Goal: Information Seeking & Learning: Learn about a topic

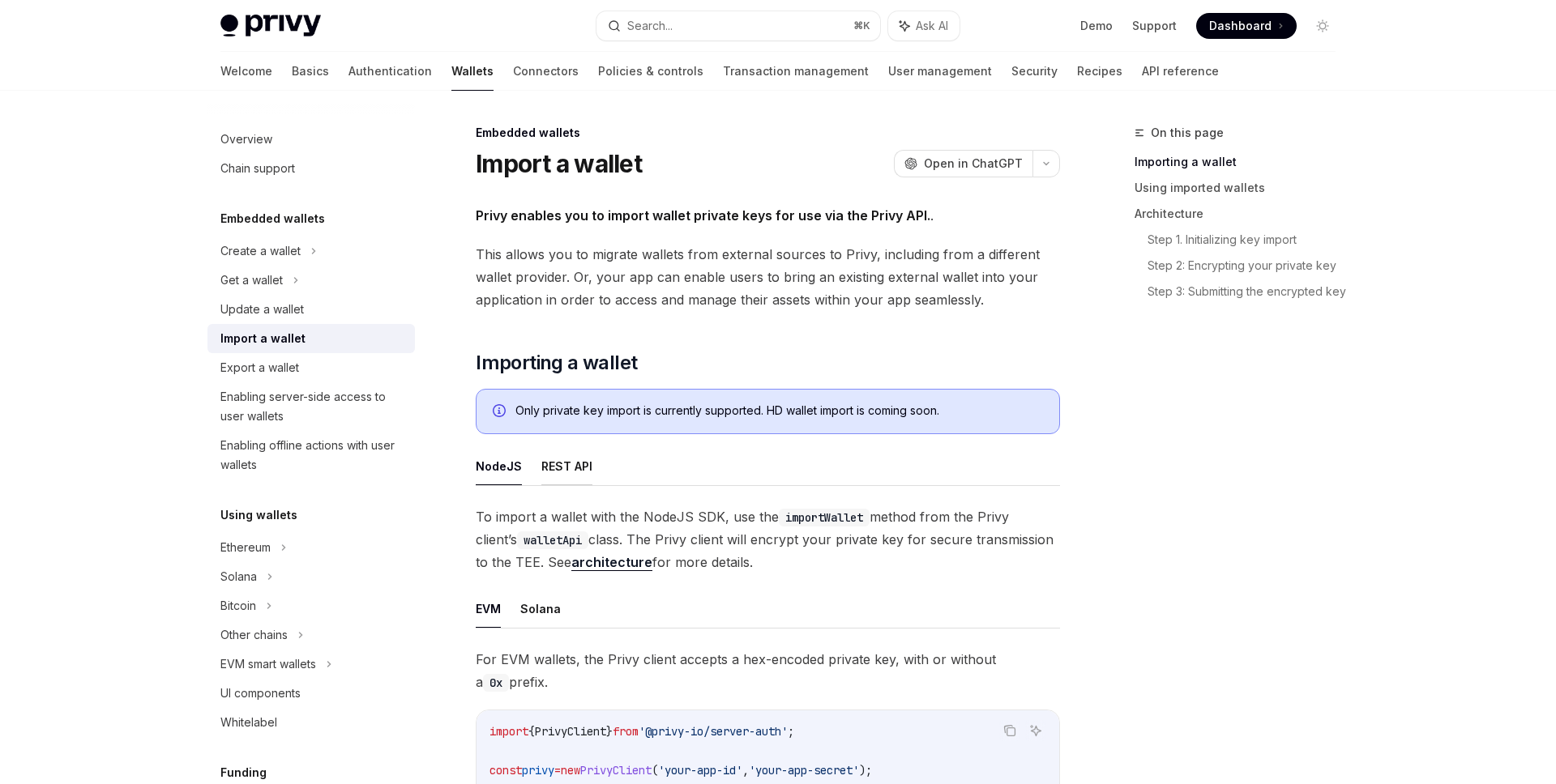
click at [578, 465] on button "REST API" at bounding box center [567, 466] width 51 height 38
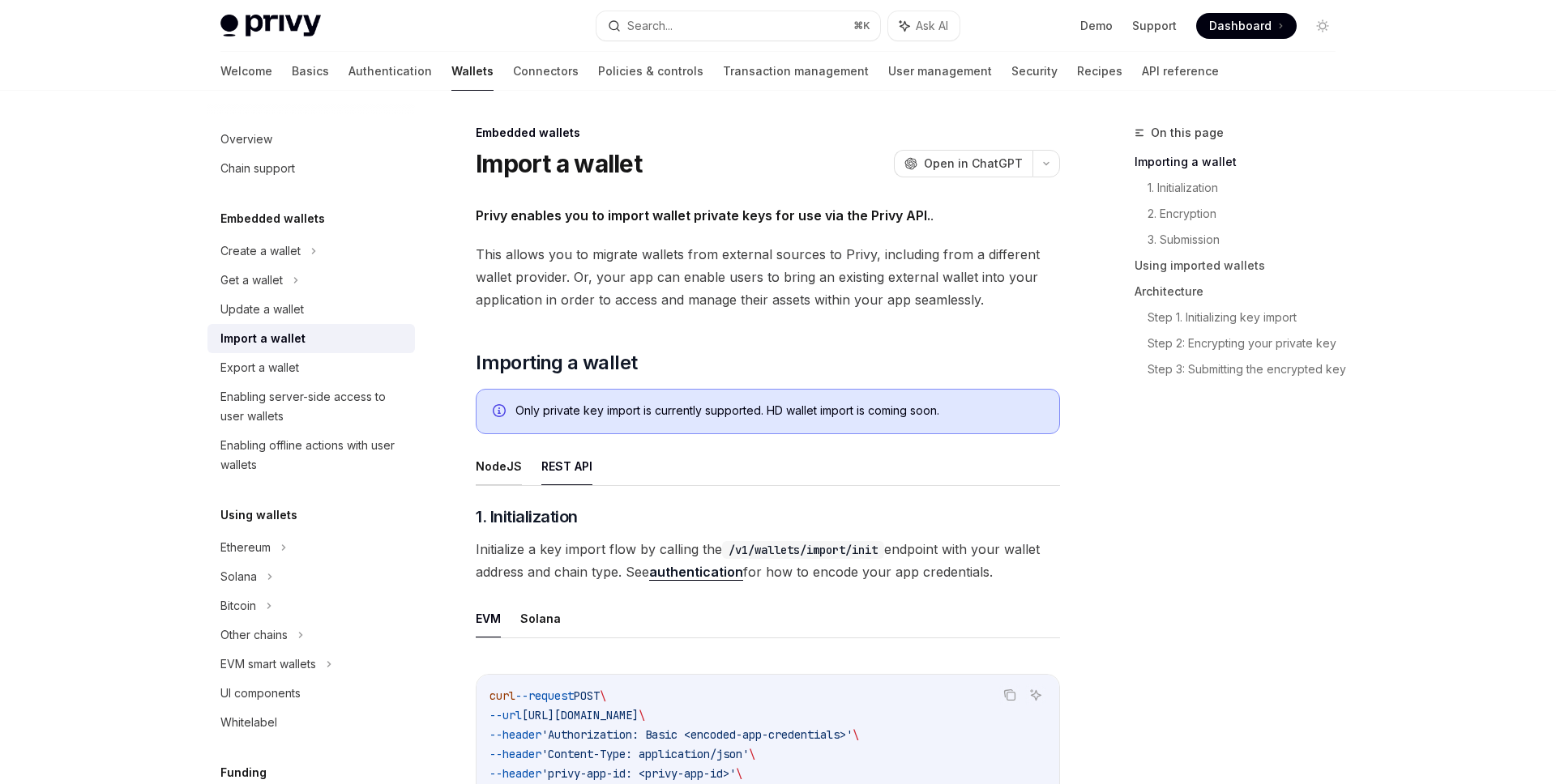
click at [506, 471] on button "NodeJS" at bounding box center [499, 466] width 47 height 38
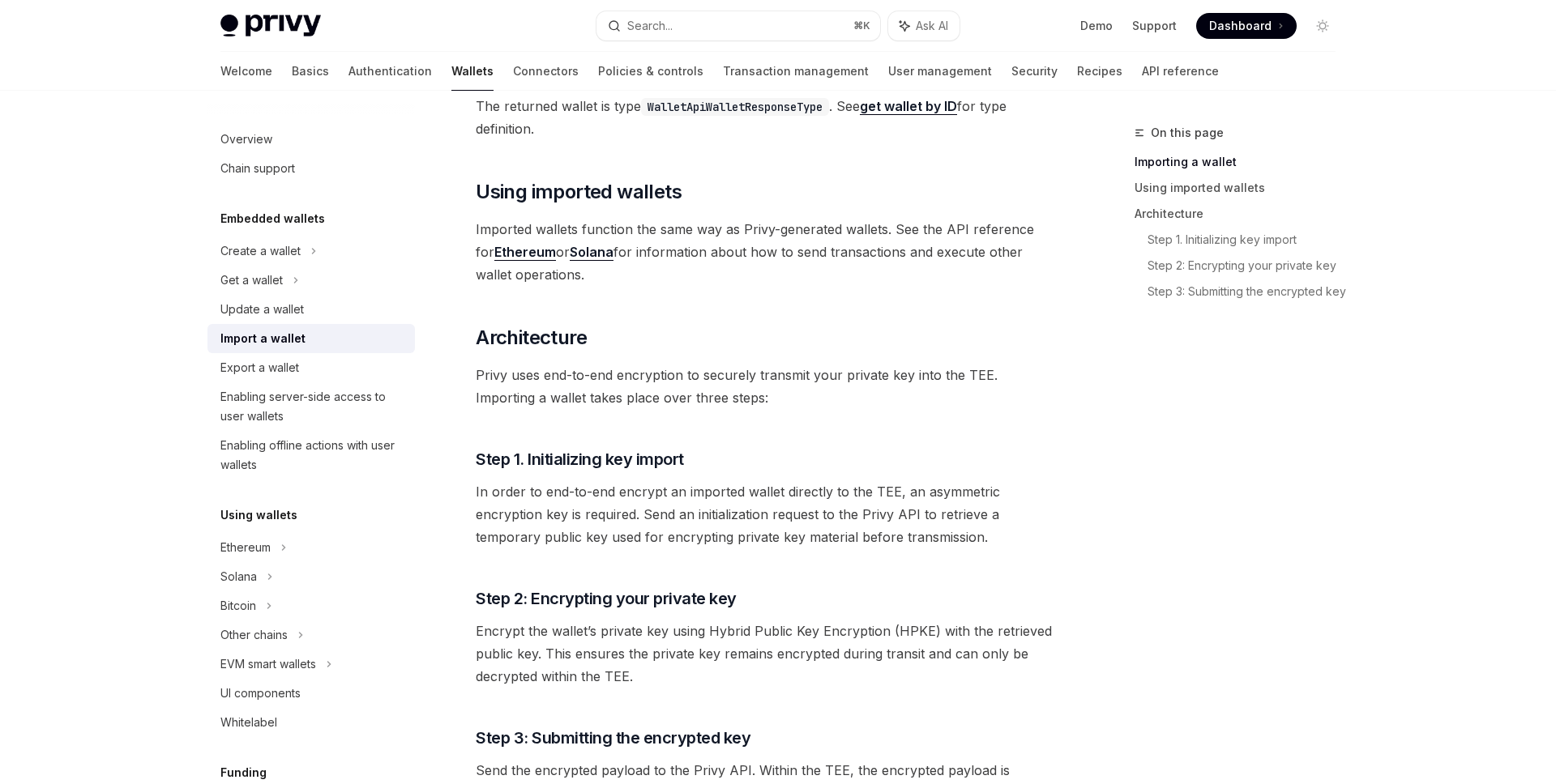
scroll to position [1025, 0]
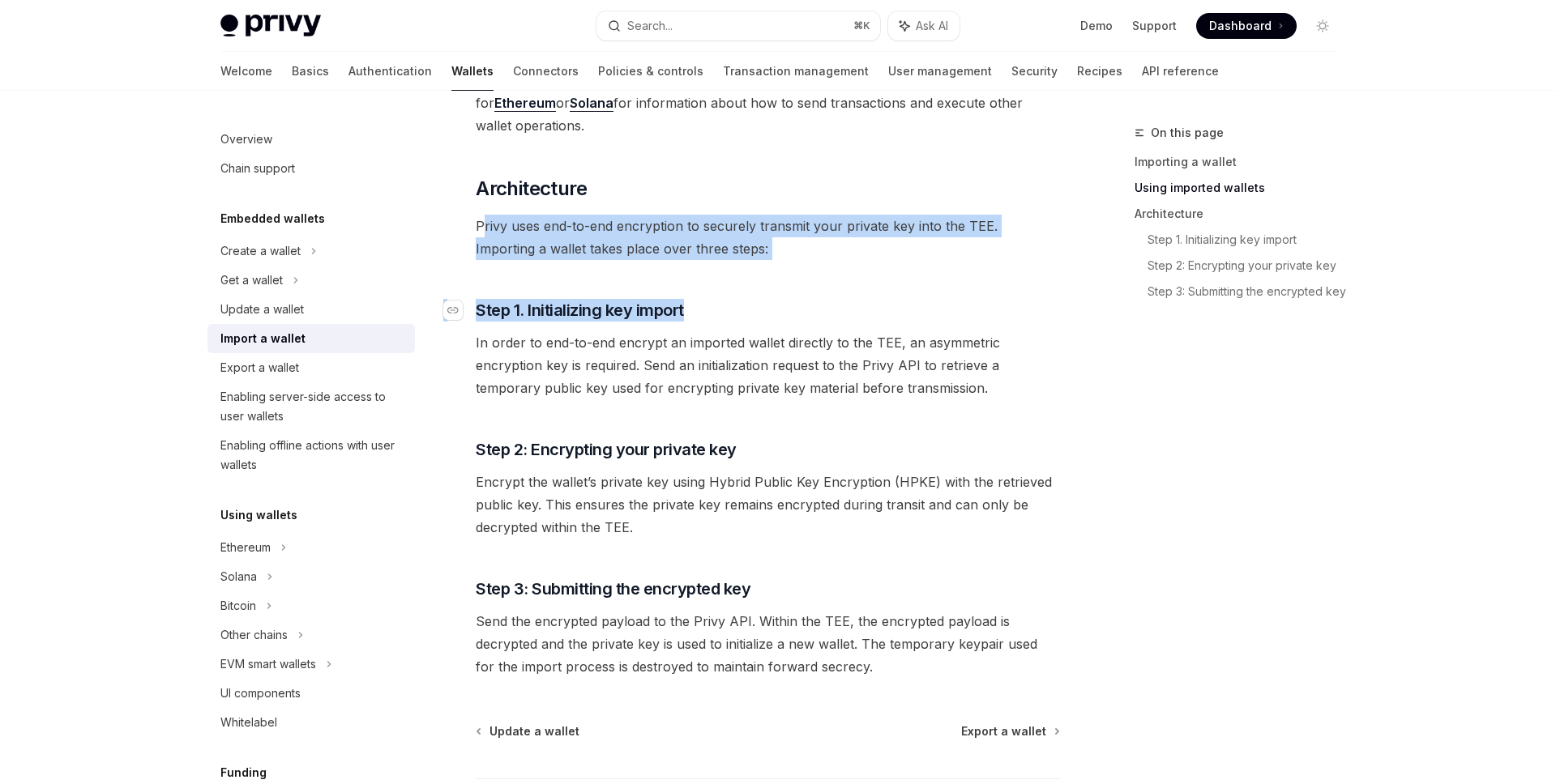
drag, startPoint x: 482, startPoint y: 234, endPoint x: 824, endPoint y: 317, distance: 351.9
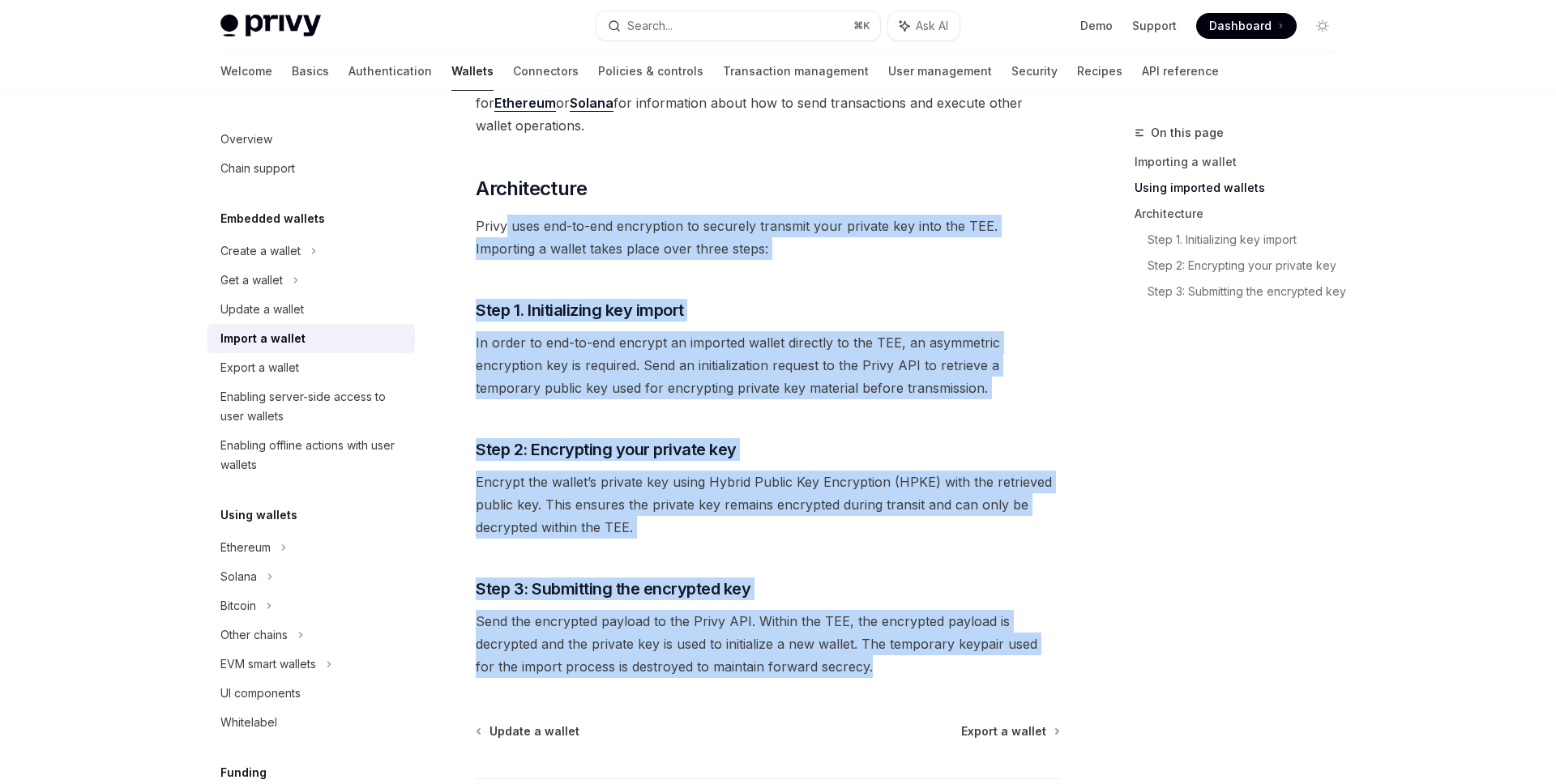
drag, startPoint x: 868, startPoint y: 679, endPoint x: 505, endPoint y: 234, distance: 574.3
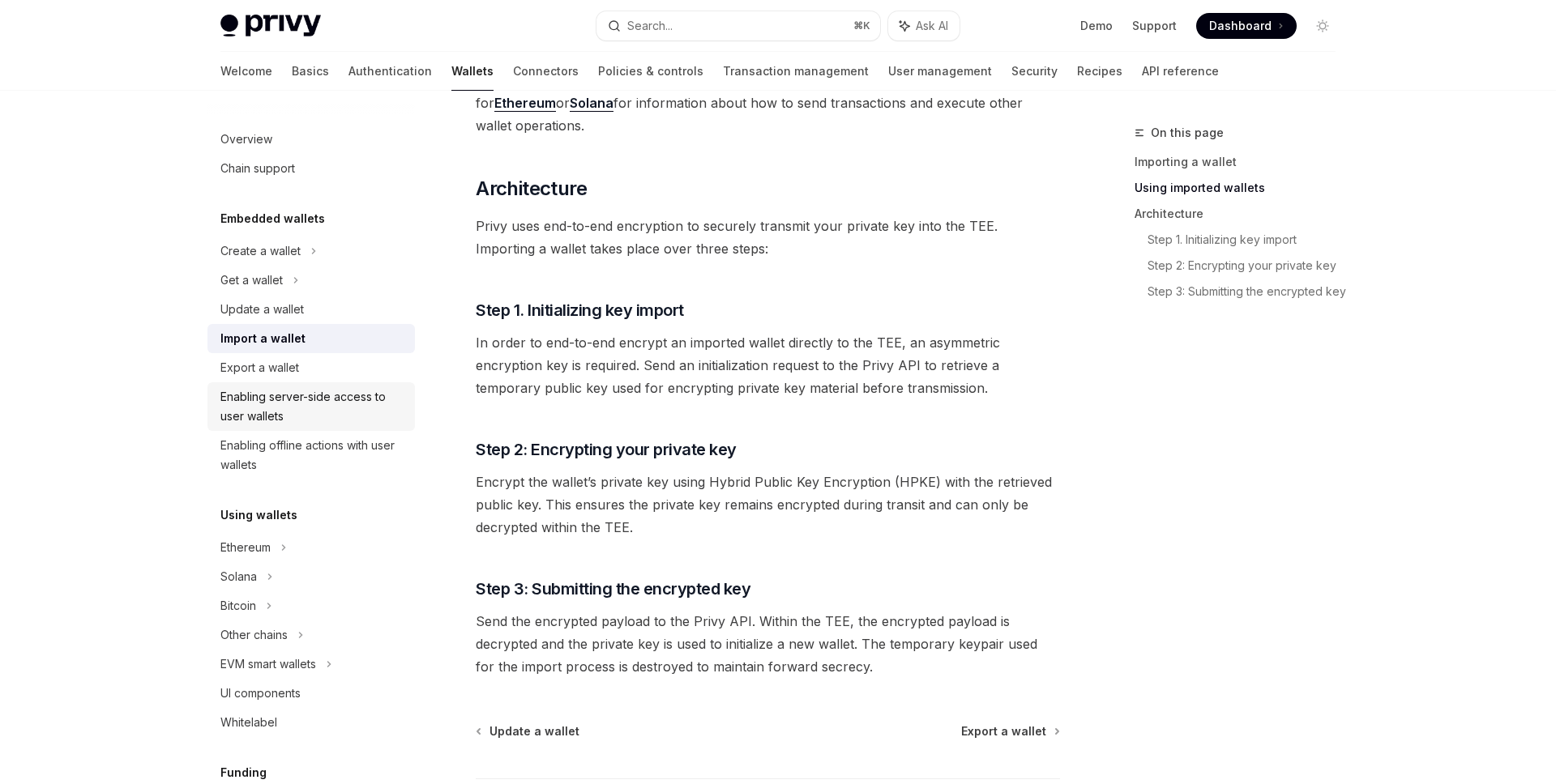
click at [360, 421] on div "Enabling server-side access to user wallets" at bounding box center [313, 406] width 185 height 39
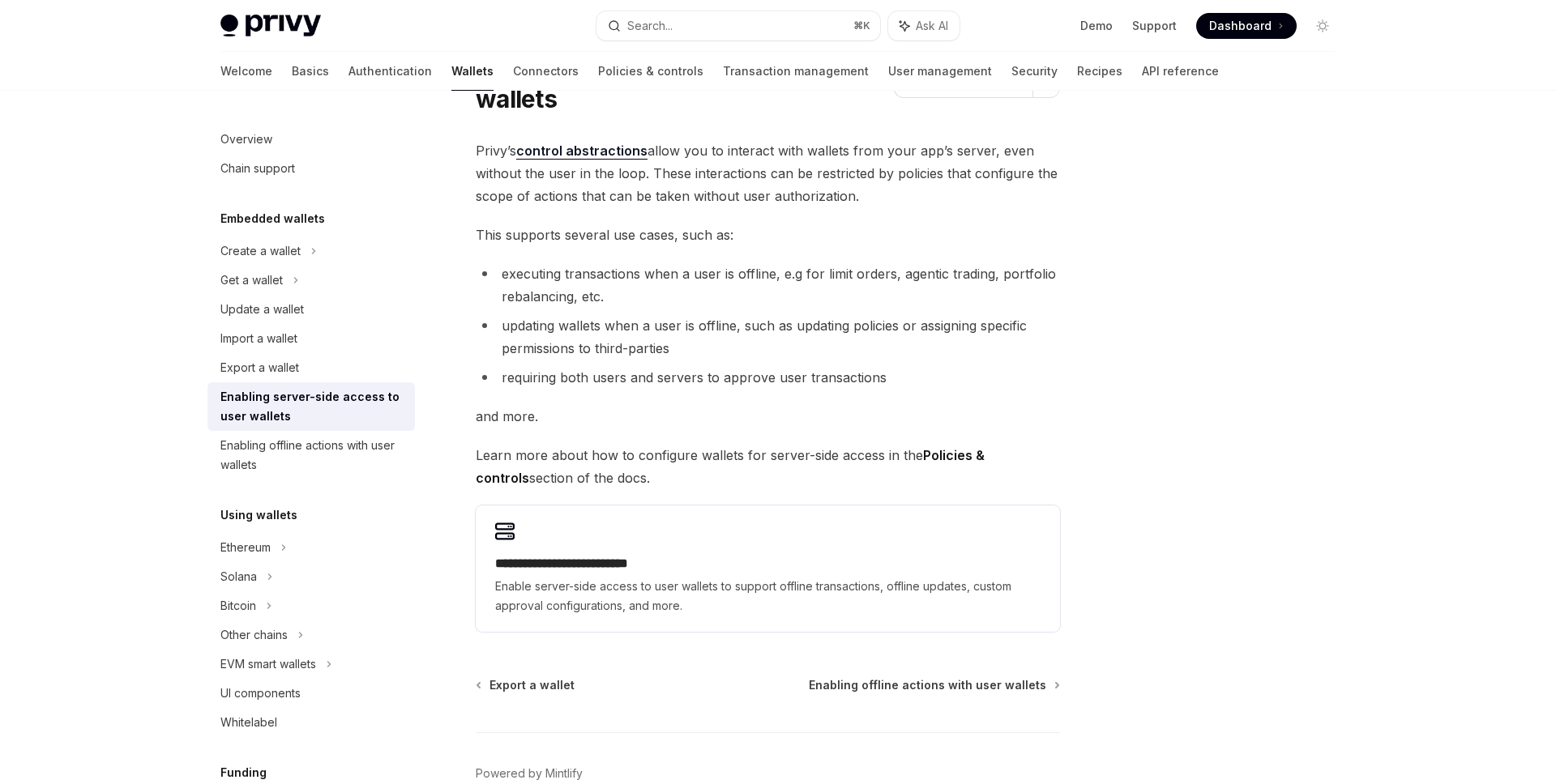
scroll to position [75, 0]
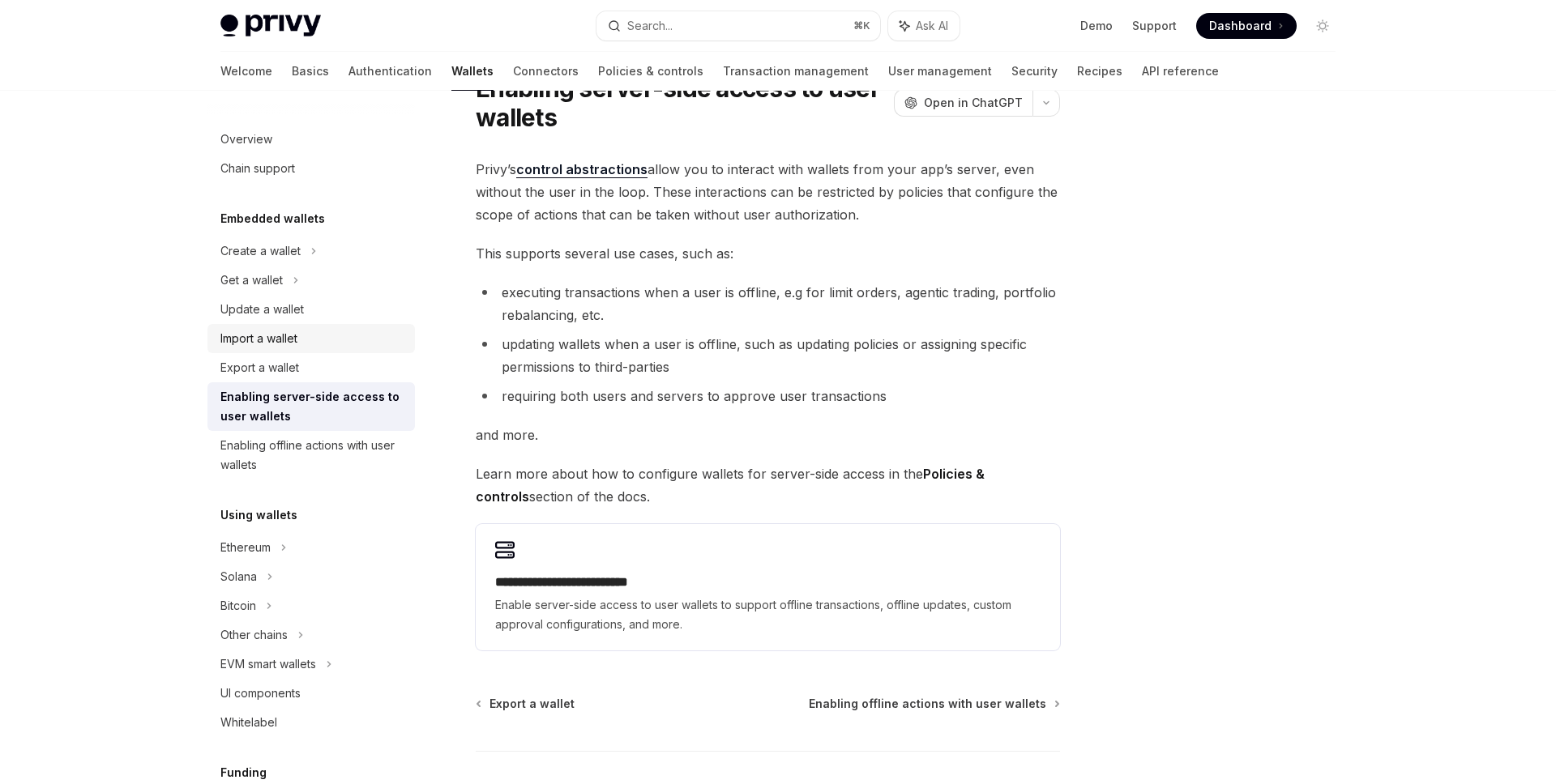
click at [295, 337] on div "Import a wallet" at bounding box center [259, 339] width 77 height 19
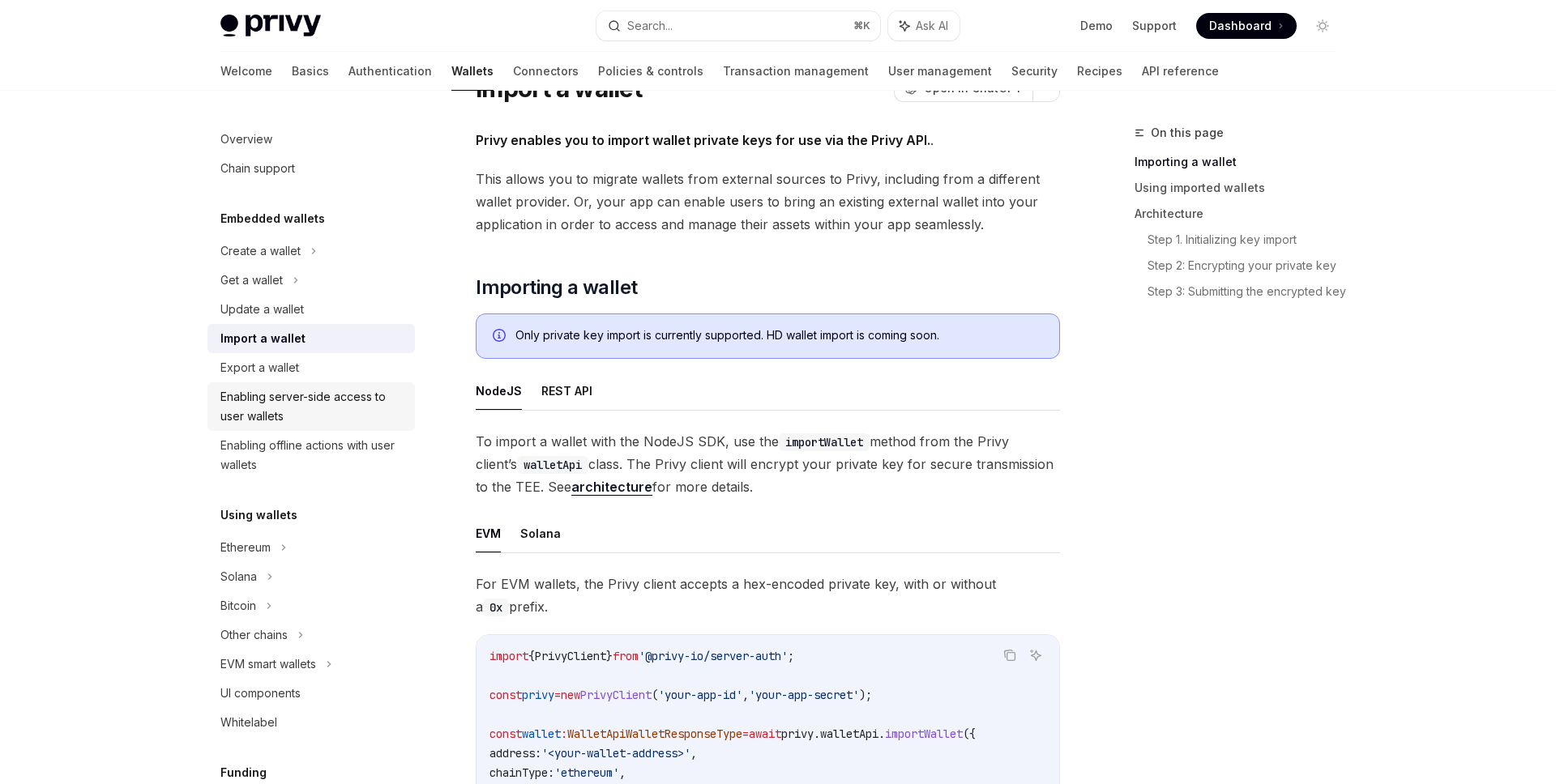
click at [321, 399] on div "Enabling server-side access to user wallets" at bounding box center [313, 406] width 185 height 39
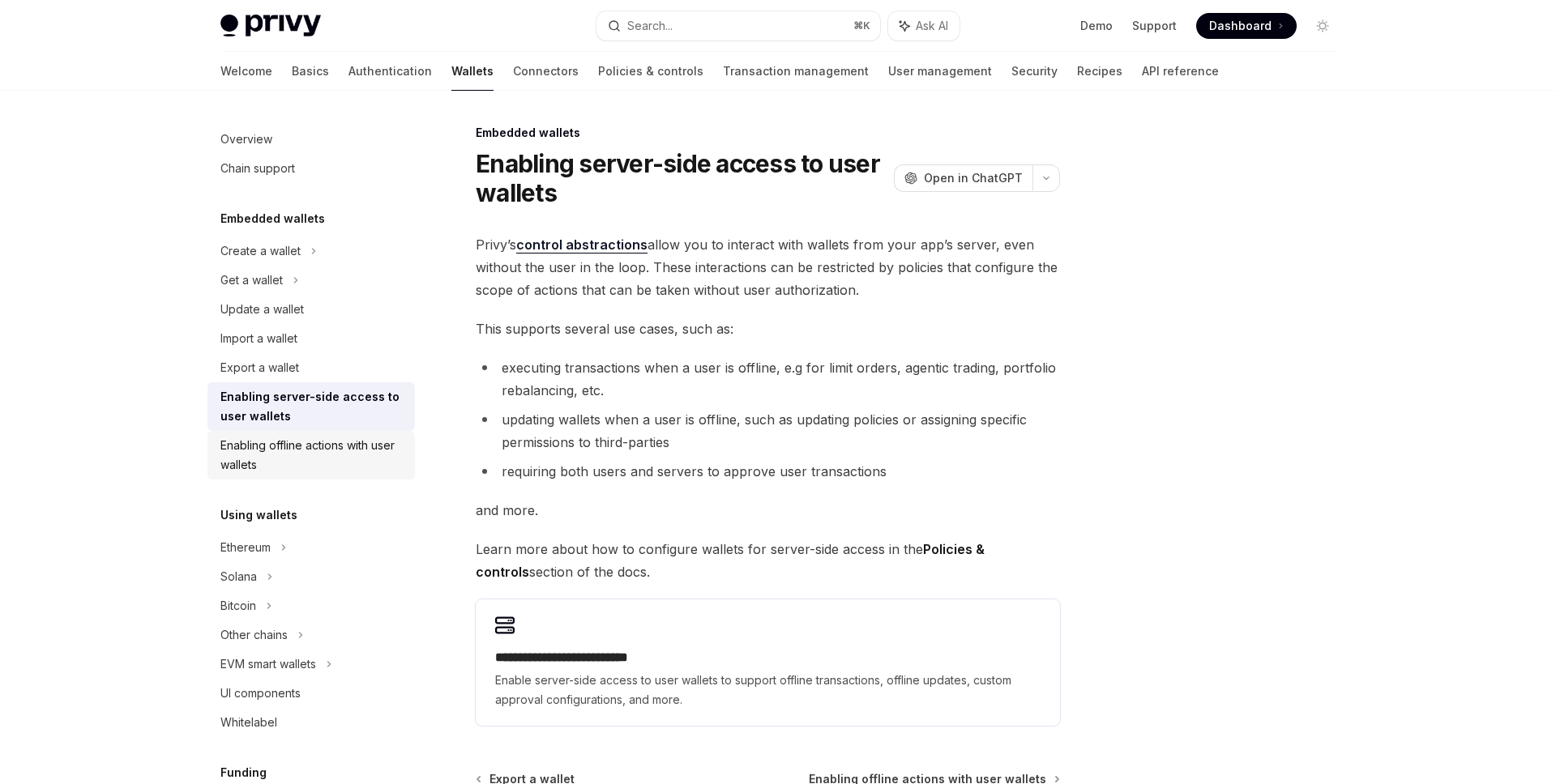
click at [281, 446] on div "Enabling offline actions with user wallets" at bounding box center [313, 455] width 185 height 39
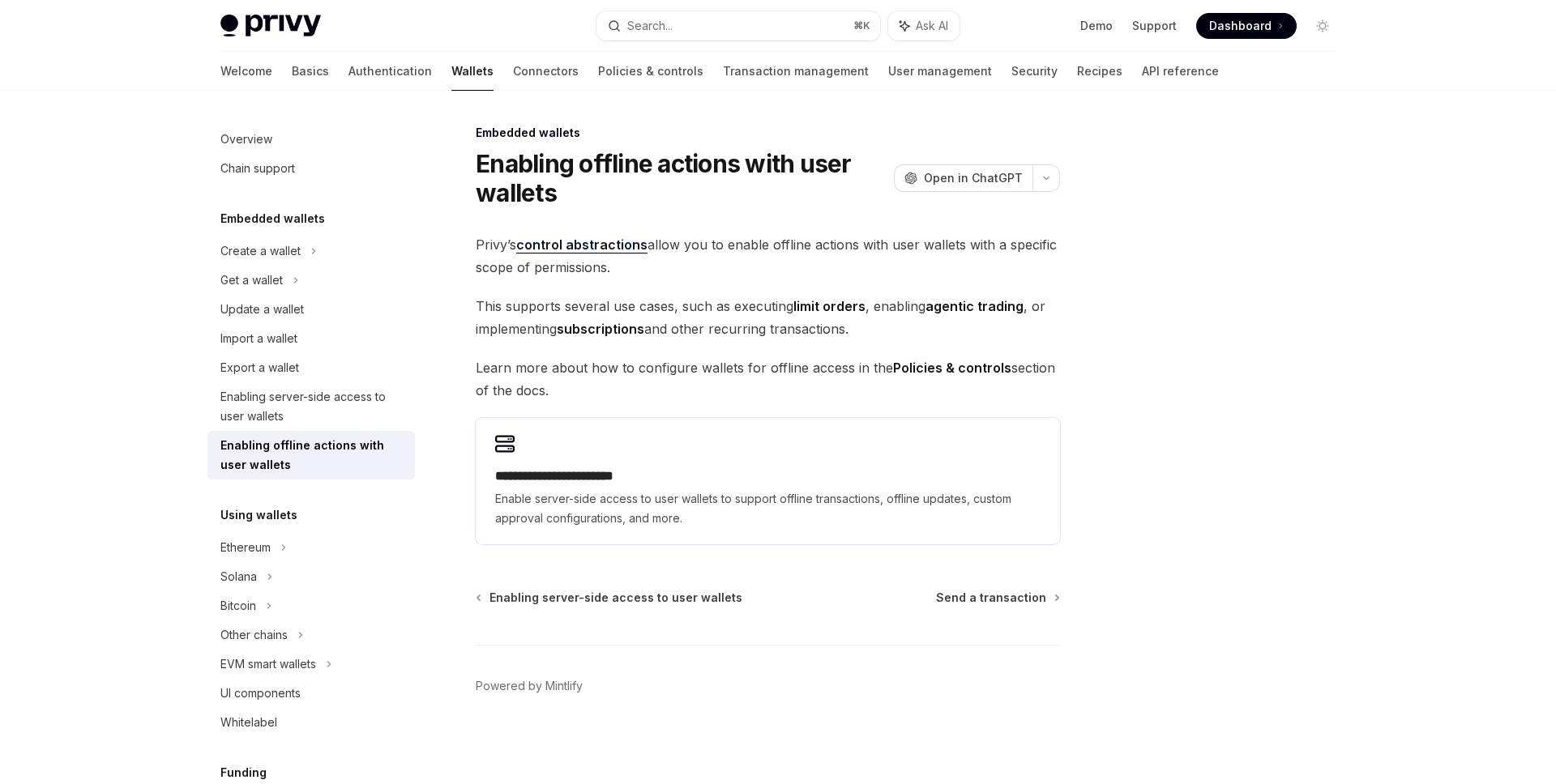
drag, startPoint x: 675, startPoint y: 245, endPoint x: 903, endPoint y: 270, distance: 229.4
click at [903, 270] on span "Privy’s control abstractions allow you to enable offline actions with user wall…" at bounding box center [768, 256] width 584 height 46
click at [833, 268] on span "Privy’s control abstractions allow you to enable offline actions with user wall…" at bounding box center [768, 256] width 584 height 46
drag, startPoint x: 831, startPoint y: 270, endPoint x: 497, endPoint y: 137, distance: 359.5
click at [497, 137] on div "**********" at bounding box center [616, 454] width 895 height 662
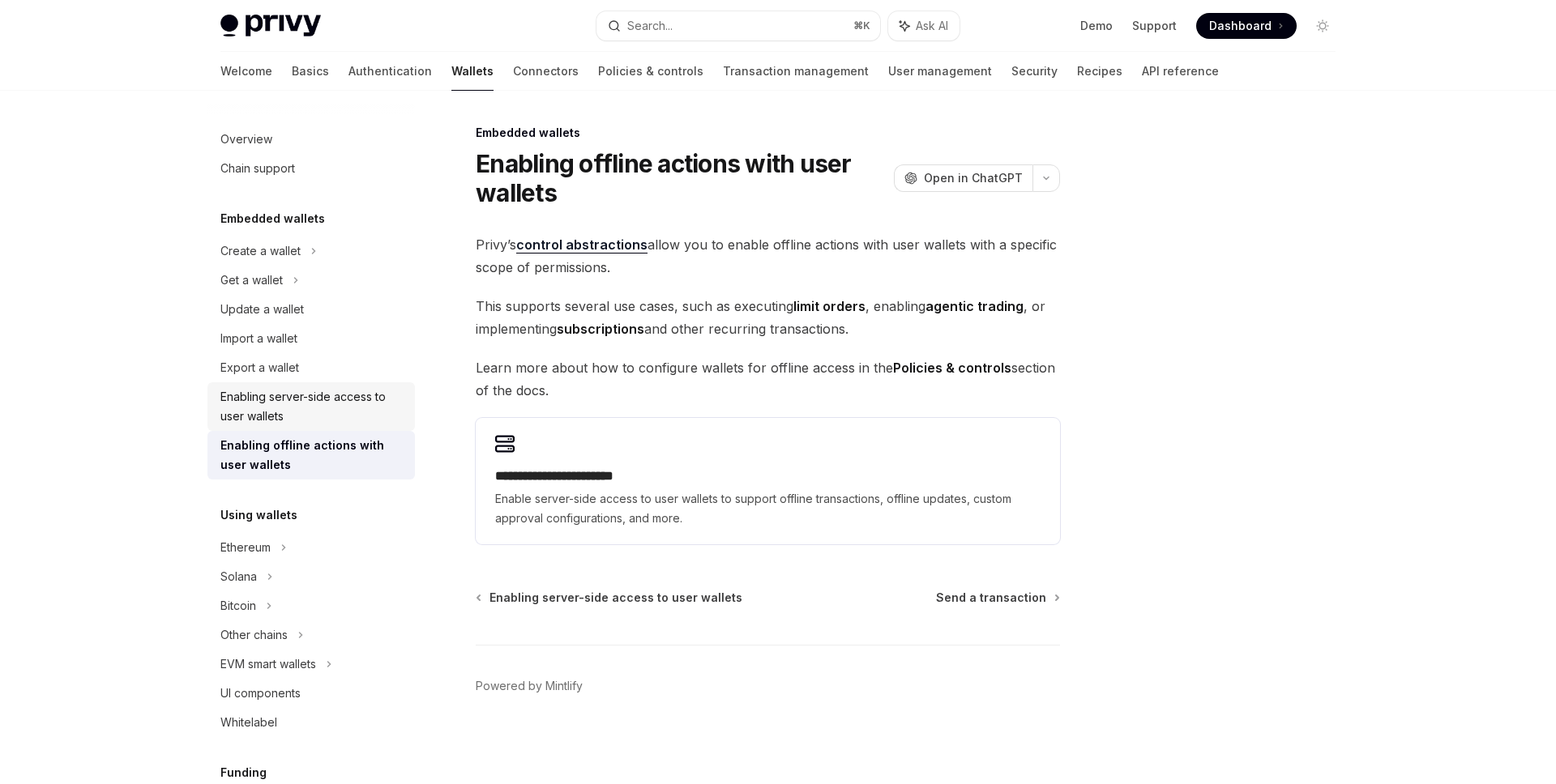
click at [313, 414] on div "Enabling server-side access to user wallets" at bounding box center [313, 406] width 185 height 39
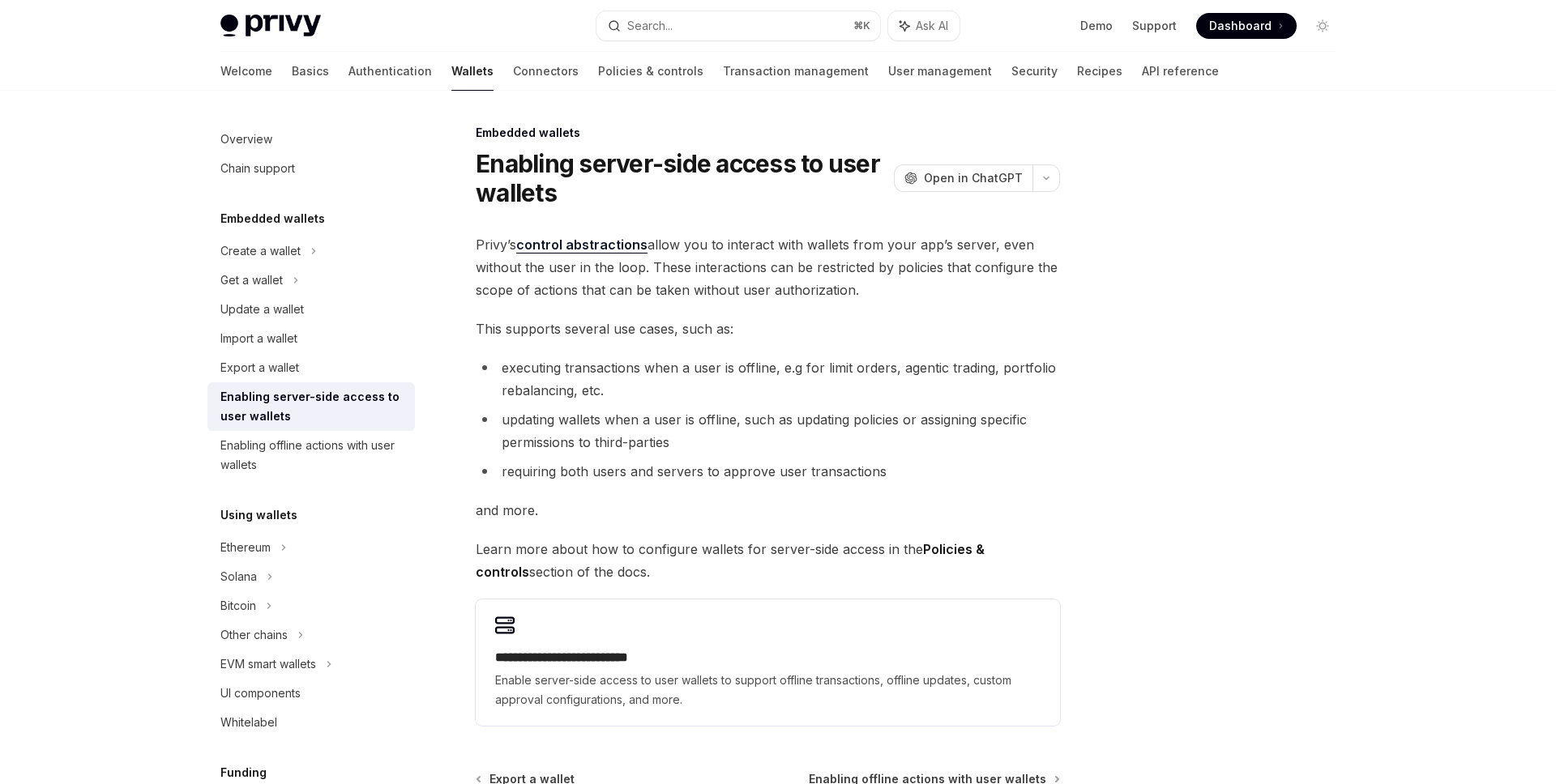
click at [793, 346] on div "**********" at bounding box center [768, 480] width 584 height 493
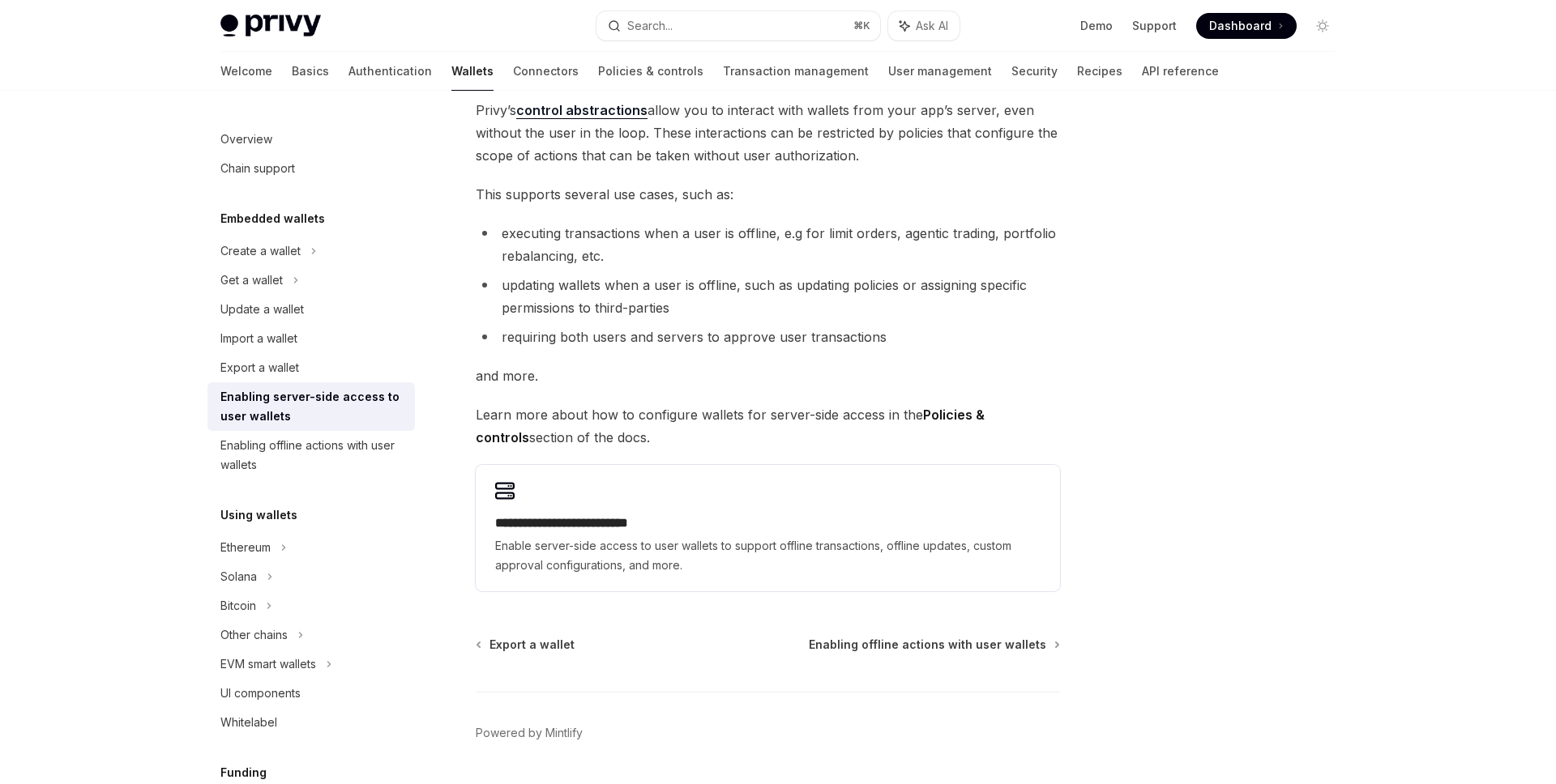
scroll to position [127, 0]
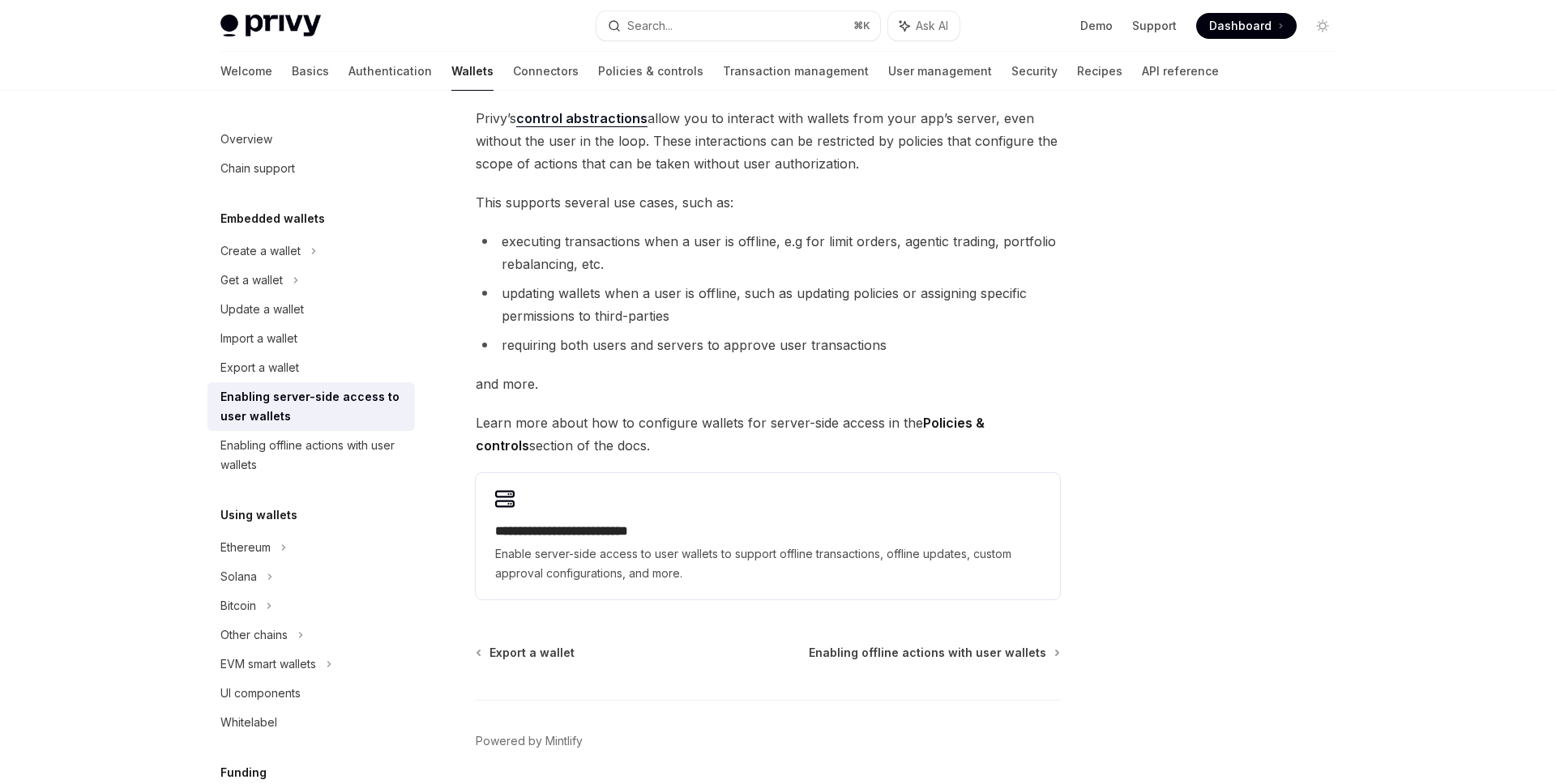
click at [713, 344] on li "requiring both users and servers to approve user transactions" at bounding box center [768, 345] width 584 height 23
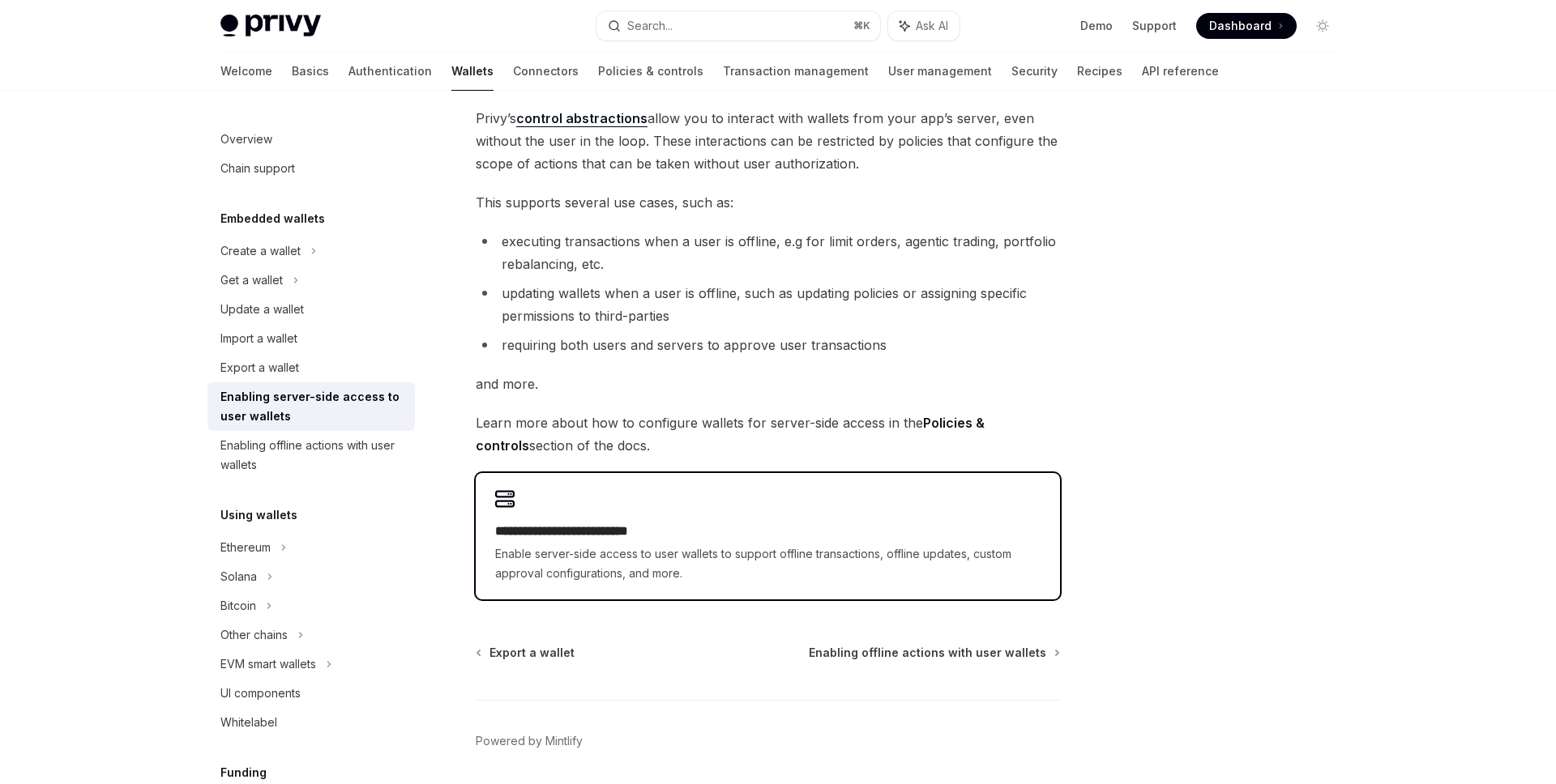
click at [692, 517] on div "**********" at bounding box center [768, 536] width 584 height 127
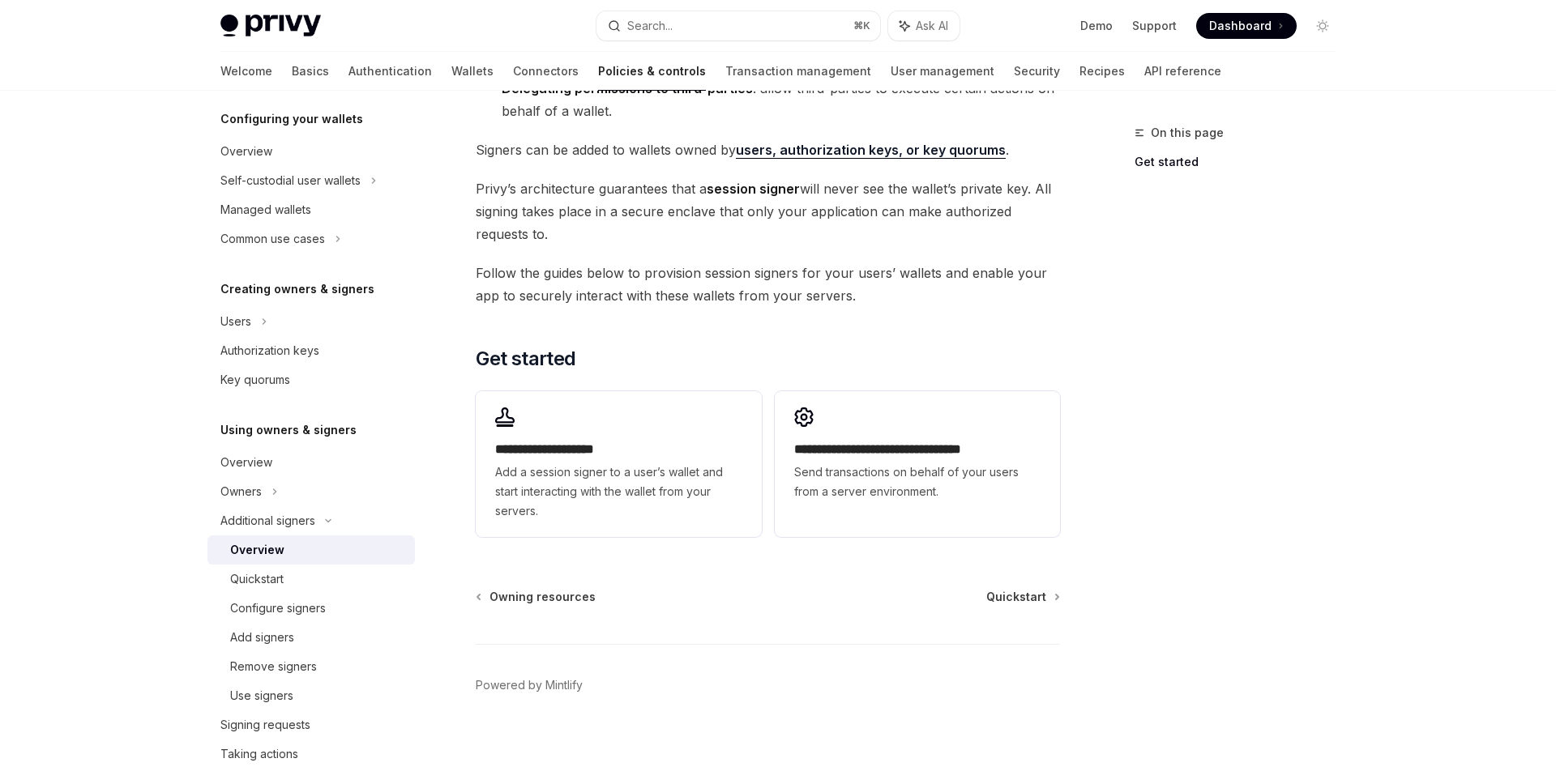
scroll to position [179, 0]
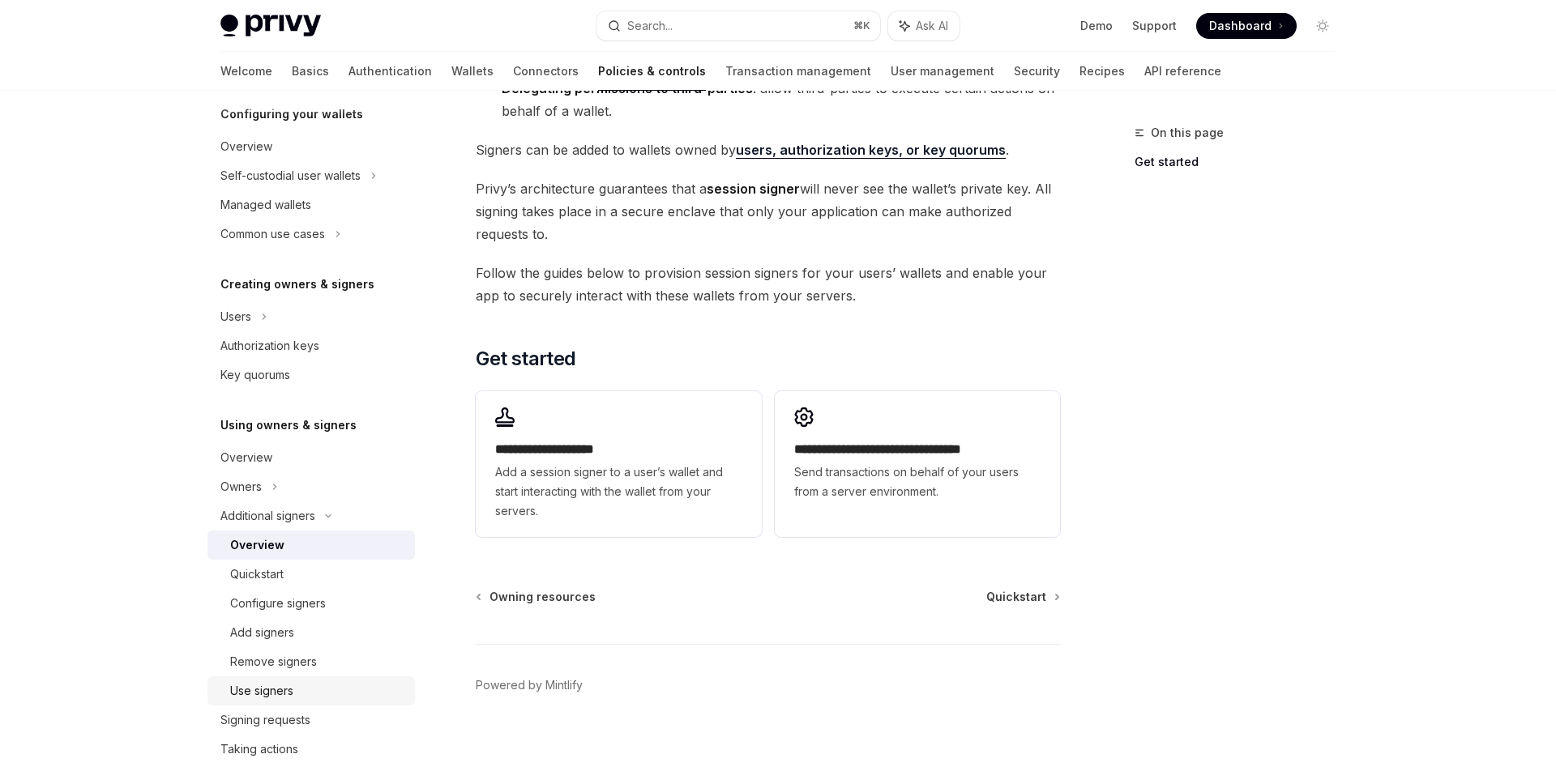
click at [323, 690] on div "Use signers" at bounding box center [318, 691] width 175 height 19
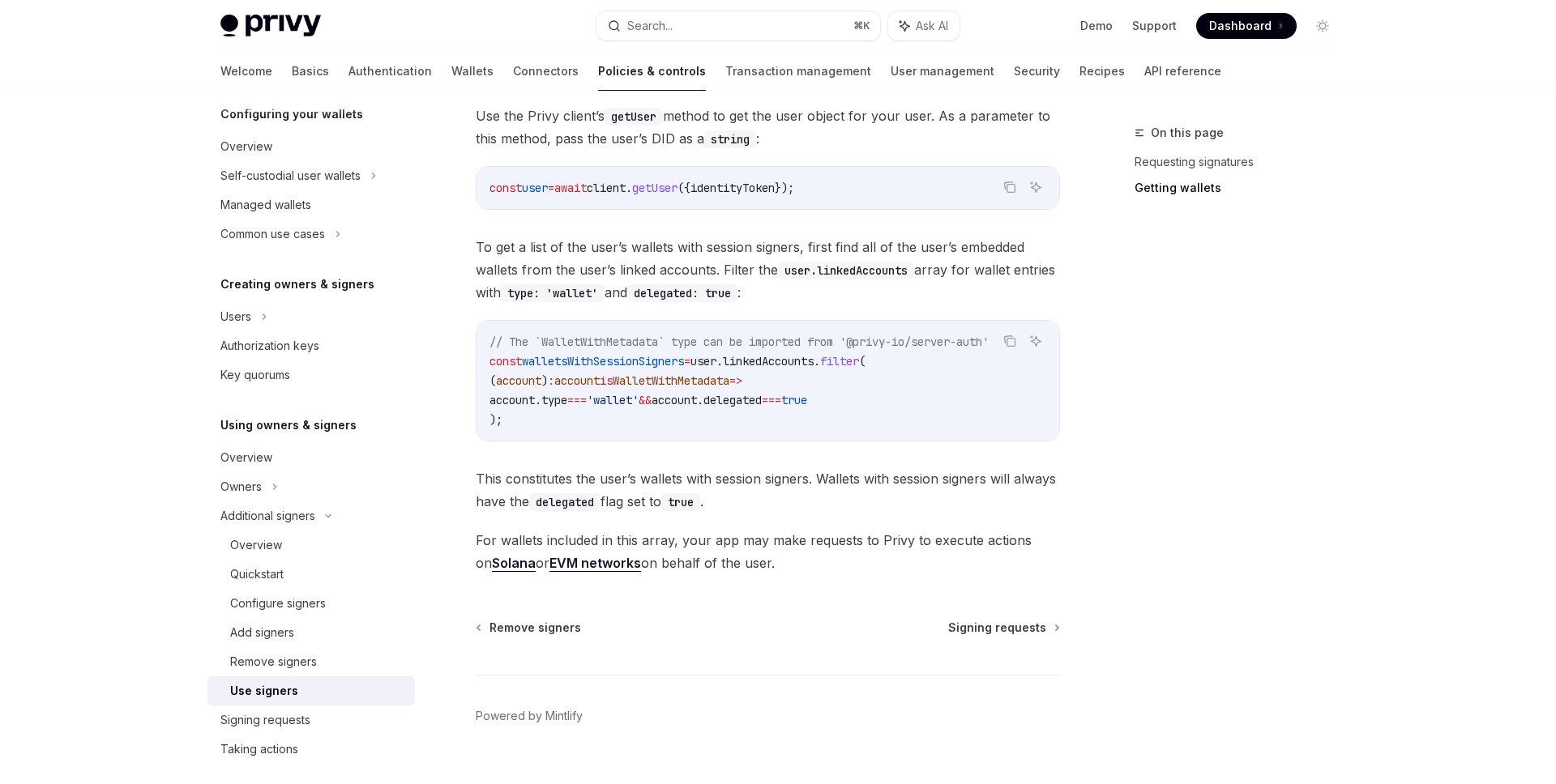
scroll to position [680, 0]
click at [304, 636] on div "Add signers" at bounding box center [318, 633] width 175 height 19
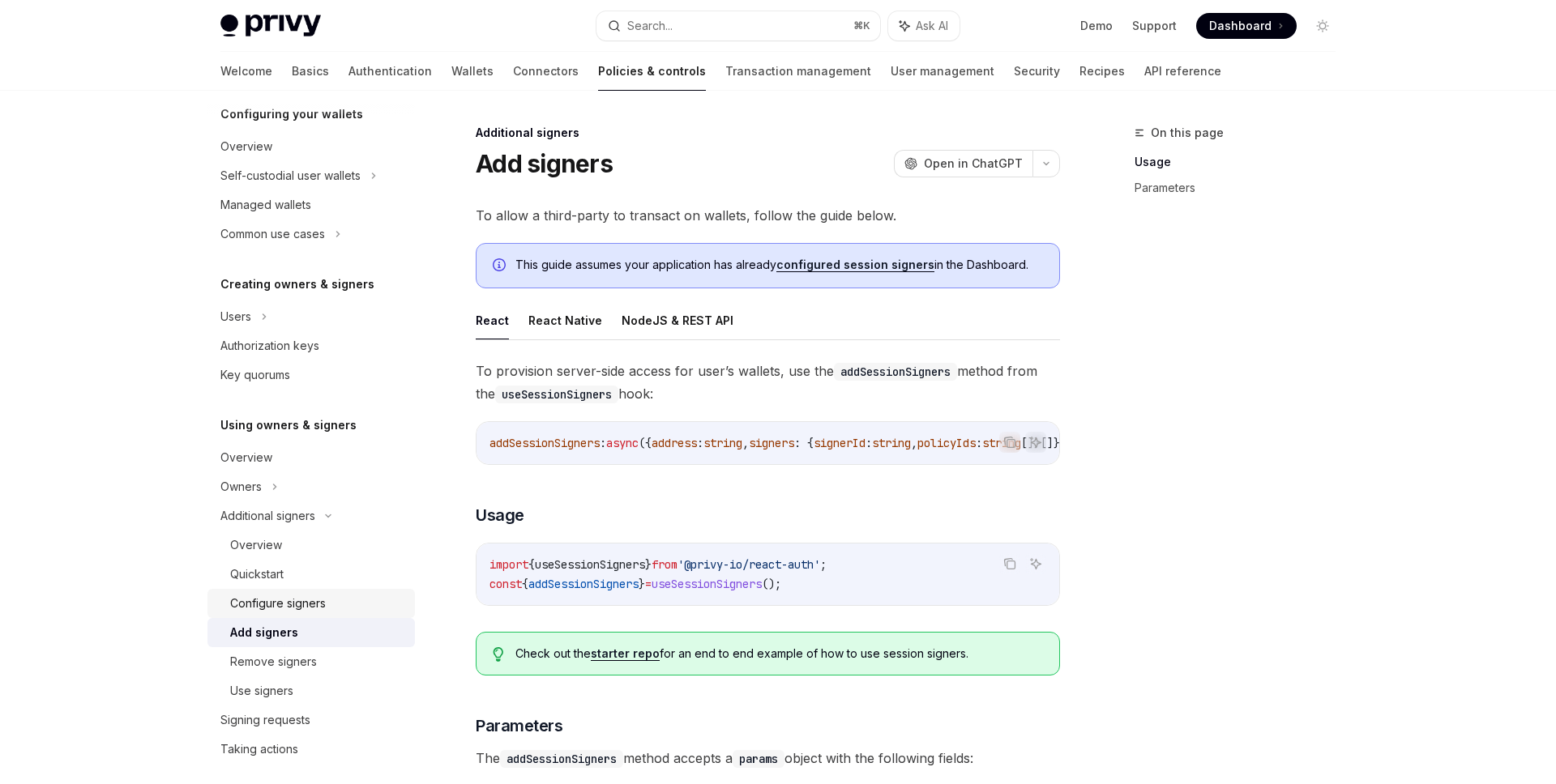
click at [313, 602] on div "Configure signers" at bounding box center [278, 603] width 95 height 19
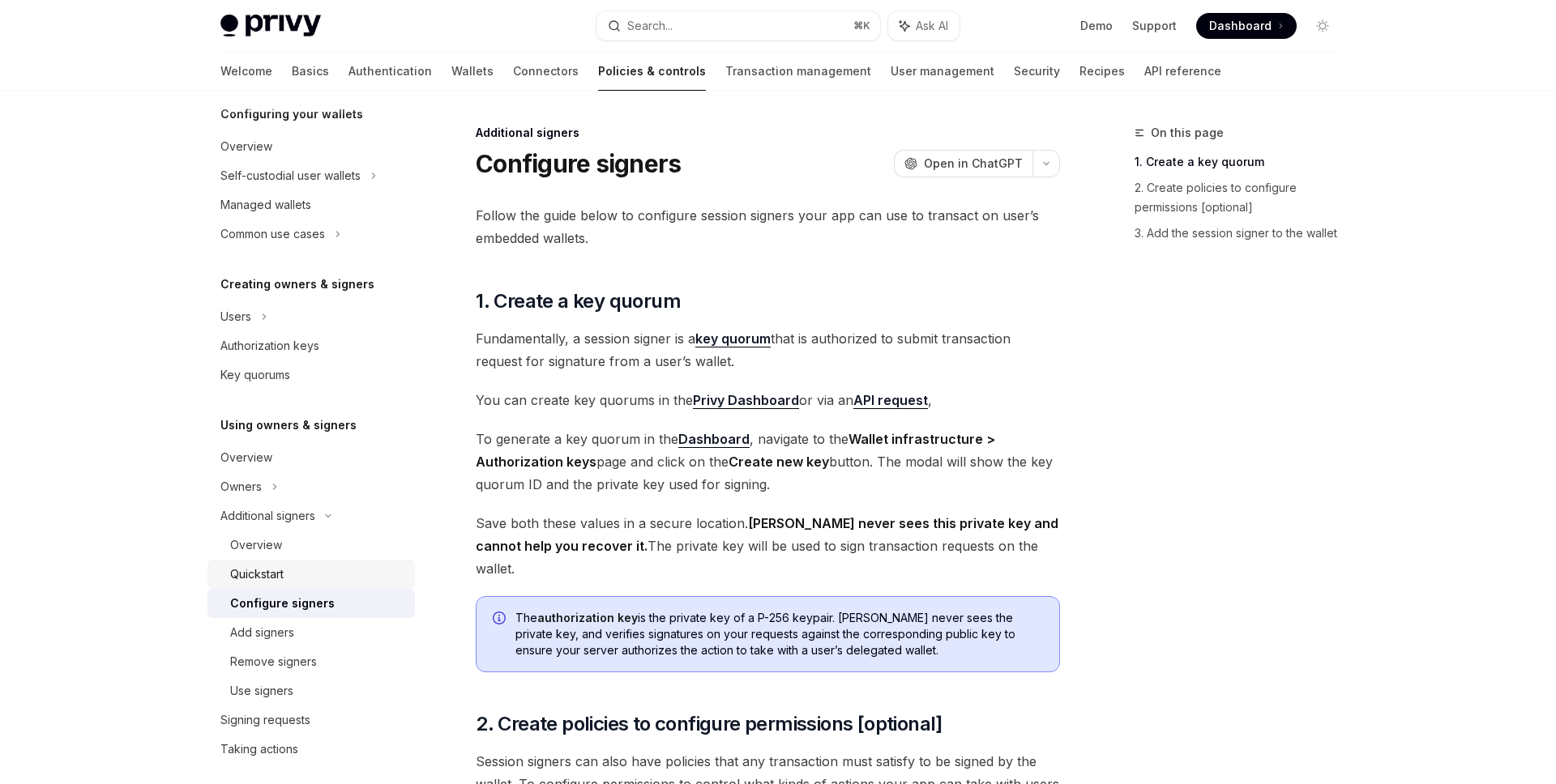
click at [265, 574] on div "Quickstart" at bounding box center [257, 575] width 53 height 19
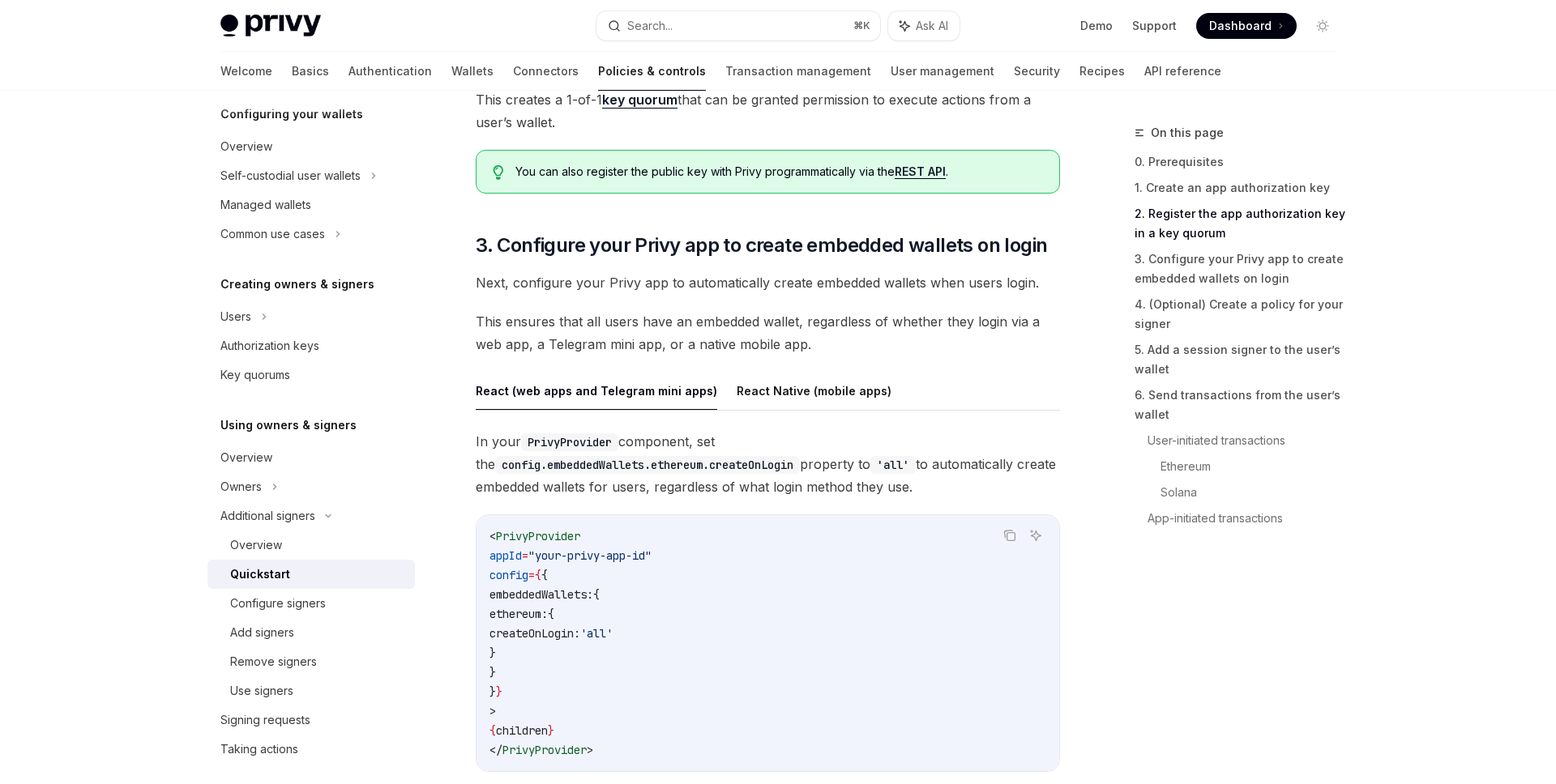
scroll to position [1431, 0]
click at [317, 552] on div "Overview" at bounding box center [318, 545] width 175 height 19
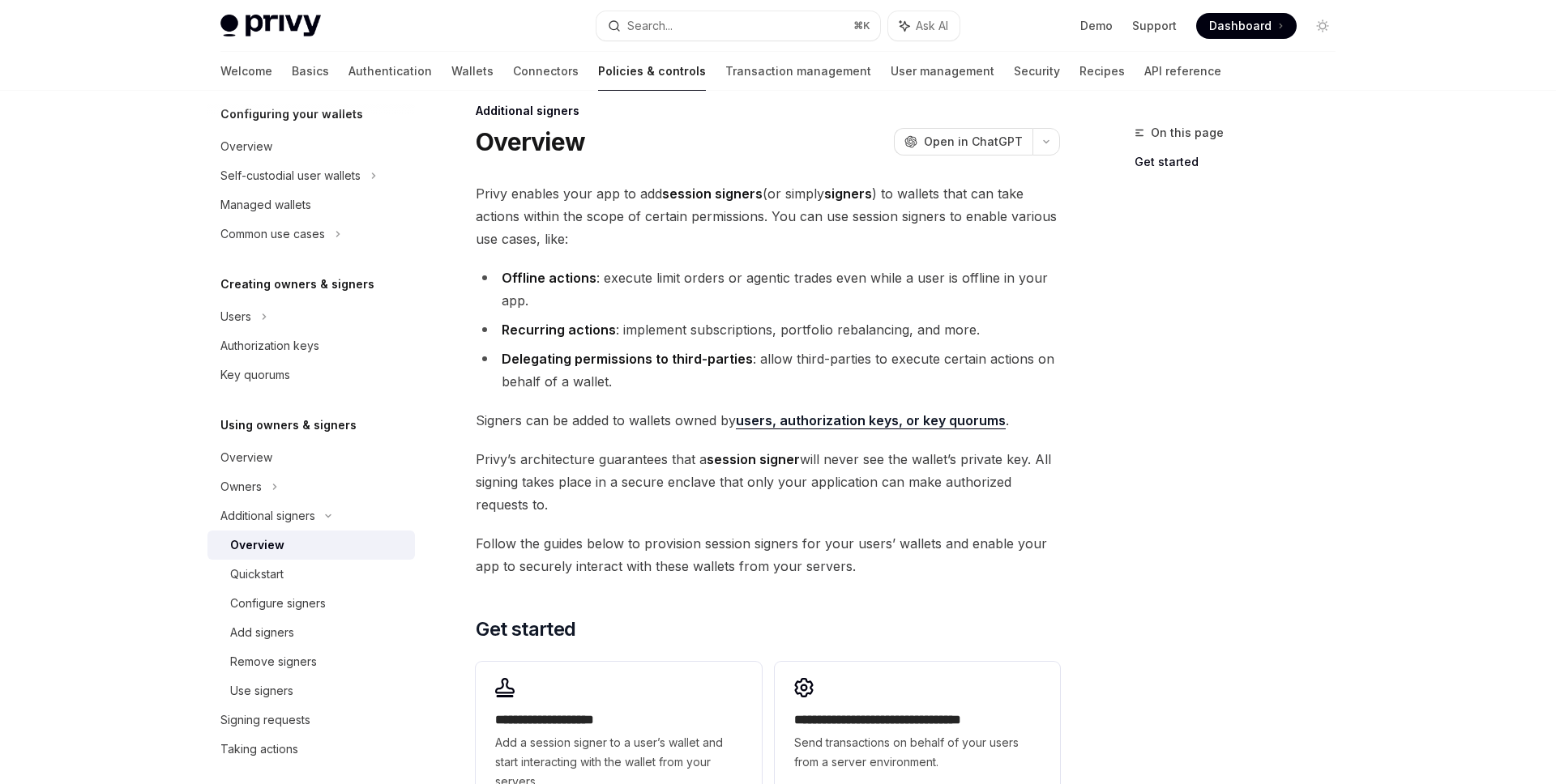
scroll to position [30, 0]
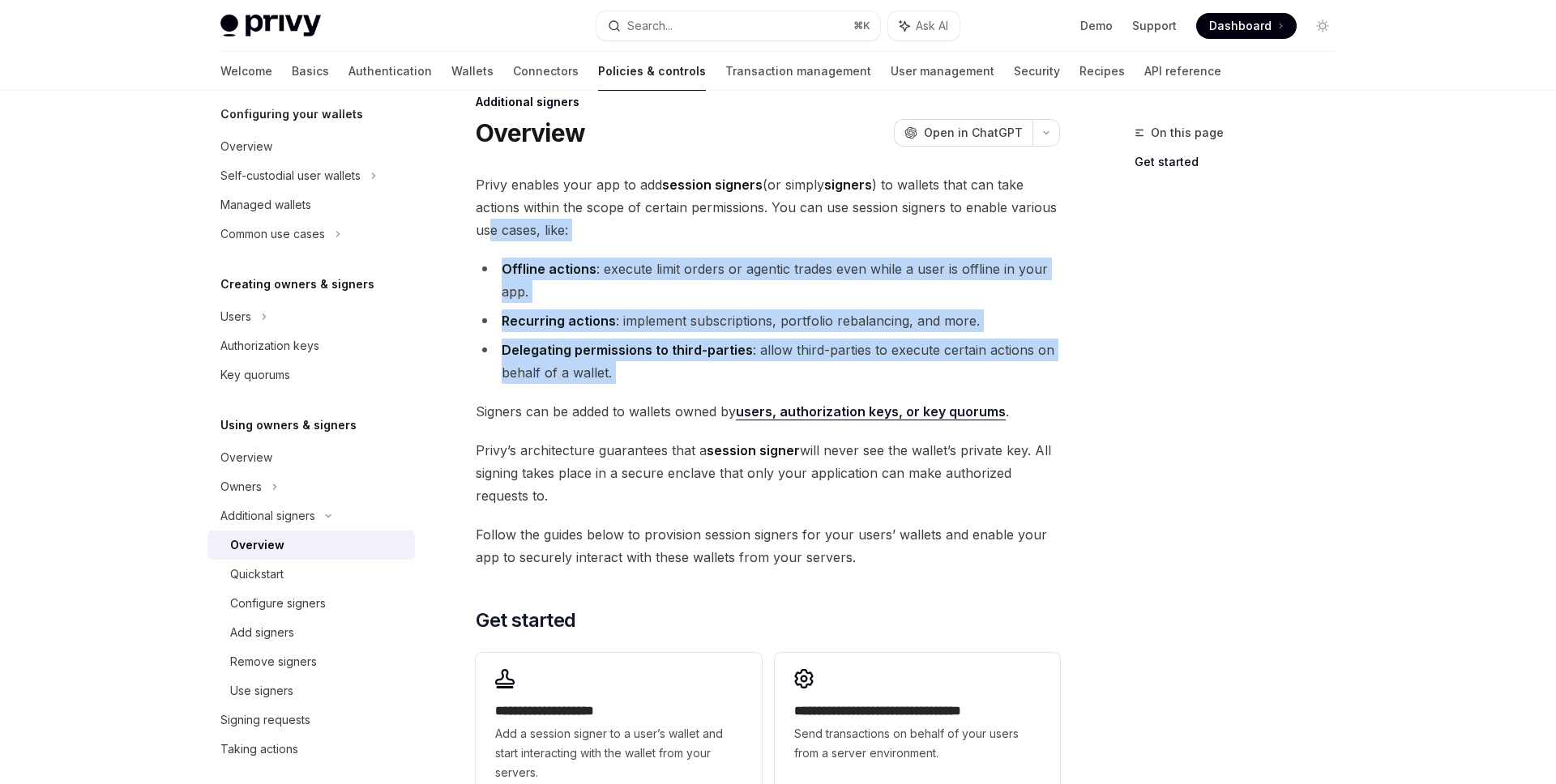
drag, startPoint x: 638, startPoint y: 389, endPoint x: 487, endPoint y: 226, distance: 222.2
click at [487, 226] on div "**********" at bounding box center [768, 489] width 584 height 632
click at [539, 343] on strong "Delegating permissions to third-parties" at bounding box center [627, 349] width 251 height 16
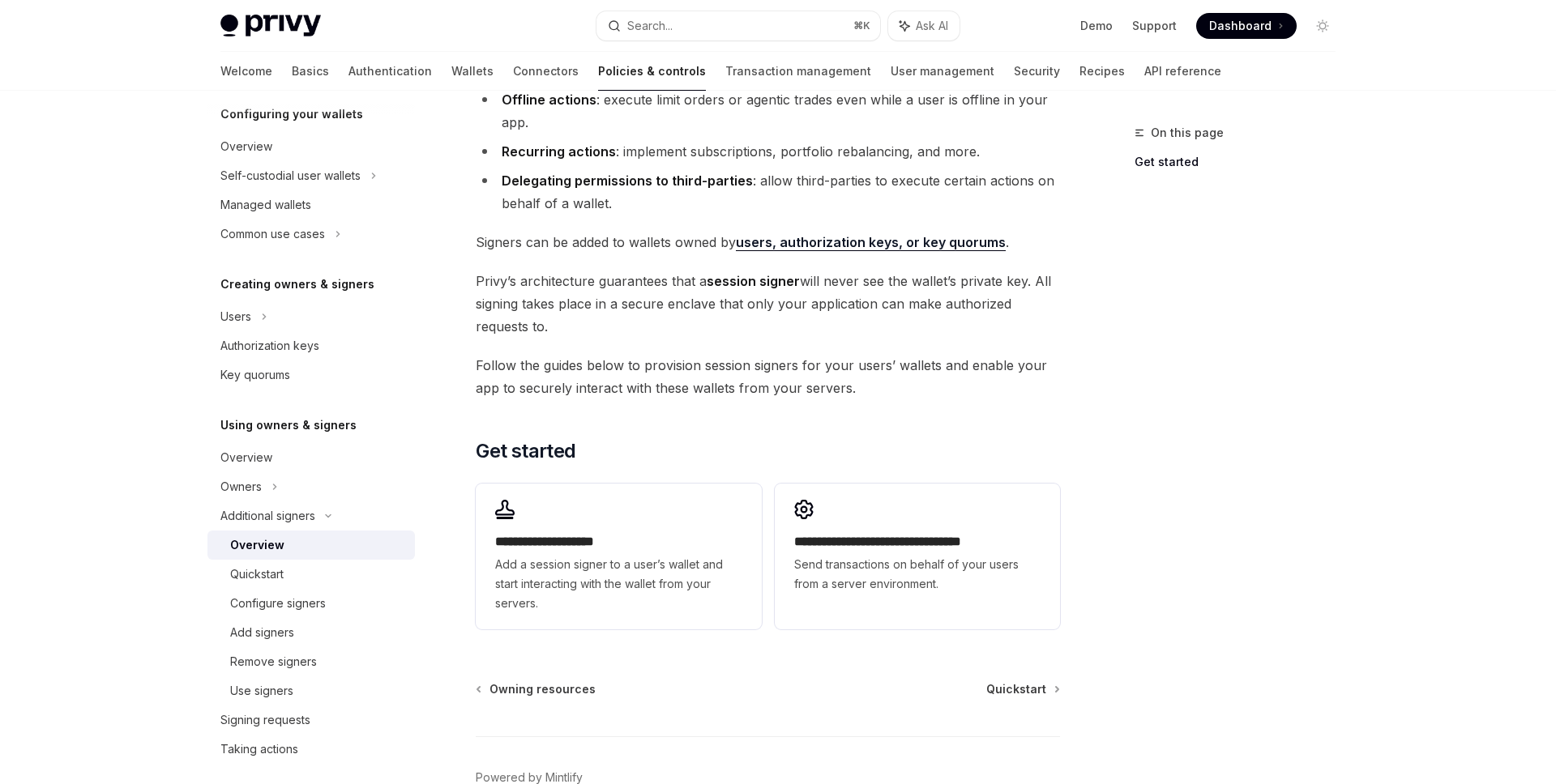
scroll to position [202, 0]
click at [346, 573] on div "Quickstart" at bounding box center [318, 575] width 175 height 19
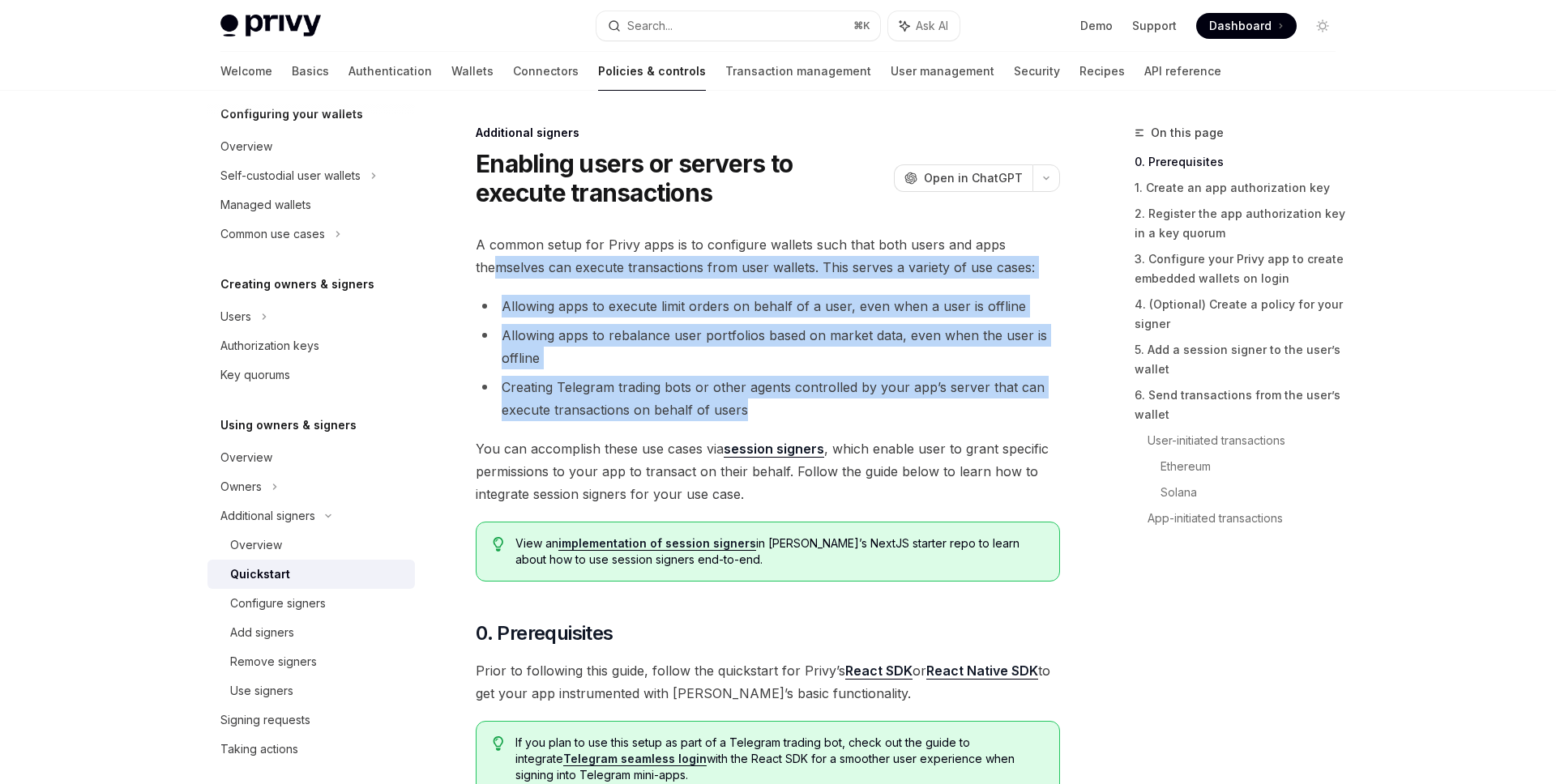
drag, startPoint x: 792, startPoint y: 414, endPoint x: 500, endPoint y: 278, distance: 322.1
click at [500, 278] on span "A common setup for Privy apps is to configure wallets such that both users and …" at bounding box center [768, 256] width 584 height 46
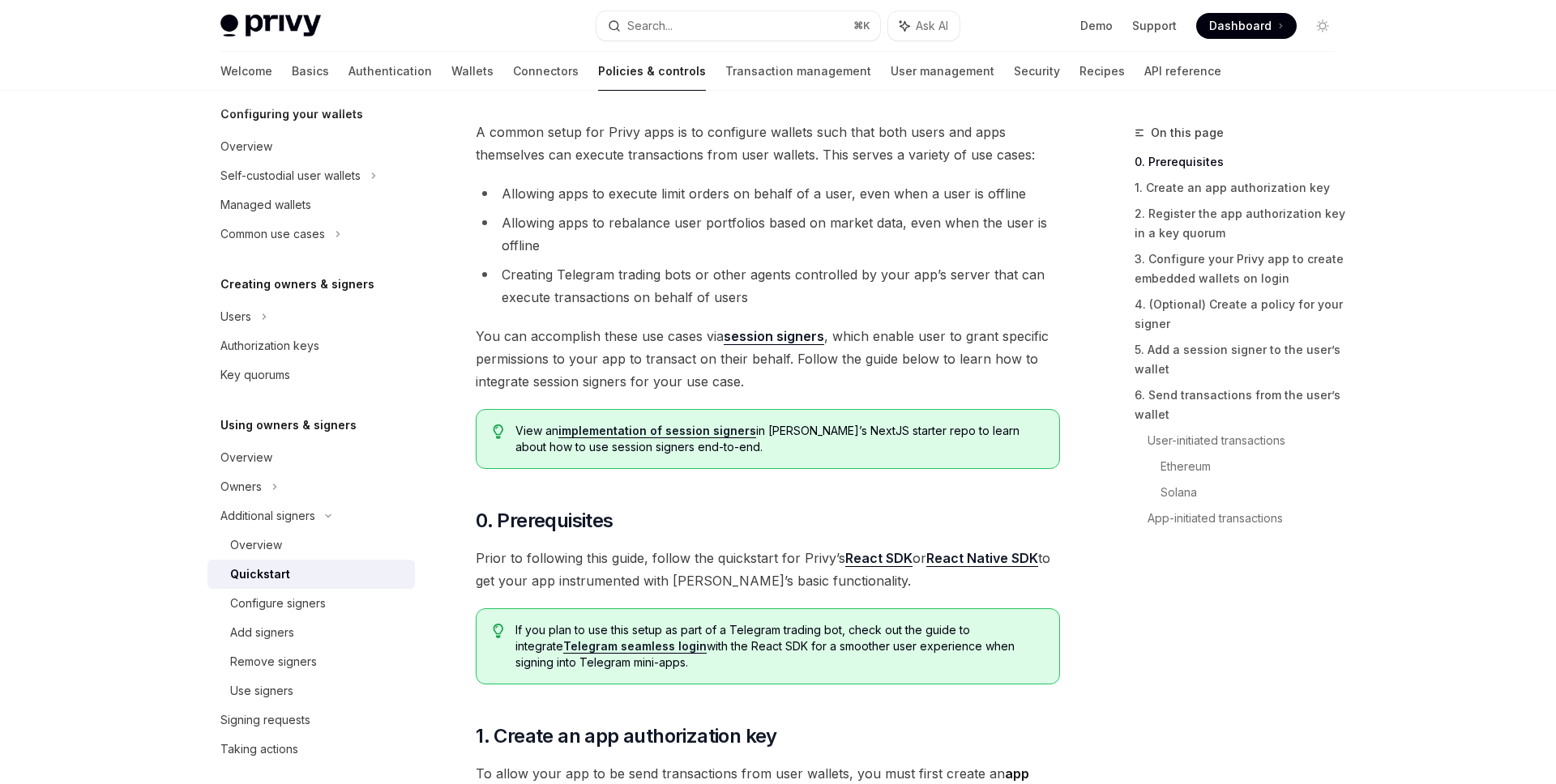
scroll to position [126, 0]
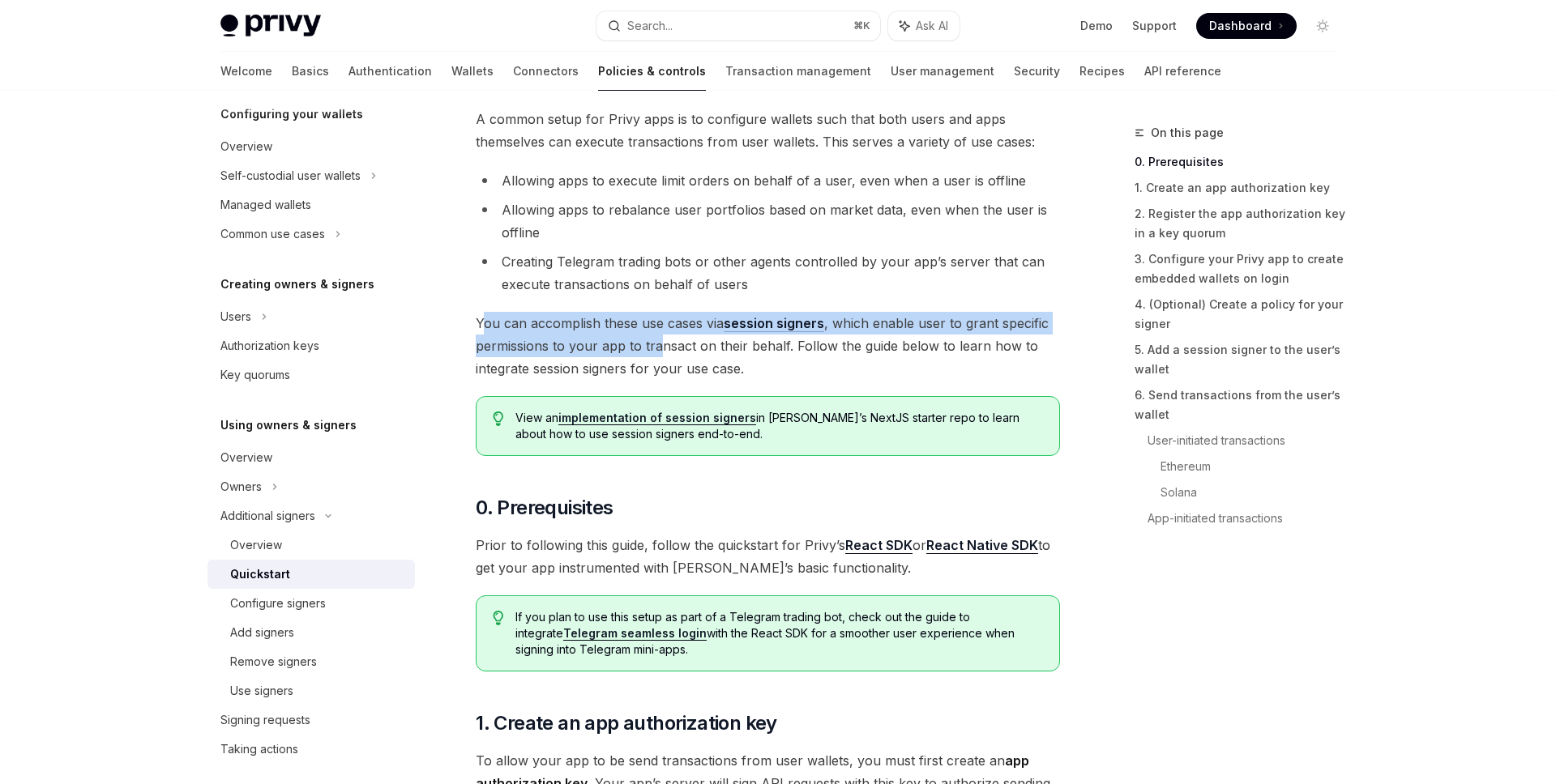
drag, startPoint x: 483, startPoint y: 331, endPoint x: 652, endPoint y: 339, distance: 169.2
click at [657, 336] on span "You can accomplish these use cases via session signers , which enable user to g…" at bounding box center [768, 346] width 584 height 69
click at [652, 339] on span "You can accomplish these use cases via session signers , which enable user to g…" at bounding box center [768, 346] width 584 height 69
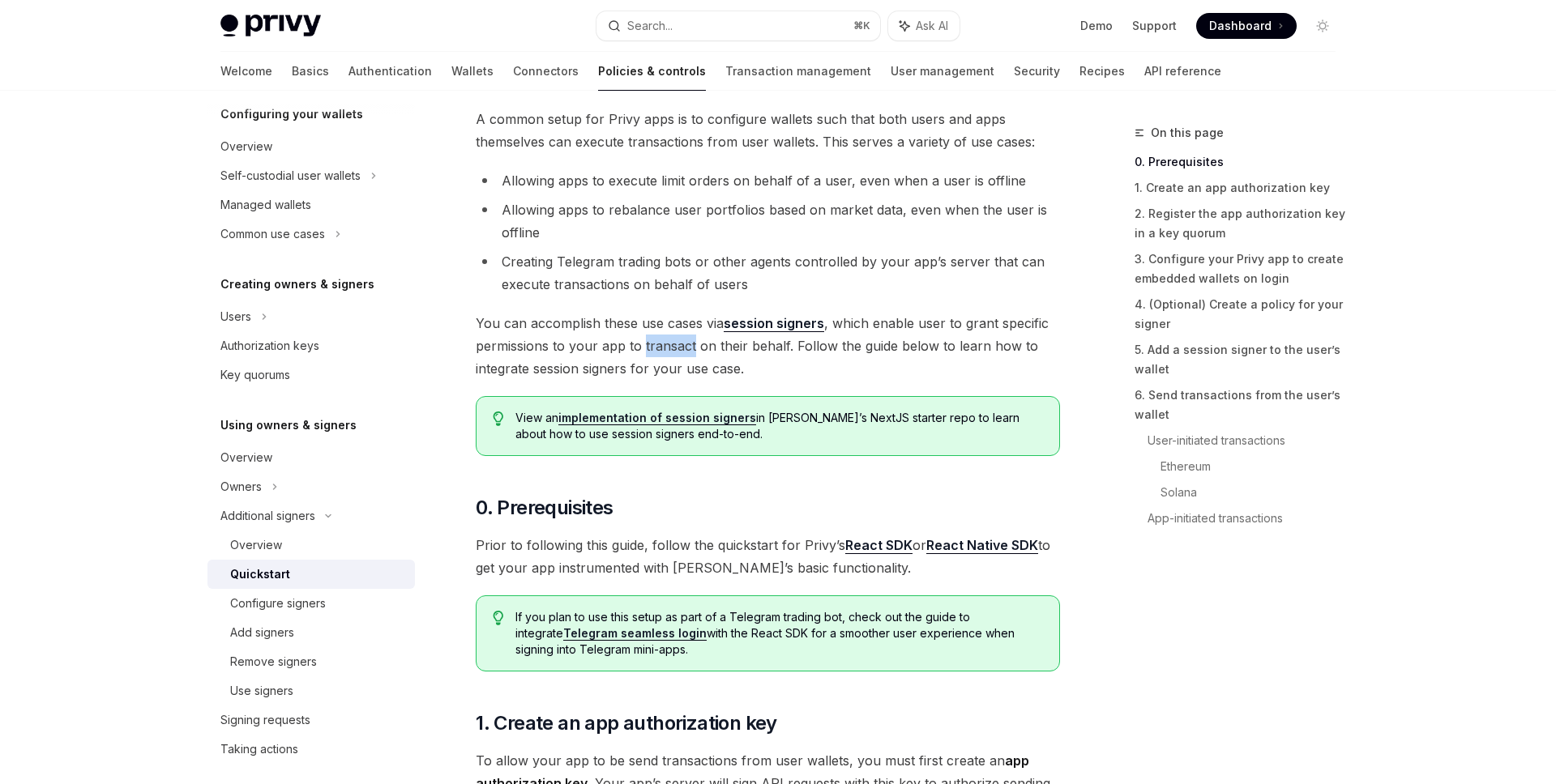
click at [652, 339] on span "You can accomplish these use cases via session signers , which enable user to g…" at bounding box center [768, 346] width 584 height 69
click at [648, 321] on span "You can accomplish these use cases via session signers , which enable user to g…" at bounding box center [768, 346] width 584 height 69
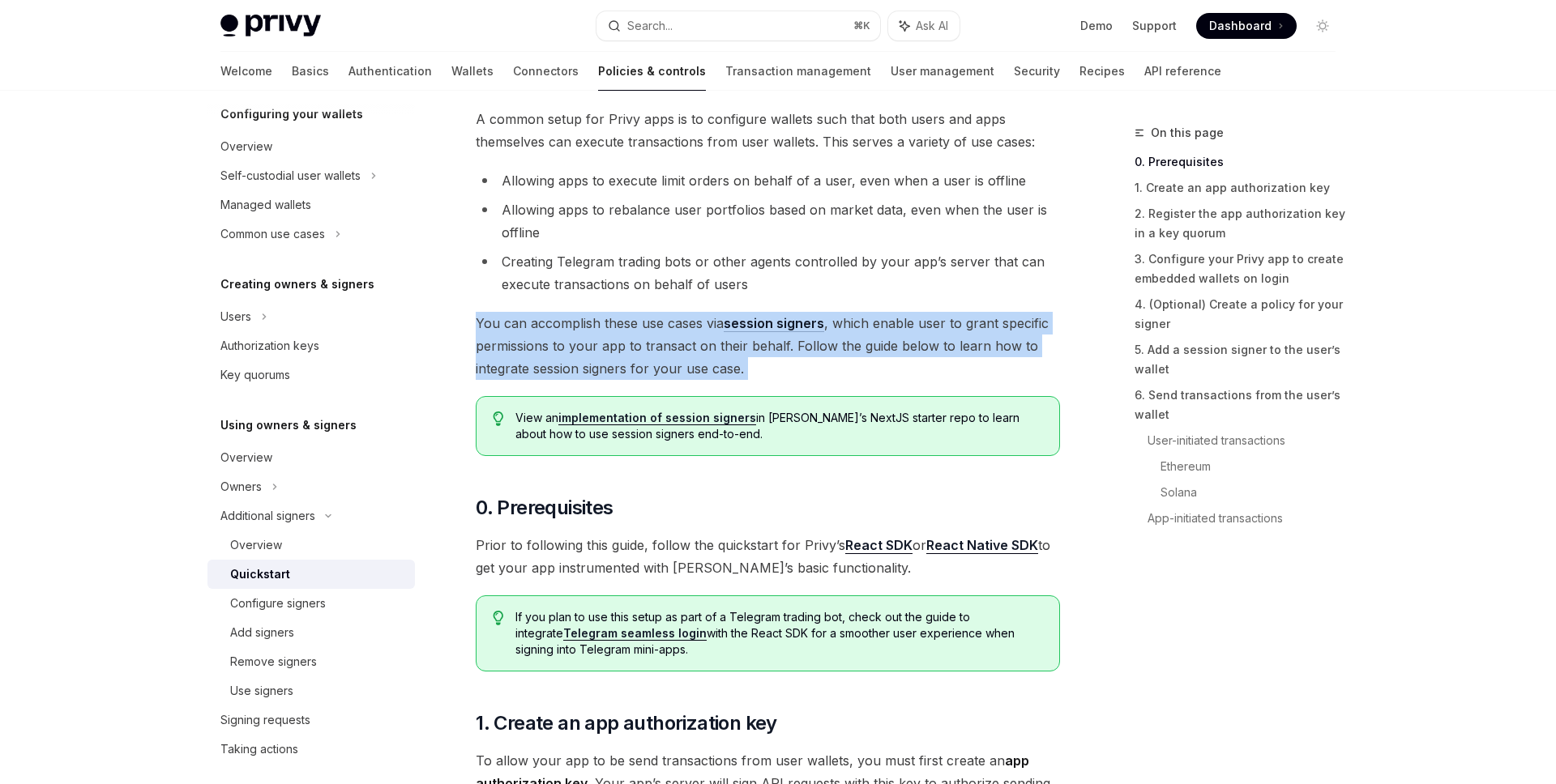
click at [648, 321] on span "You can accomplish these use cases via session signers , which enable user to g…" at bounding box center [768, 346] width 584 height 69
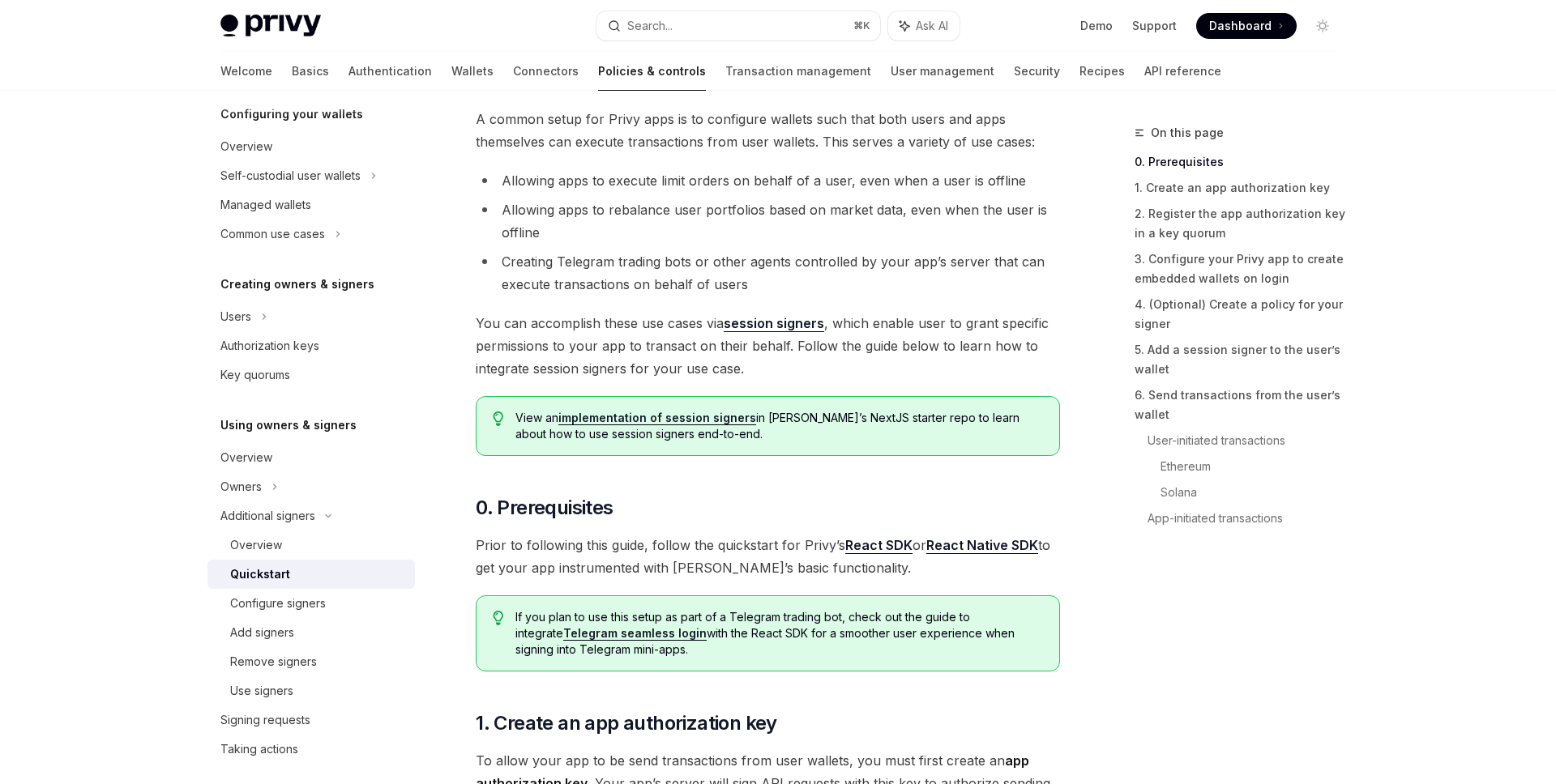
click at [876, 324] on span "You can accomplish these use cases via session signers , which enable user to g…" at bounding box center [768, 346] width 584 height 69
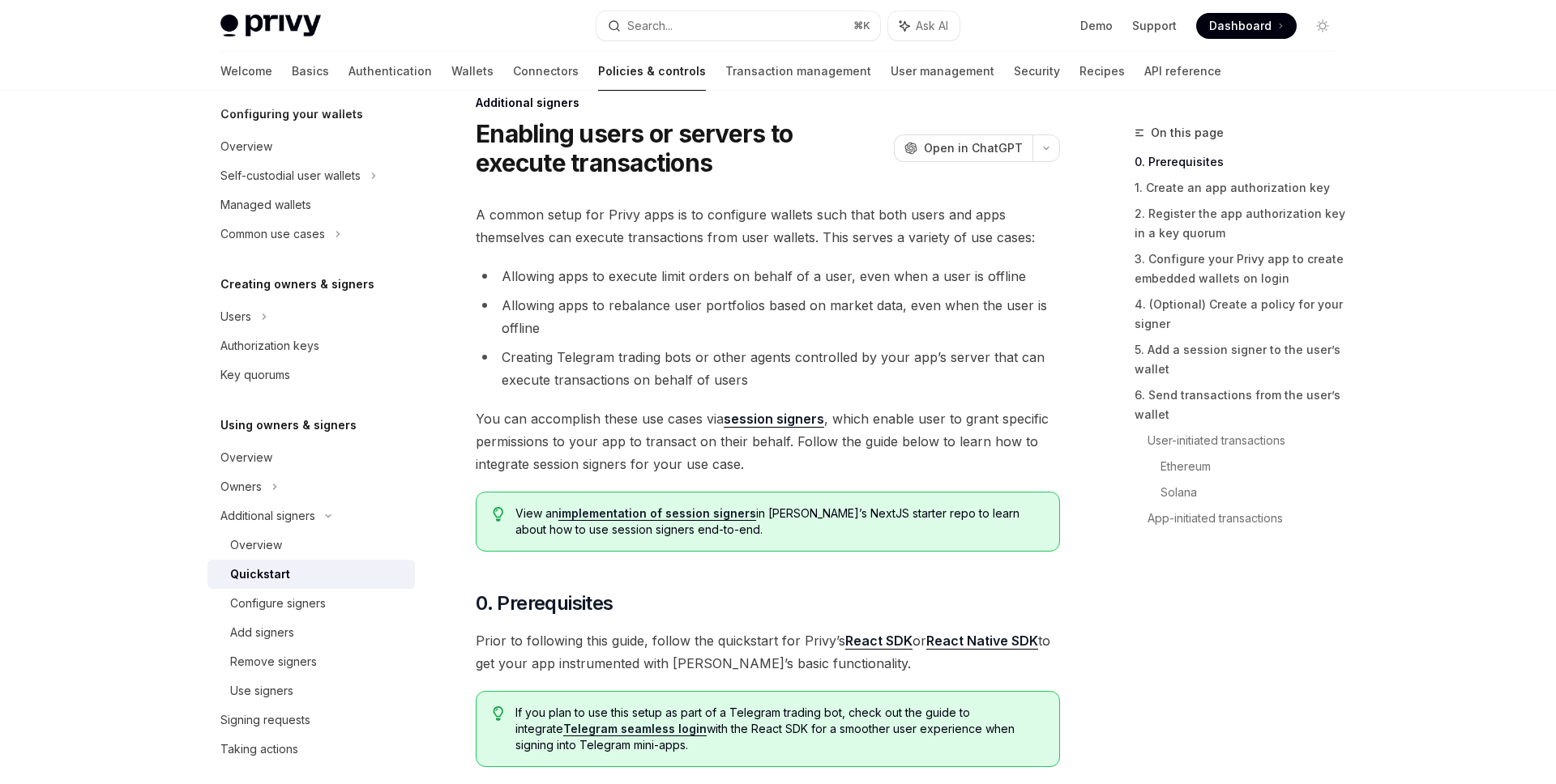
scroll to position [25, 0]
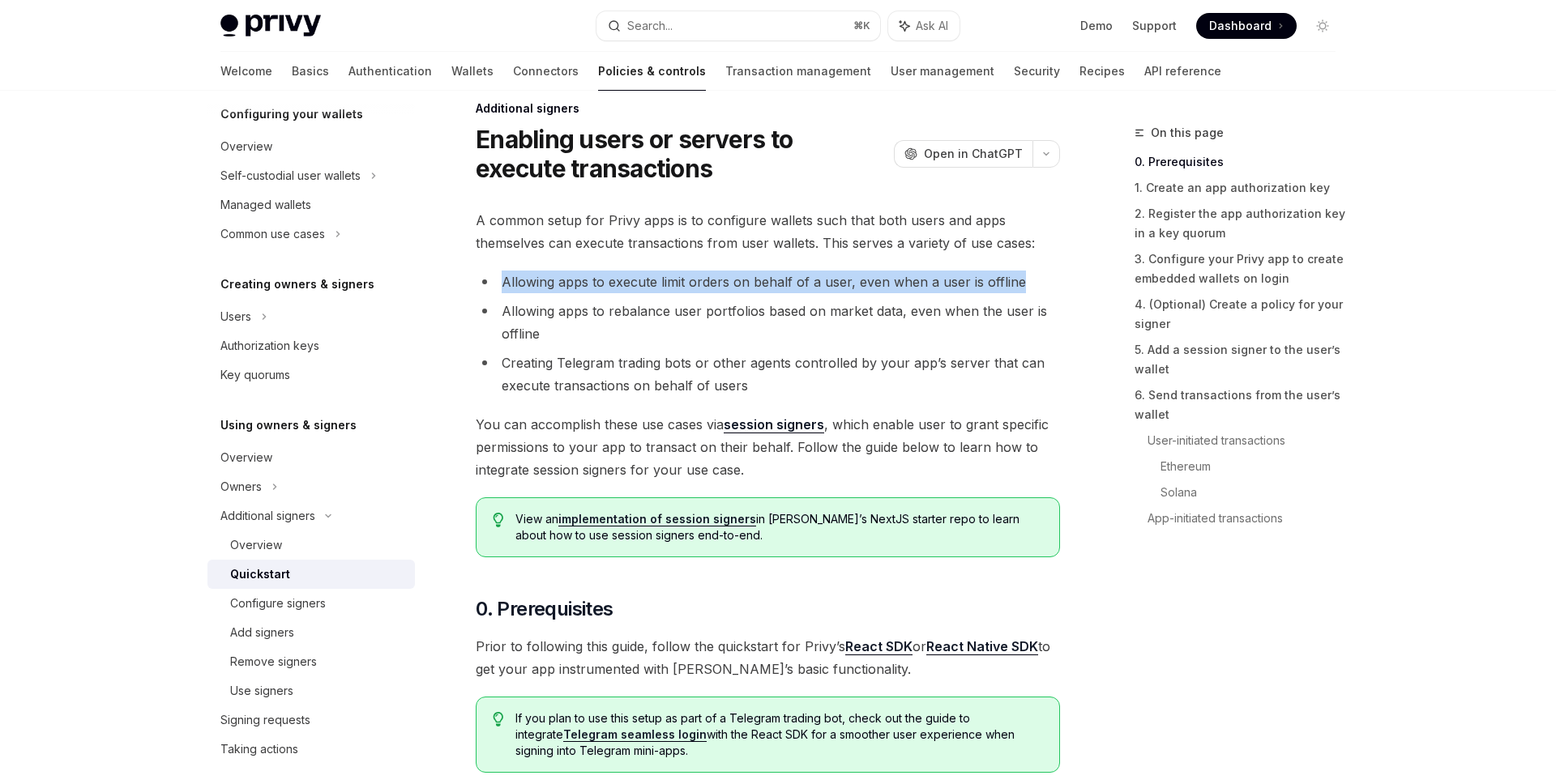
drag, startPoint x: 492, startPoint y: 290, endPoint x: 1037, endPoint y: 282, distance: 545.1
click at [1037, 282] on li "Allowing apps to execute limit orders on behalf of a user, even when a user is …" at bounding box center [768, 282] width 584 height 23
click at [542, 310] on li "Allowing apps to rebalance user portfolios based on market data, even when the …" at bounding box center [768, 323] width 584 height 46
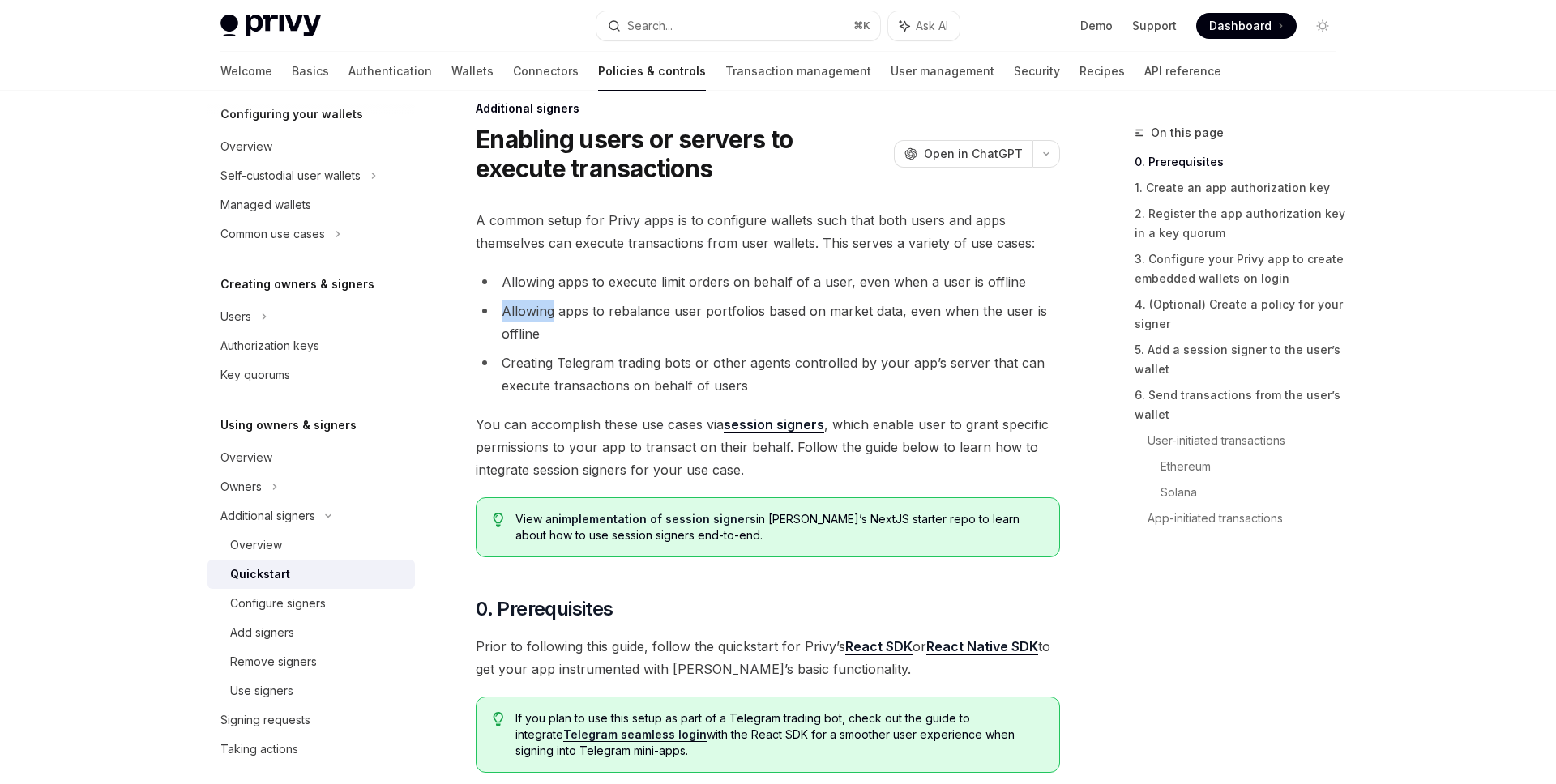
click at [542, 310] on li "Allowing apps to rebalance user portfolios based on market data, even when the …" at bounding box center [768, 323] width 584 height 46
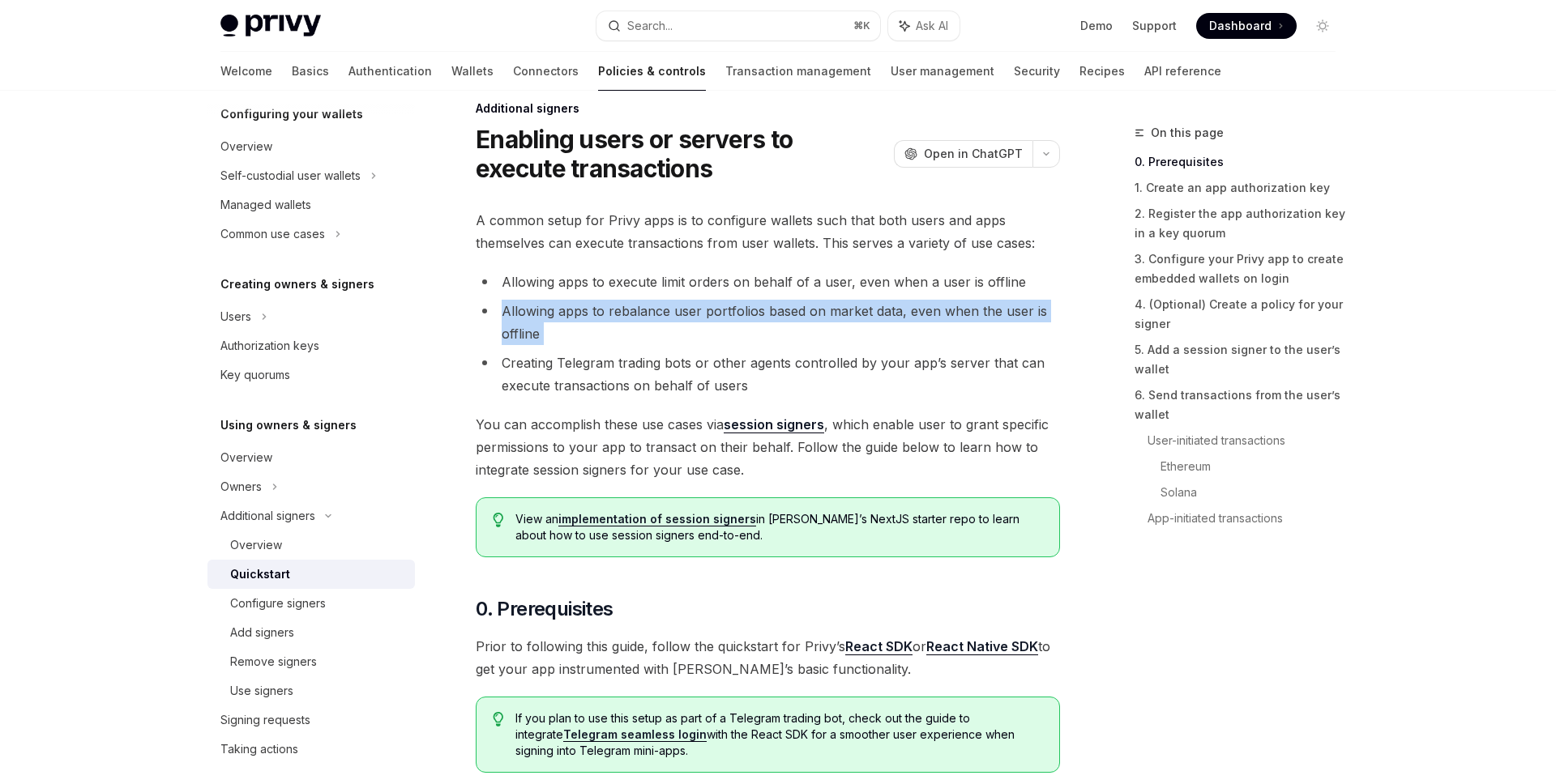
click at [542, 310] on li "Allowing apps to rebalance user portfolios based on market data, even when the …" at bounding box center [768, 323] width 584 height 46
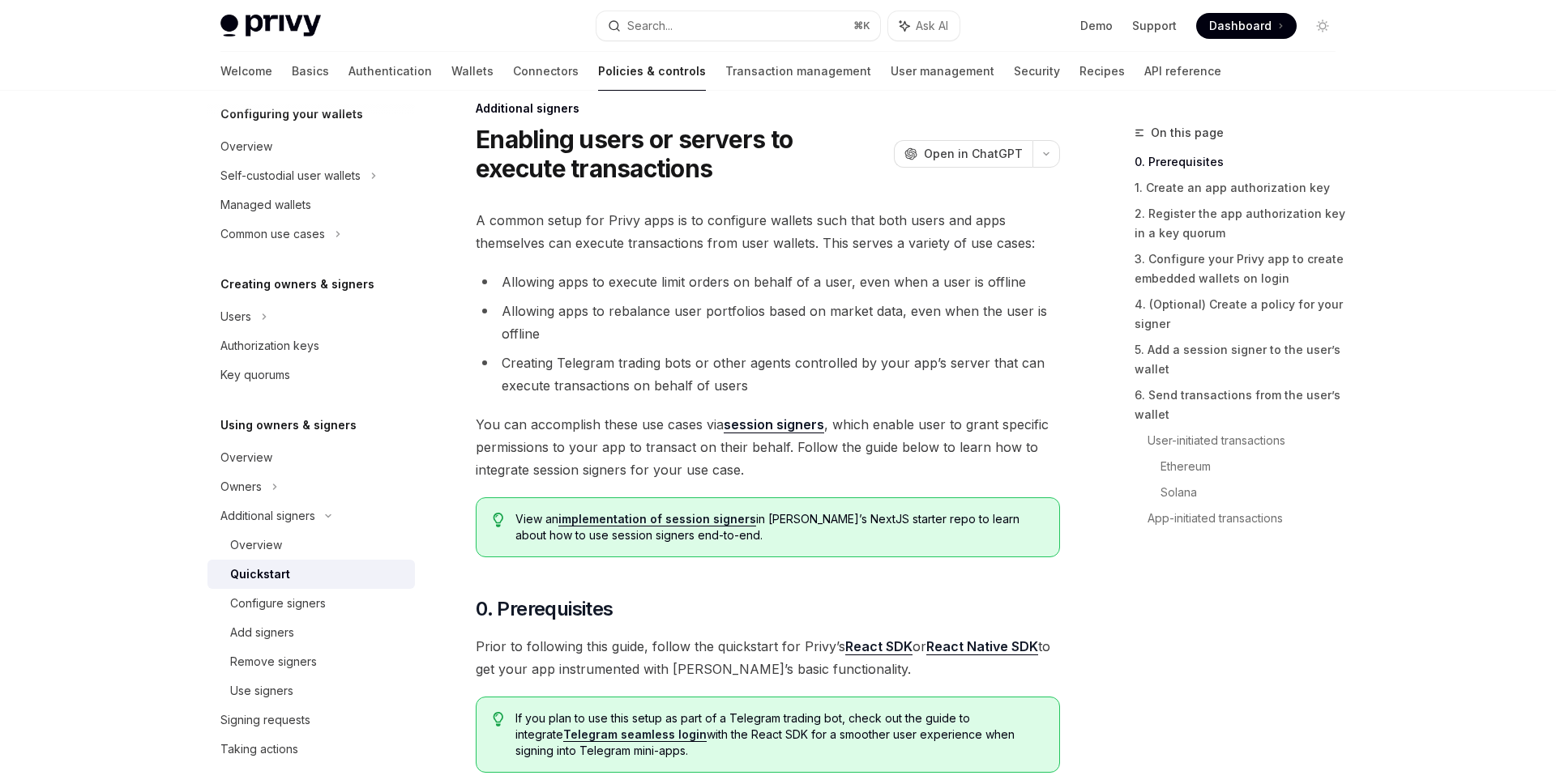
click at [610, 372] on li "Creating Telegram trading bots or other agents controlled by your app’s server …" at bounding box center [768, 375] width 584 height 46
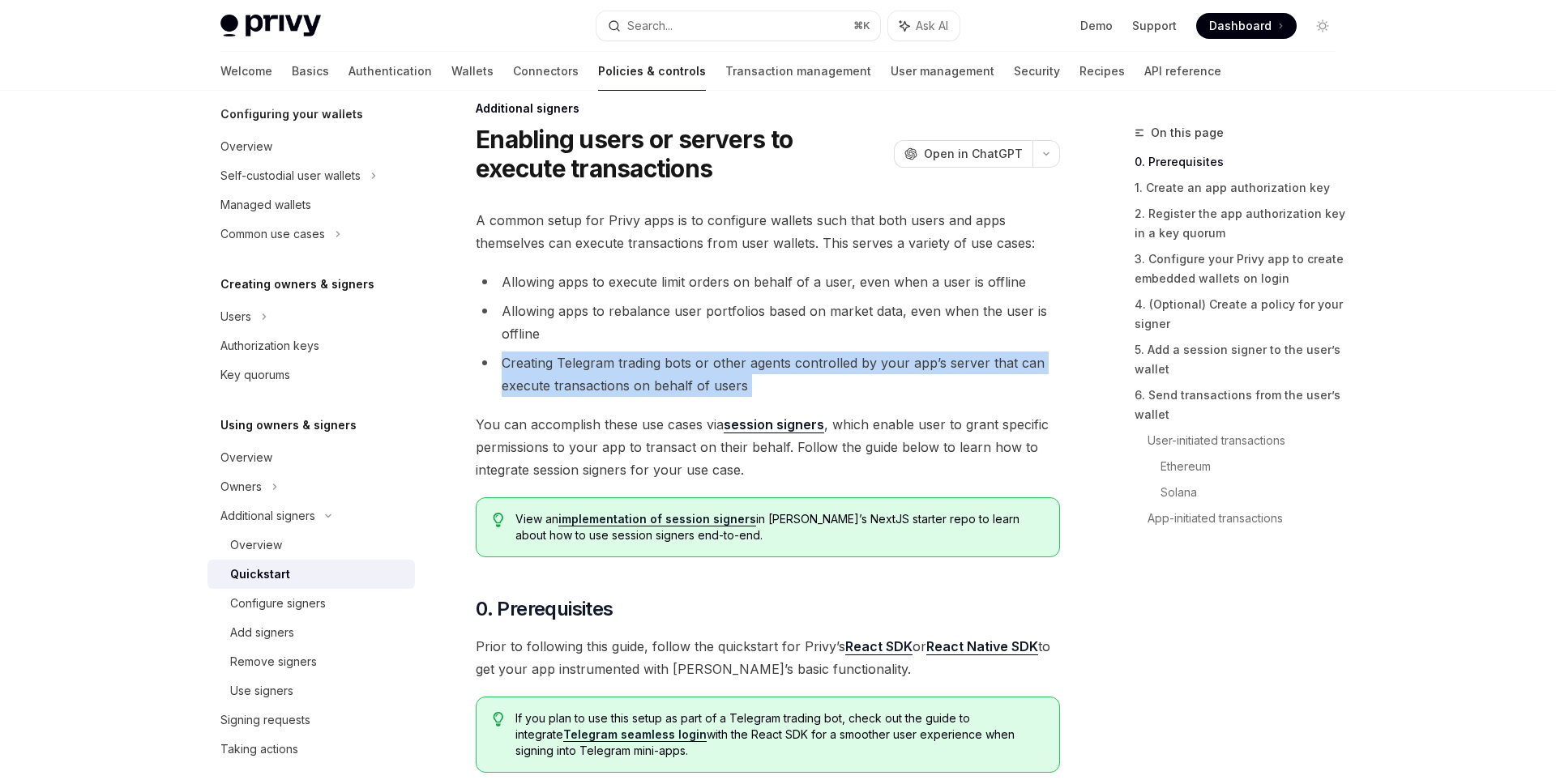
click at [610, 372] on li "Creating Telegram trading bots or other agents controlled by your app’s server …" at bounding box center [768, 375] width 584 height 46
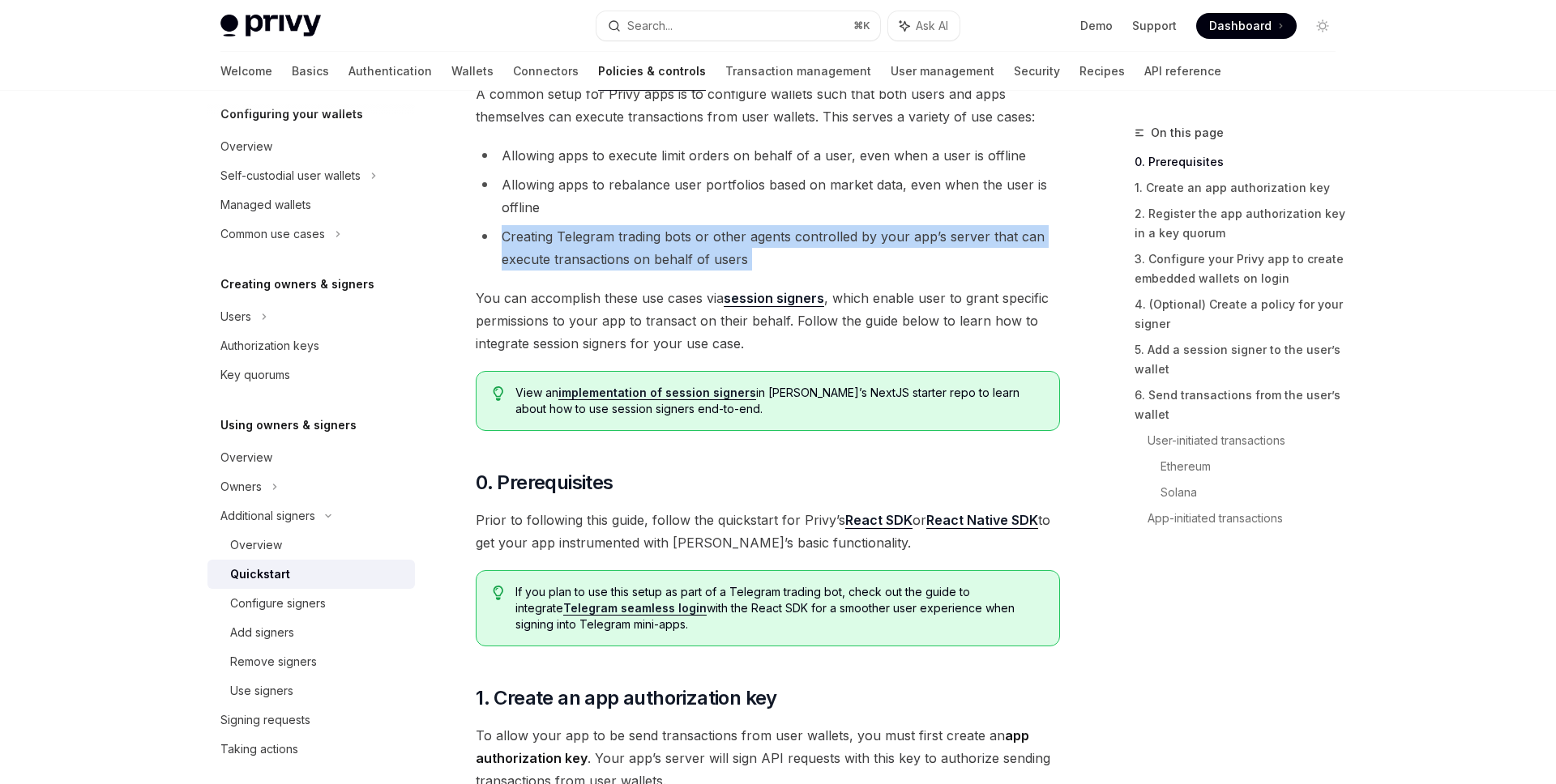
scroll to position [151, 0]
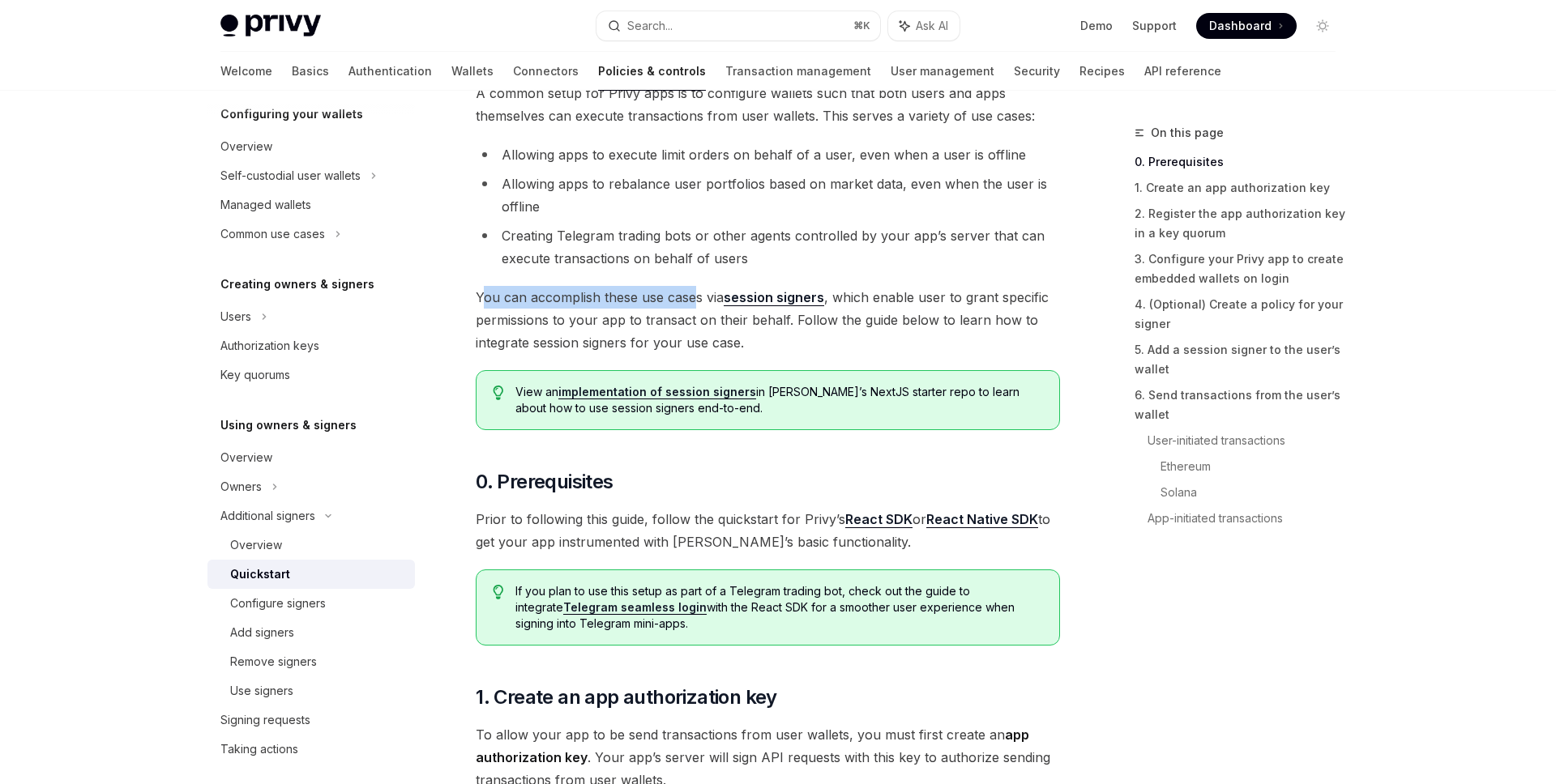
drag, startPoint x: 484, startPoint y: 298, endPoint x: 692, endPoint y: 298, distance: 208.0
click at [697, 298] on span "You can accomplish these use cases via session signers , which enable user to g…" at bounding box center [768, 321] width 584 height 69
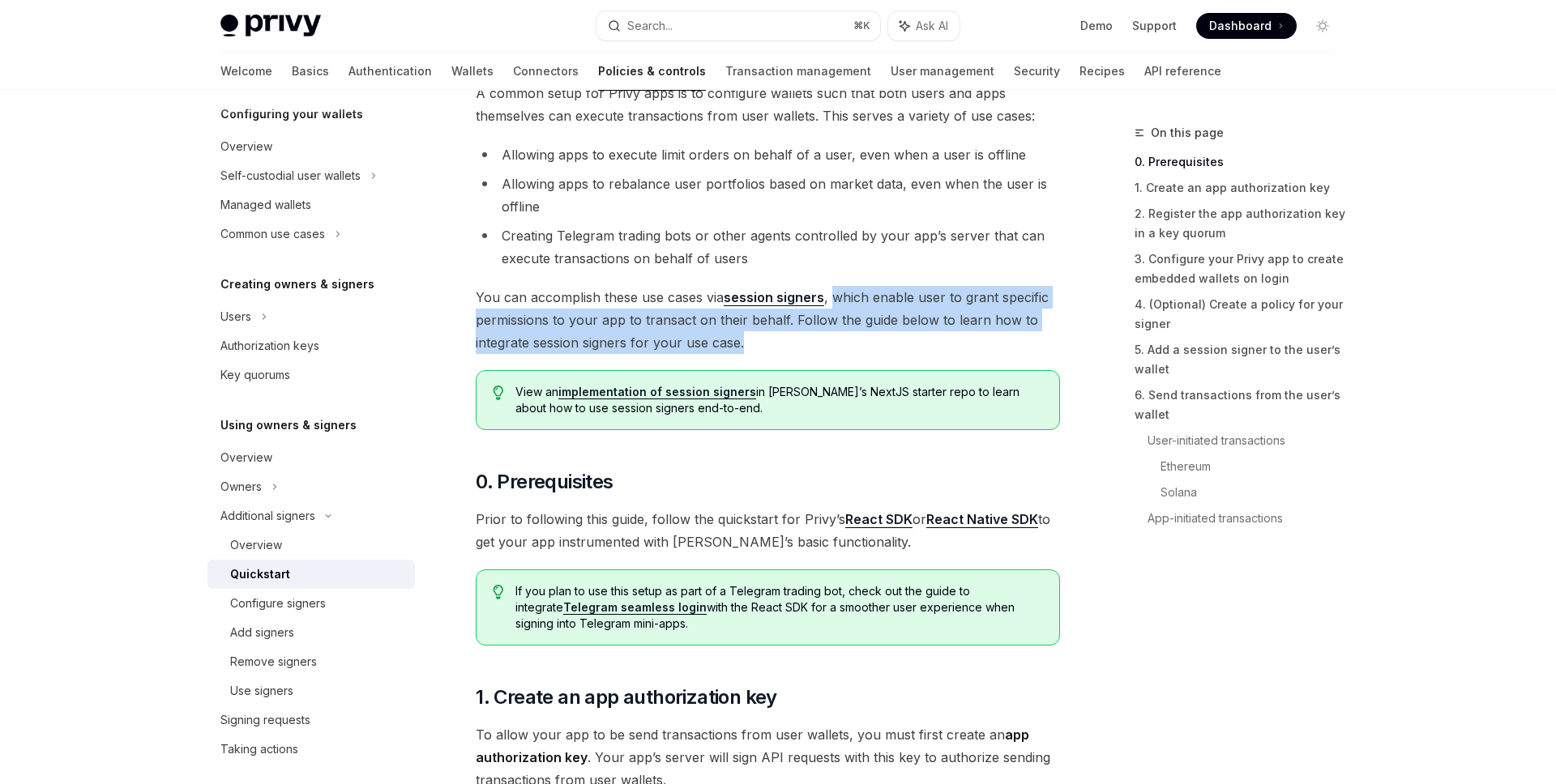
drag, startPoint x: 833, startPoint y: 300, endPoint x: 791, endPoint y: 352, distance: 66.8
click at [791, 352] on span "You can accomplish these use cases via session signers , which enable user to g…" at bounding box center [768, 321] width 584 height 69
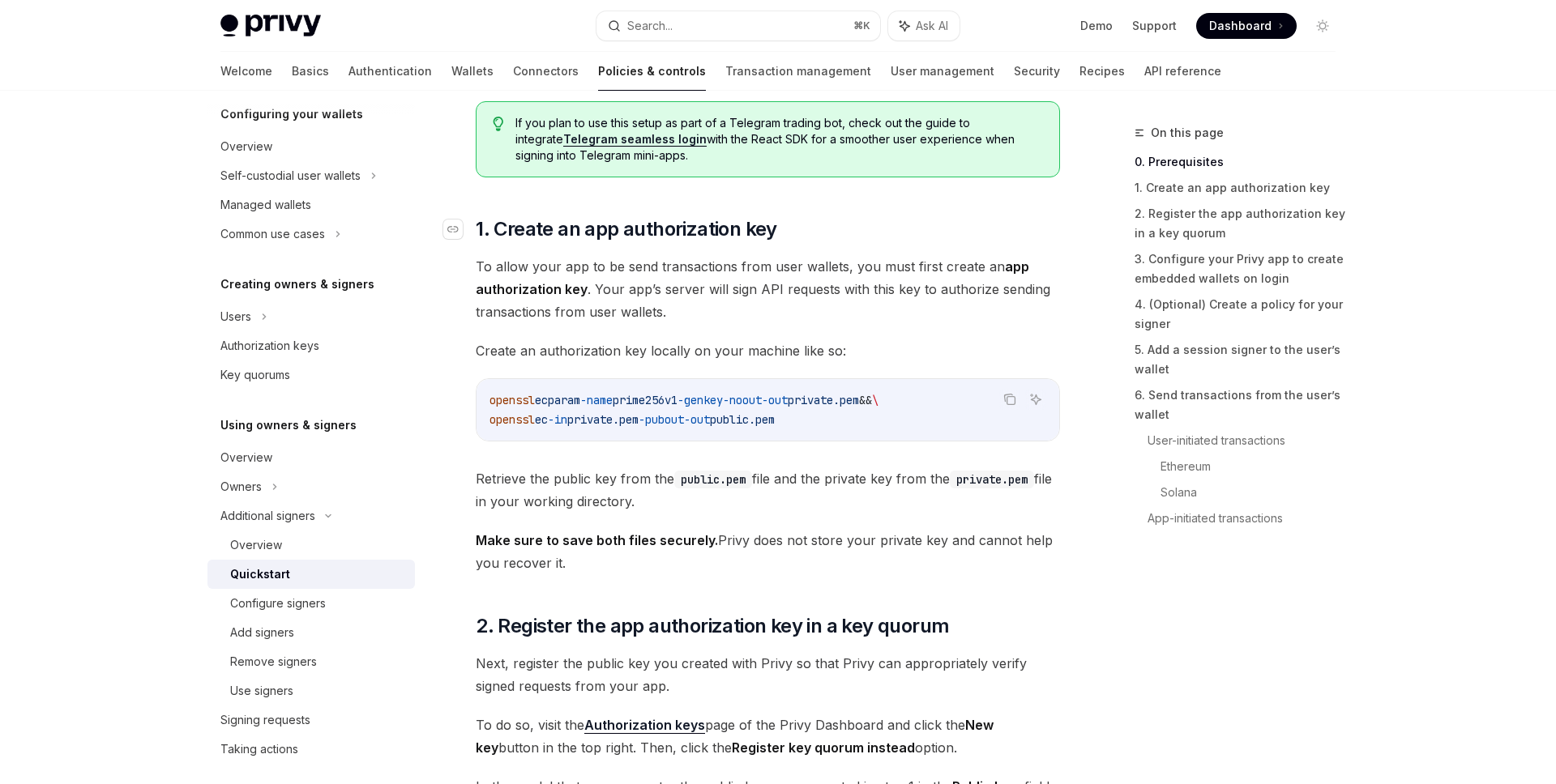
scroll to position [730, 0]
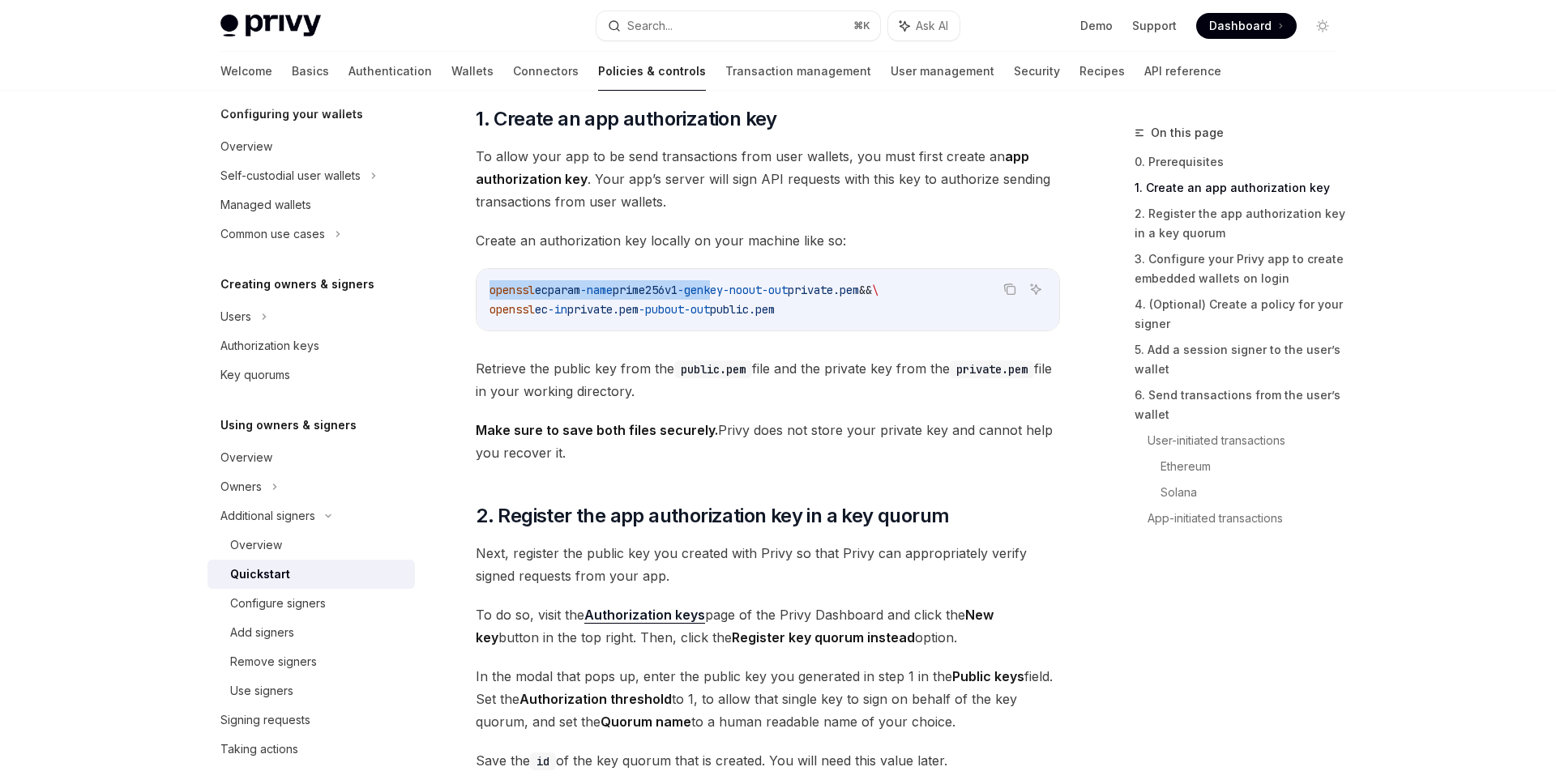
drag, startPoint x: 488, startPoint y: 291, endPoint x: 741, endPoint y: 292, distance: 253.0
click at [741, 292] on div "openssl ecparam -name prime256v1 -genkey -noout -out private.pem && \ openssl e…" at bounding box center [768, 300] width 582 height 62
click at [775, 303] on span "public.pem" at bounding box center [742, 309] width 65 height 14
drag, startPoint x: 864, startPoint y: 310, endPoint x: 486, endPoint y: 289, distance: 378.6
click at [486, 289] on div "openssl ecparam -name prime256v1 -genkey -noout -out private.pem && \ openssl e…" at bounding box center [768, 300] width 582 height 62
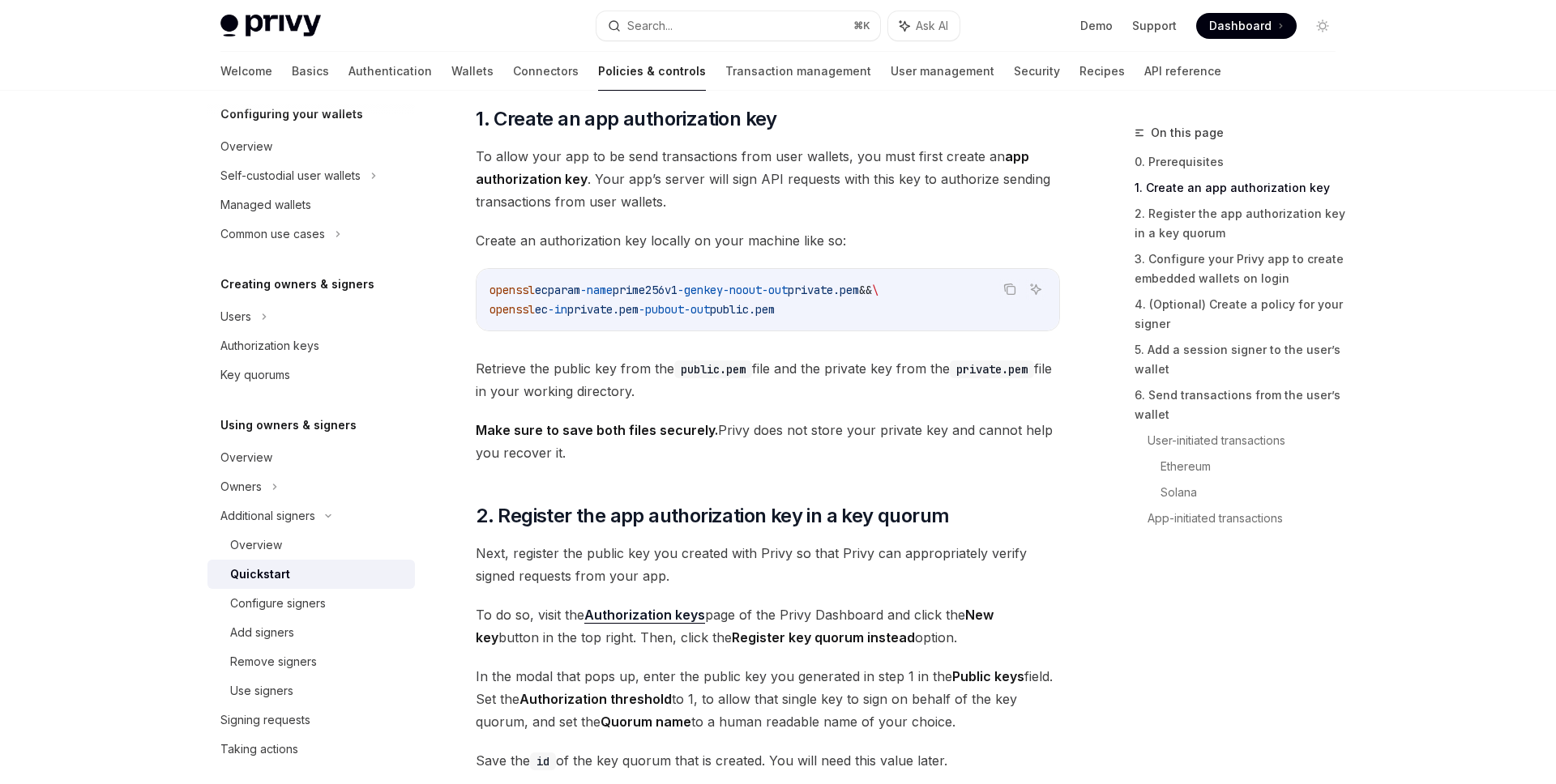
click at [529, 292] on span "openssl" at bounding box center [512, 289] width 46 height 14
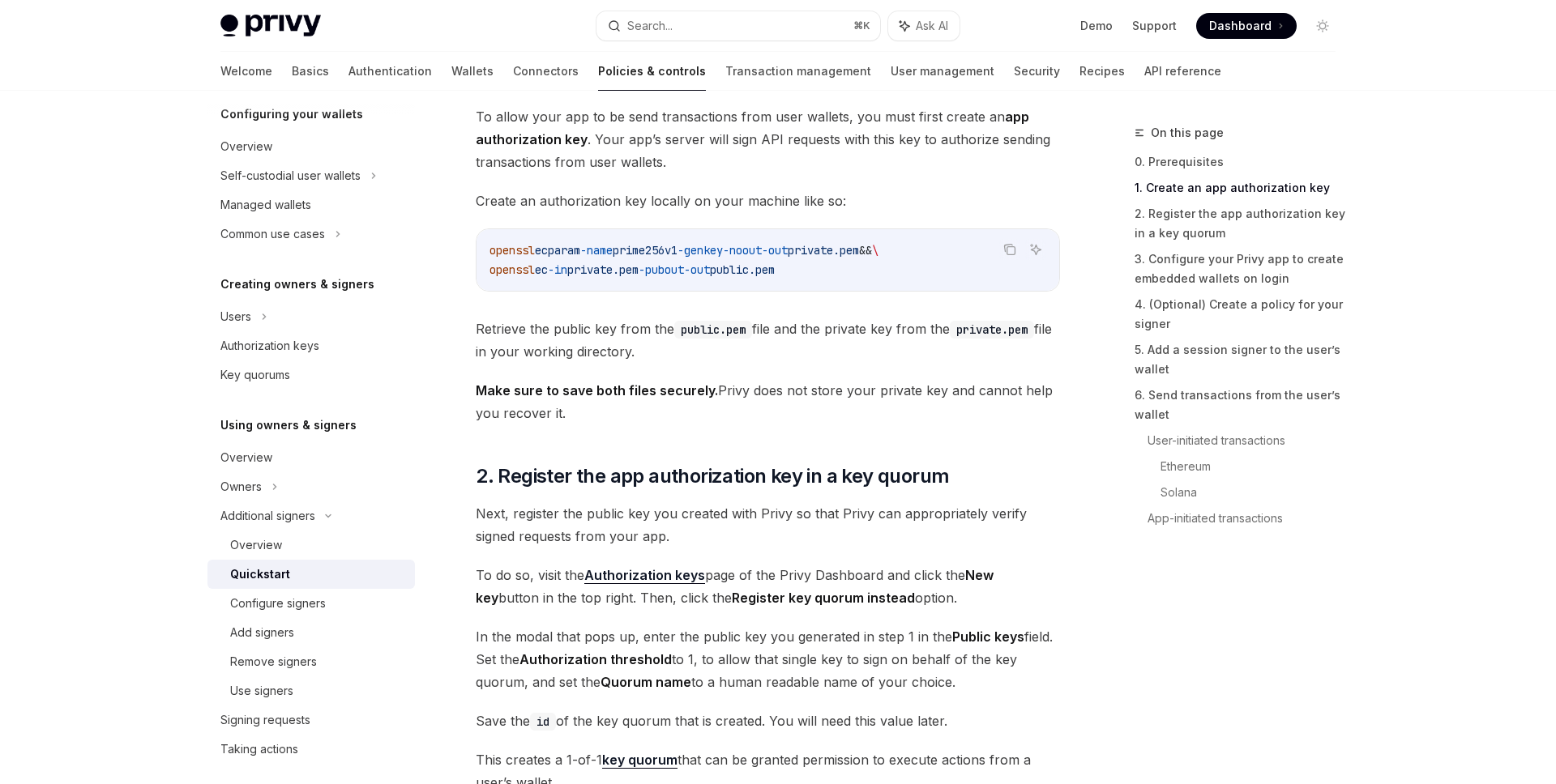
scroll to position [774, 0]
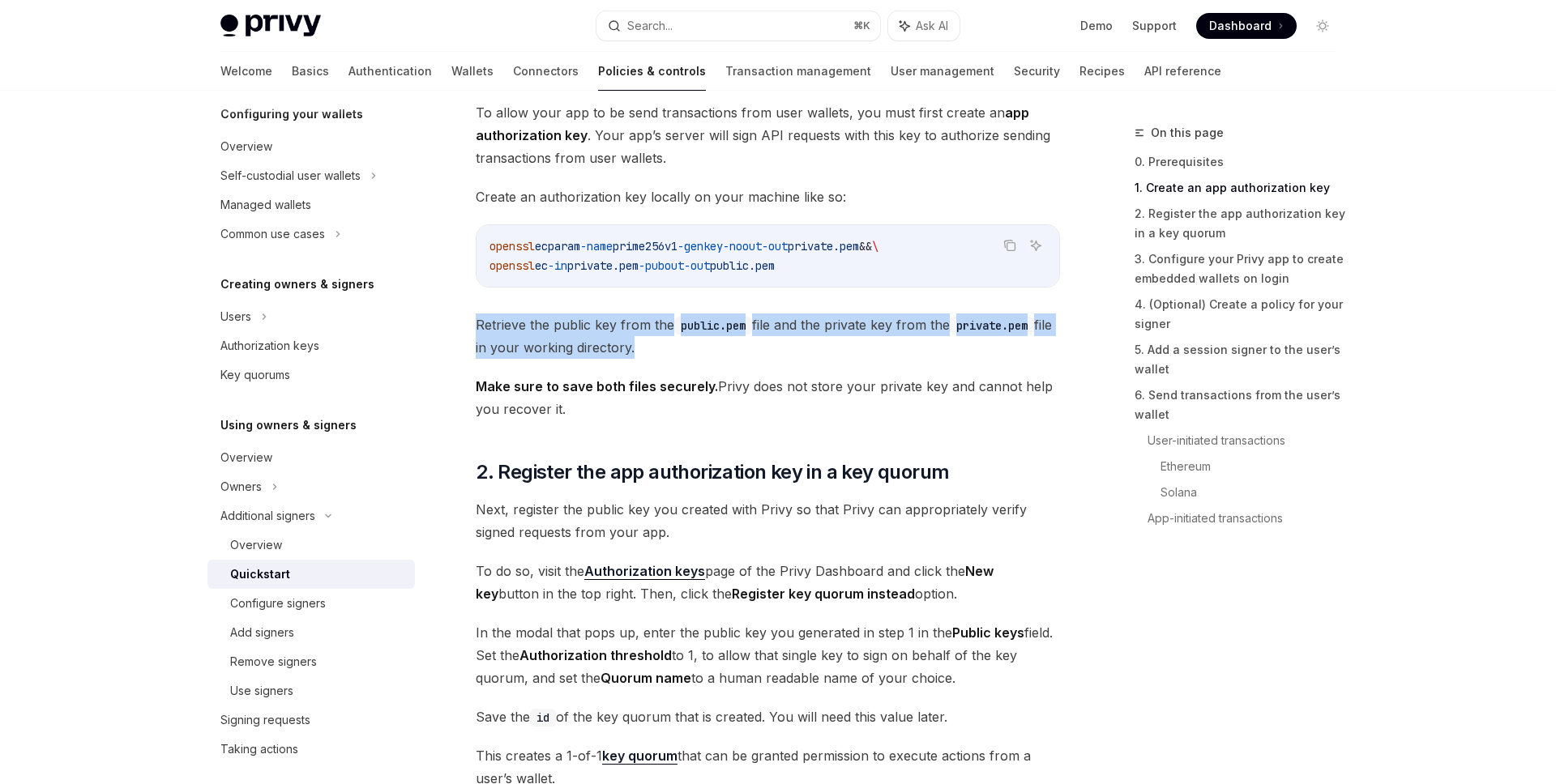
drag, startPoint x: 477, startPoint y: 333, endPoint x: 723, endPoint y: 361, distance: 247.6
drag, startPoint x: 702, startPoint y: 360, endPoint x: 451, endPoint y: 323, distance: 253.7
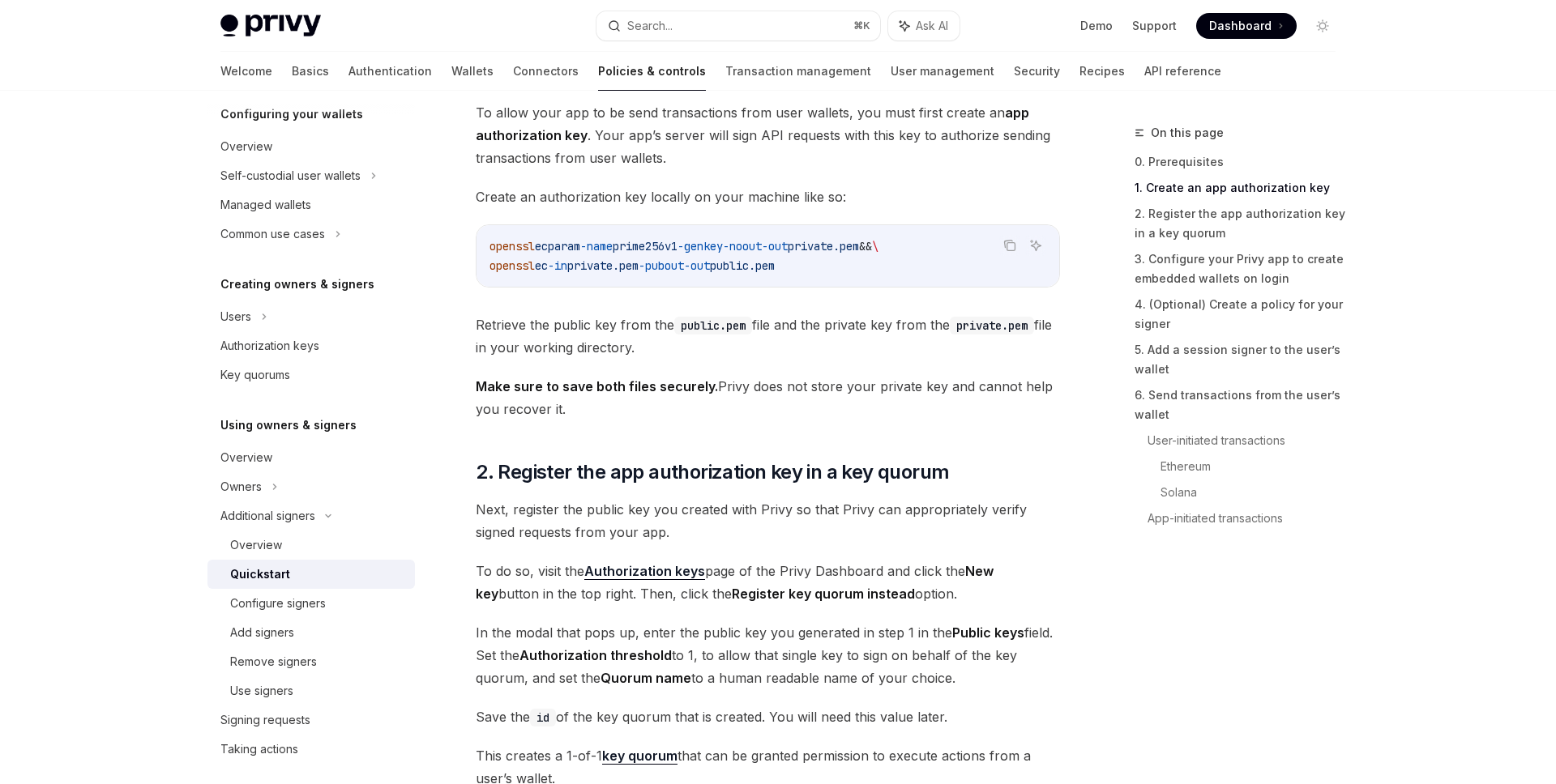
click at [501, 385] on strong "Make sure to save both files securely." at bounding box center [597, 386] width 243 height 16
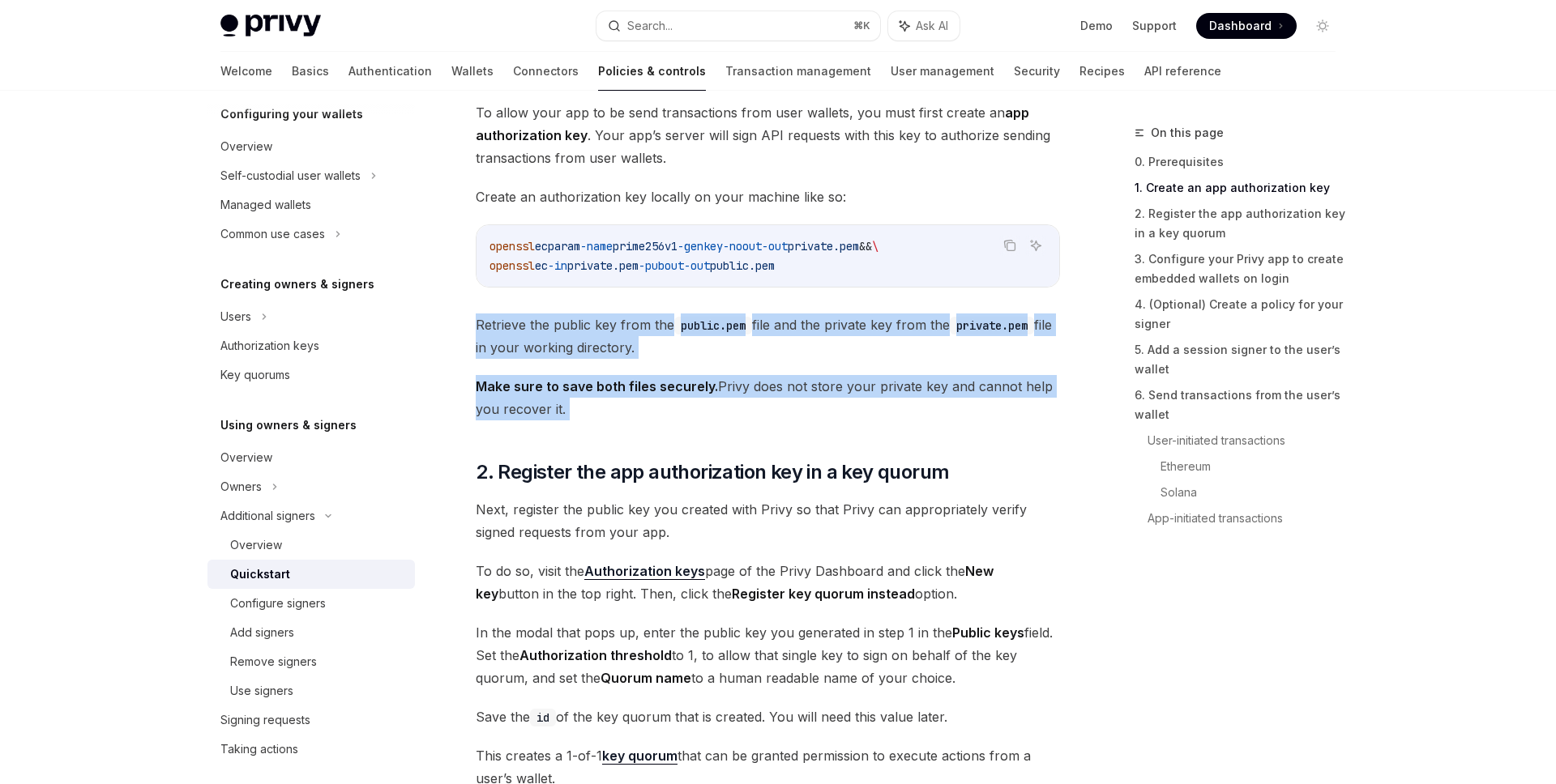
drag, startPoint x: 606, startPoint y: 424, endPoint x: 455, endPoint y: 318, distance: 184.5
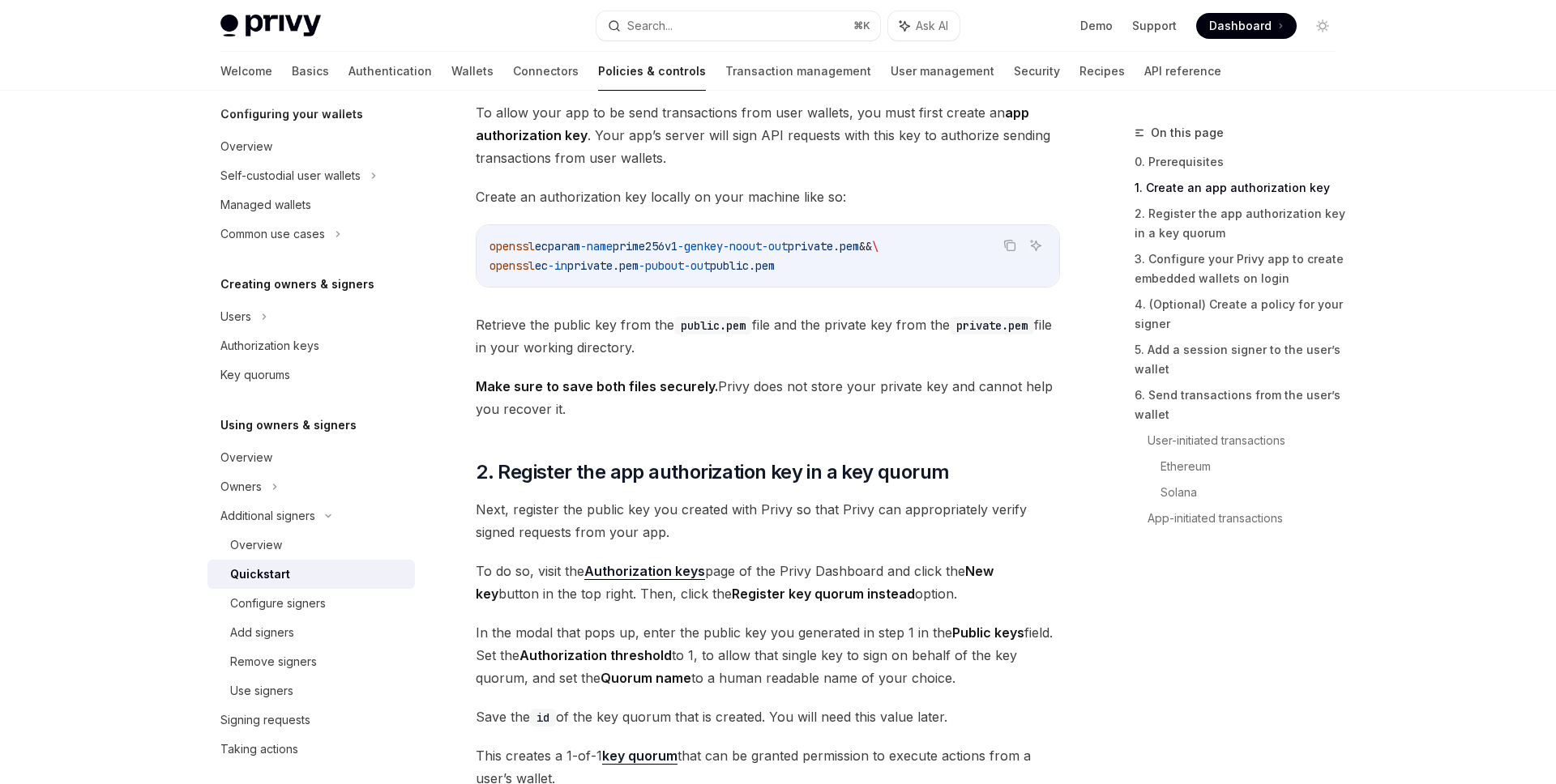
click at [509, 416] on span "Make sure to save both files securely. Privy does not store your private key an…" at bounding box center [768, 398] width 584 height 46
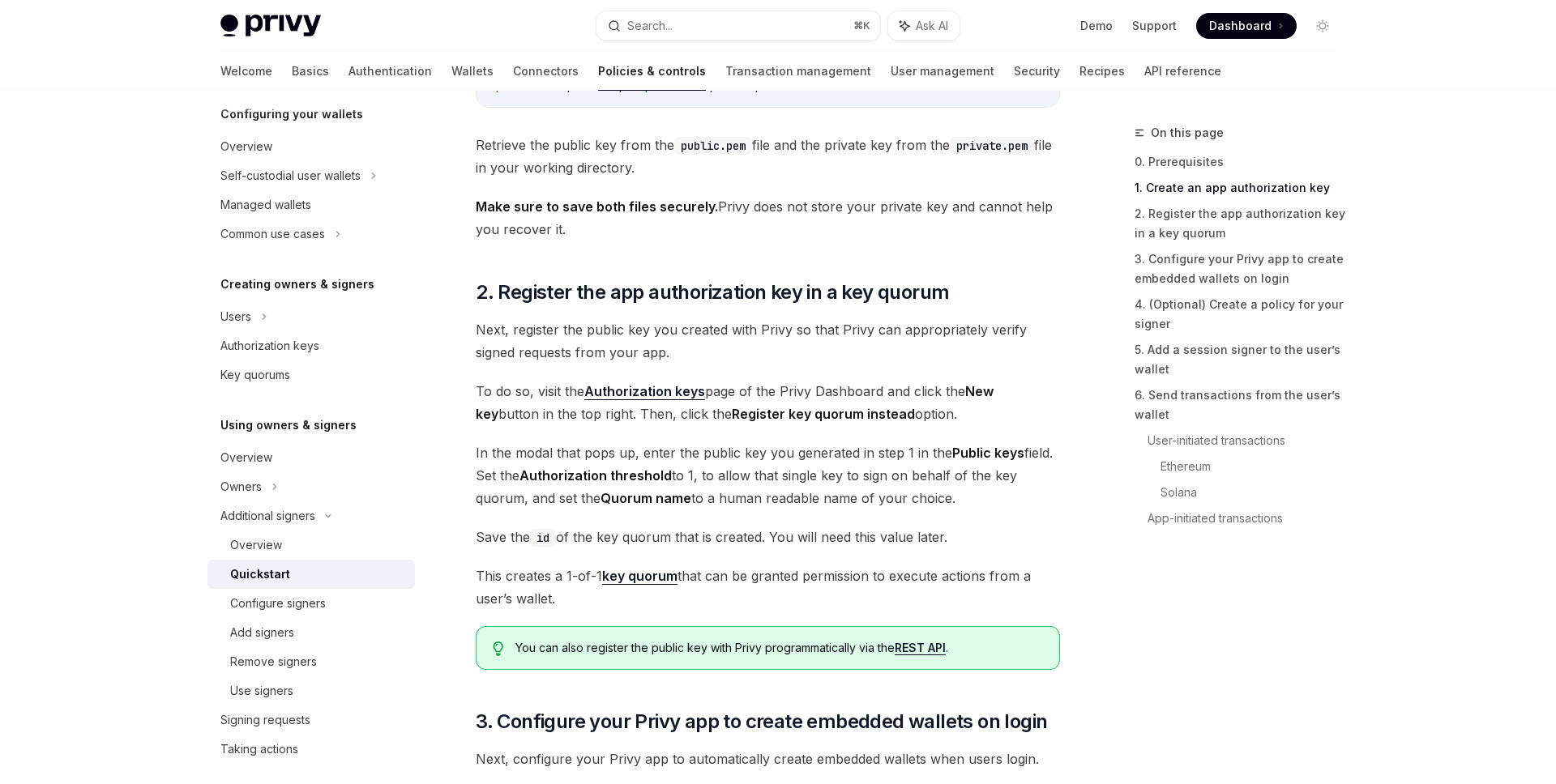
scroll to position [958, 0]
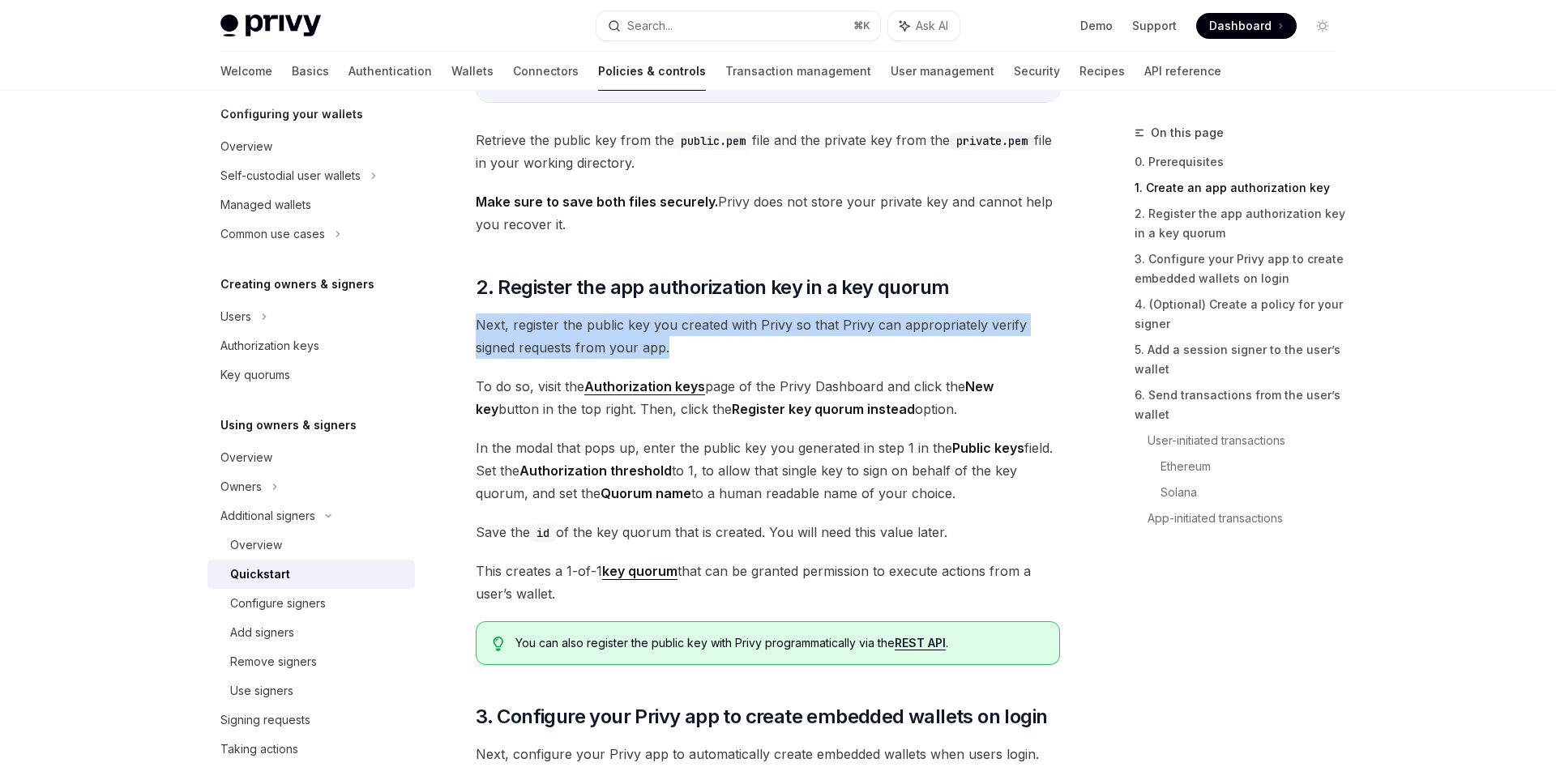
drag, startPoint x: 478, startPoint y: 322, endPoint x: 721, endPoint y: 344, distance: 244.0
click at [721, 344] on span "Next, register the public key you created with Privy so that Privy can appropri…" at bounding box center [768, 337] width 584 height 46
click at [720, 344] on span "Next, register the public key you created with Privy so that Privy can appropri…" at bounding box center [768, 337] width 584 height 46
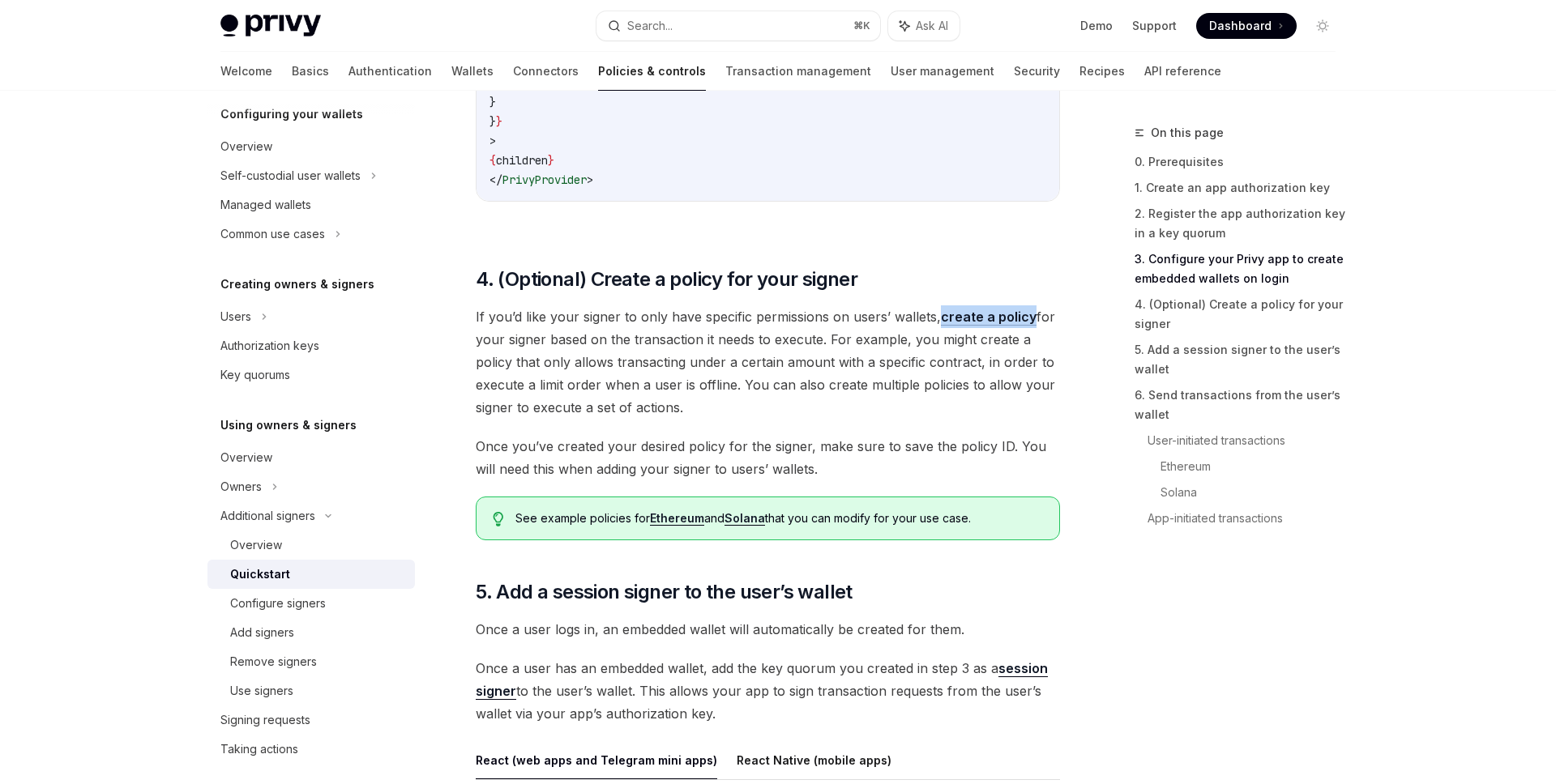
scroll to position [2088, 0]
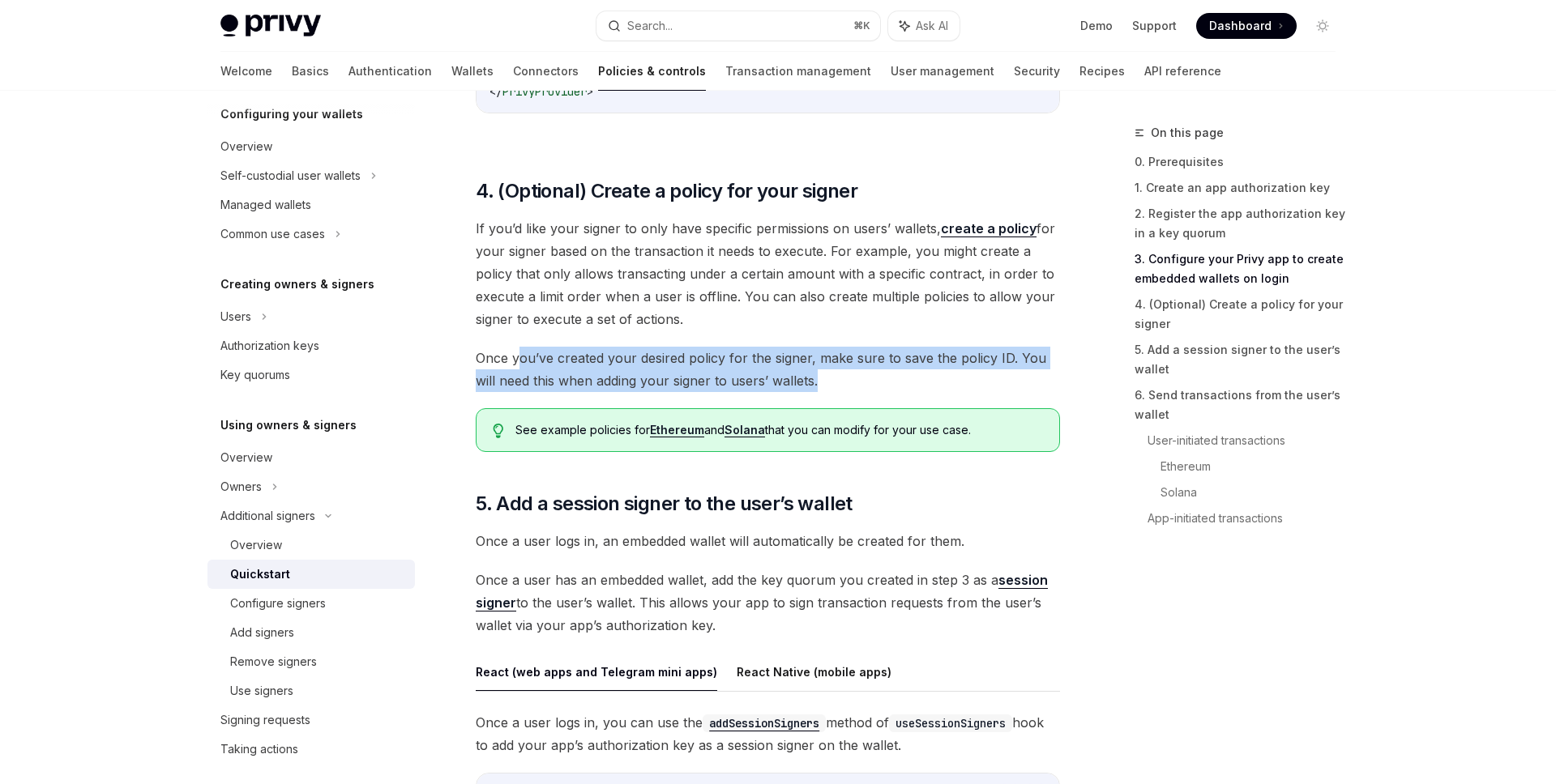
drag, startPoint x: 521, startPoint y: 363, endPoint x: 830, endPoint y: 382, distance: 309.6
click at [833, 382] on span "Once you’ve created your desired policy for the signer, make sure to save the p…" at bounding box center [768, 369] width 584 height 46
click at [830, 382] on span "Once you’ve created your desired policy for the signer, make sure to save the p…" at bounding box center [768, 369] width 584 height 46
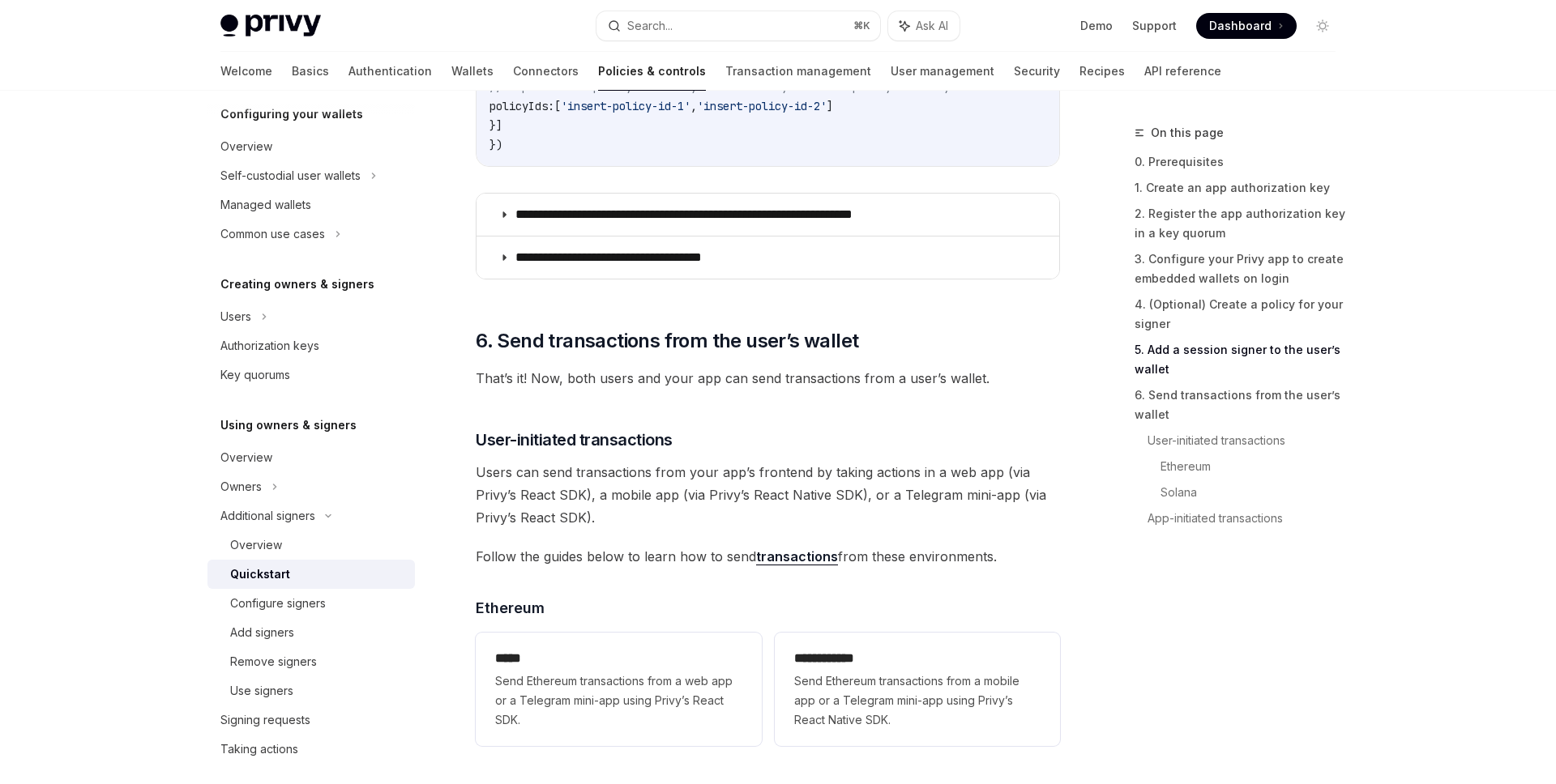
scroll to position [2990, 0]
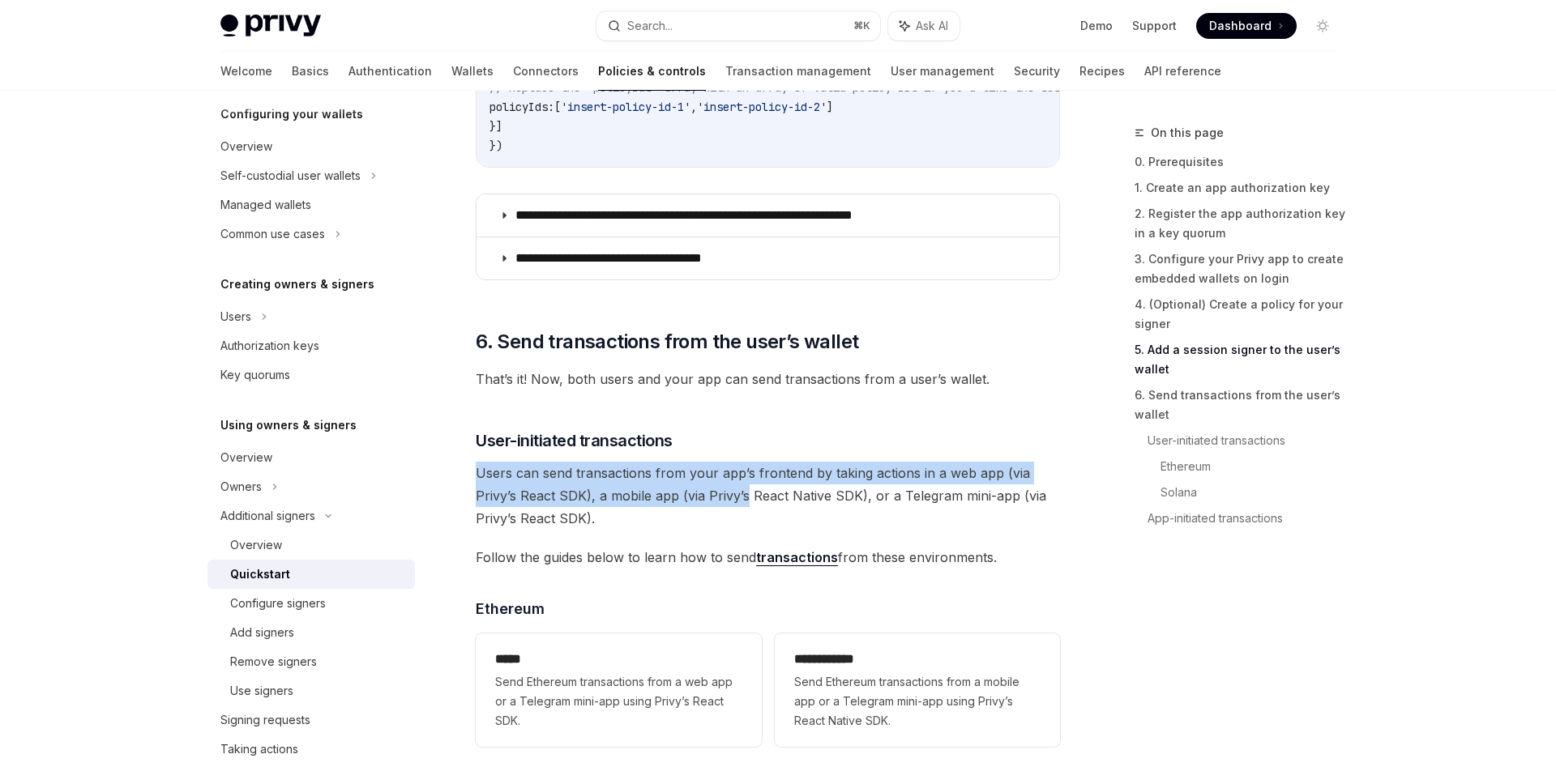
drag, startPoint x: 476, startPoint y: 483, endPoint x: 742, endPoint y: 509, distance: 267.3
click at [744, 510] on span "Users can send transactions from your app’s frontend by taking actions in a web…" at bounding box center [768, 496] width 584 height 69
click at [742, 509] on span "Users can send transactions from your app’s frontend by taking actions in a web…" at bounding box center [768, 496] width 584 height 69
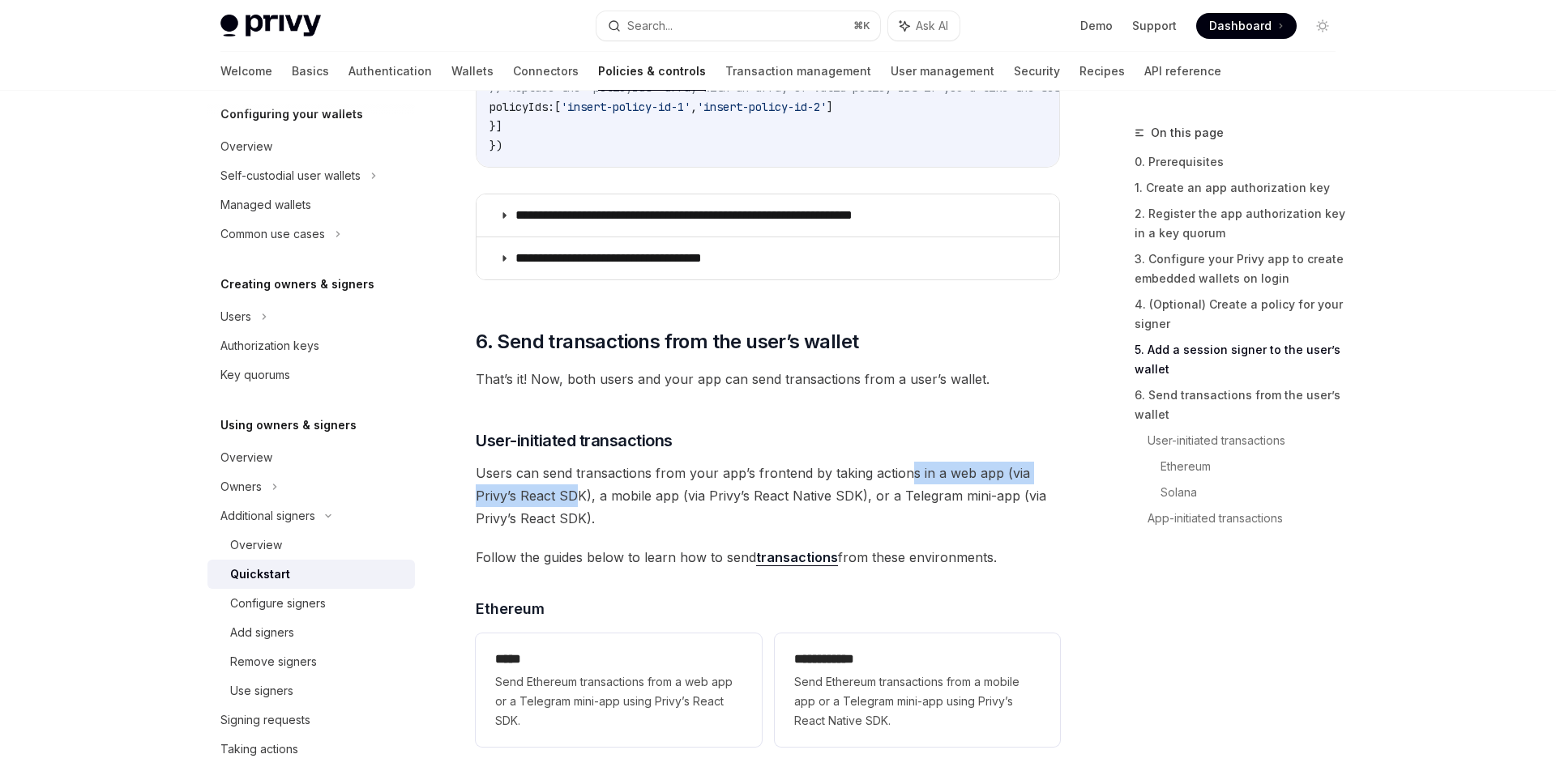
drag, startPoint x: 903, startPoint y: 479, endPoint x: 568, endPoint y: 494, distance: 335.3
click at [568, 494] on span "Users can send transactions from your app’s frontend by taking actions in a web…" at bounding box center [768, 496] width 584 height 69
click at [582, 498] on span "Users can send transactions from your app’s frontend by taking actions in a web…" at bounding box center [768, 496] width 584 height 69
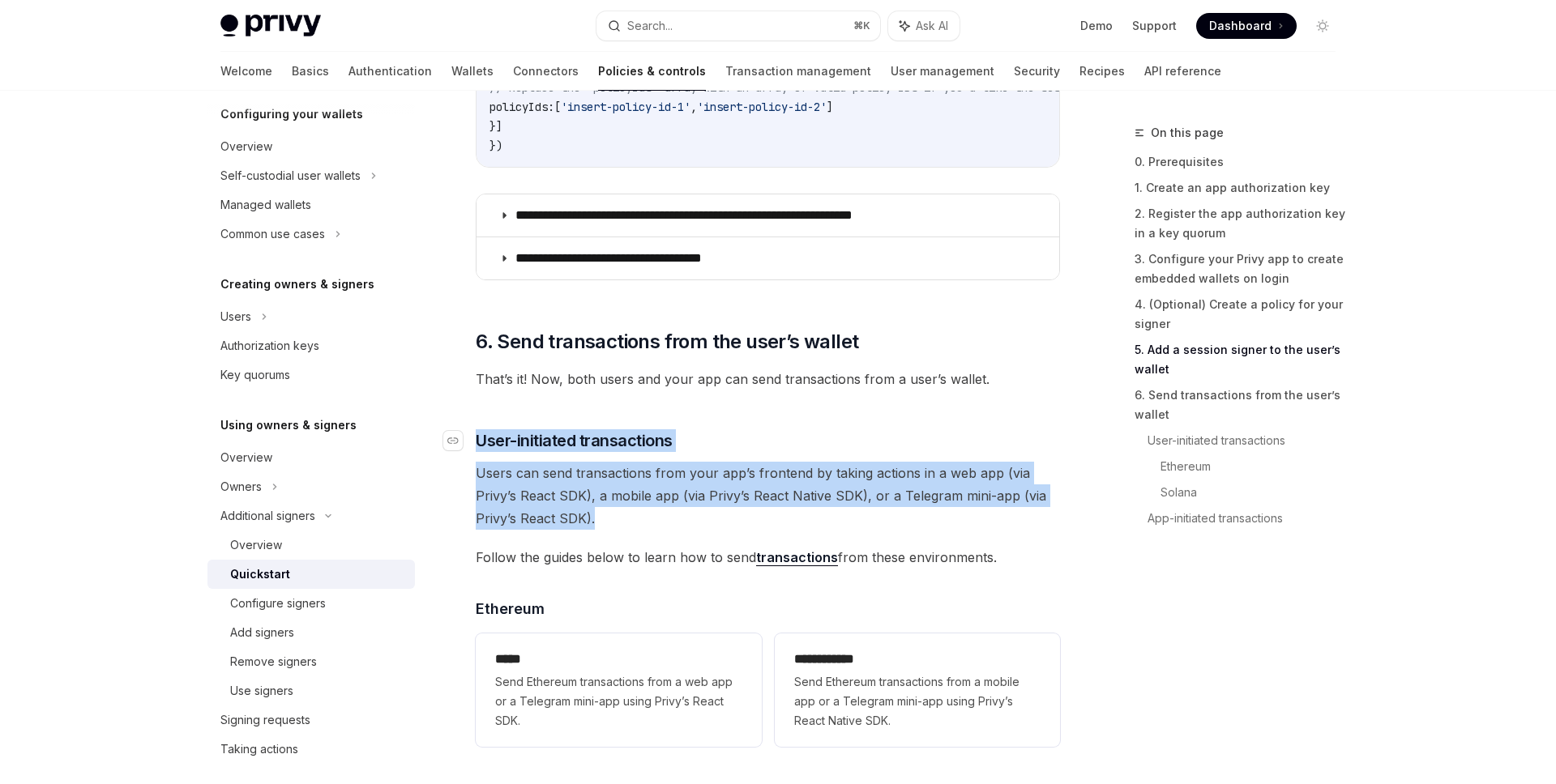
drag, startPoint x: 628, startPoint y: 525, endPoint x: 475, endPoint y: 441, distance: 174.5
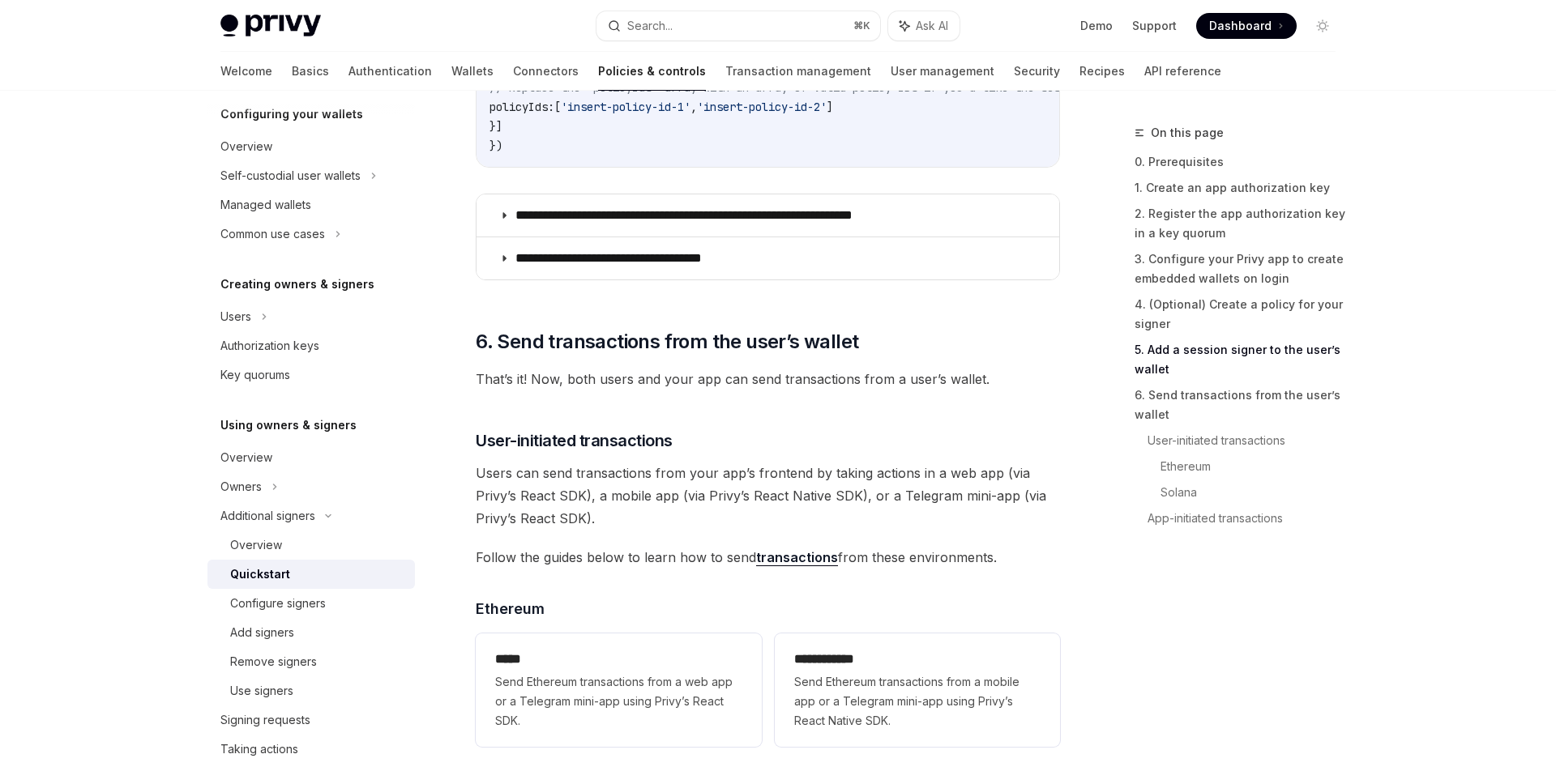
click at [560, 483] on span "Users can send transactions from your app’s frontend by taking actions in a web…" at bounding box center [768, 496] width 584 height 69
click at [661, 558] on span "Follow the guides below to learn how to send transactions from these environmen…" at bounding box center [768, 558] width 584 height 23
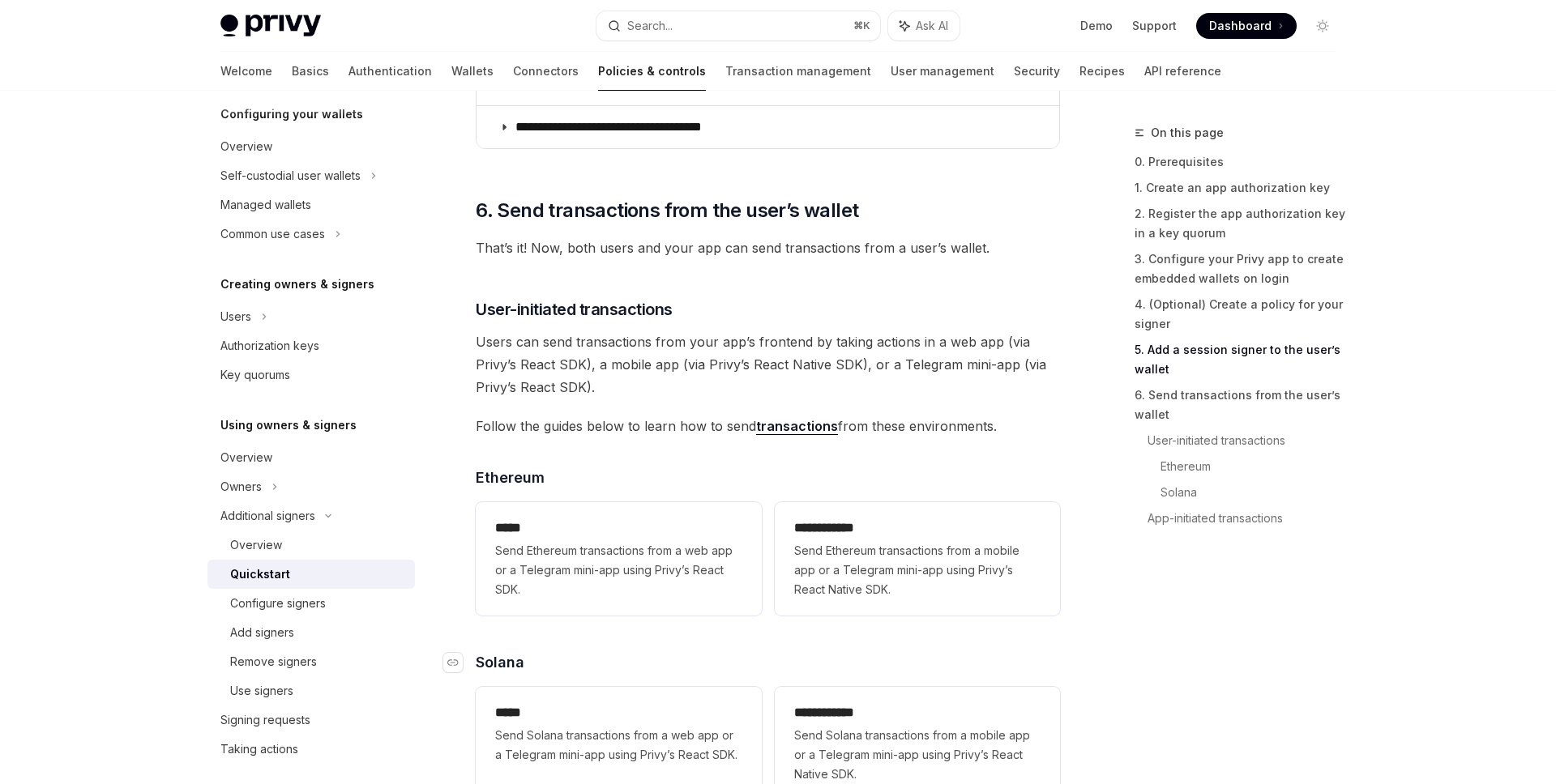
click at [654, 667] on h4 "​ Solana" at bounding box center [768, 662] width 584 height 22
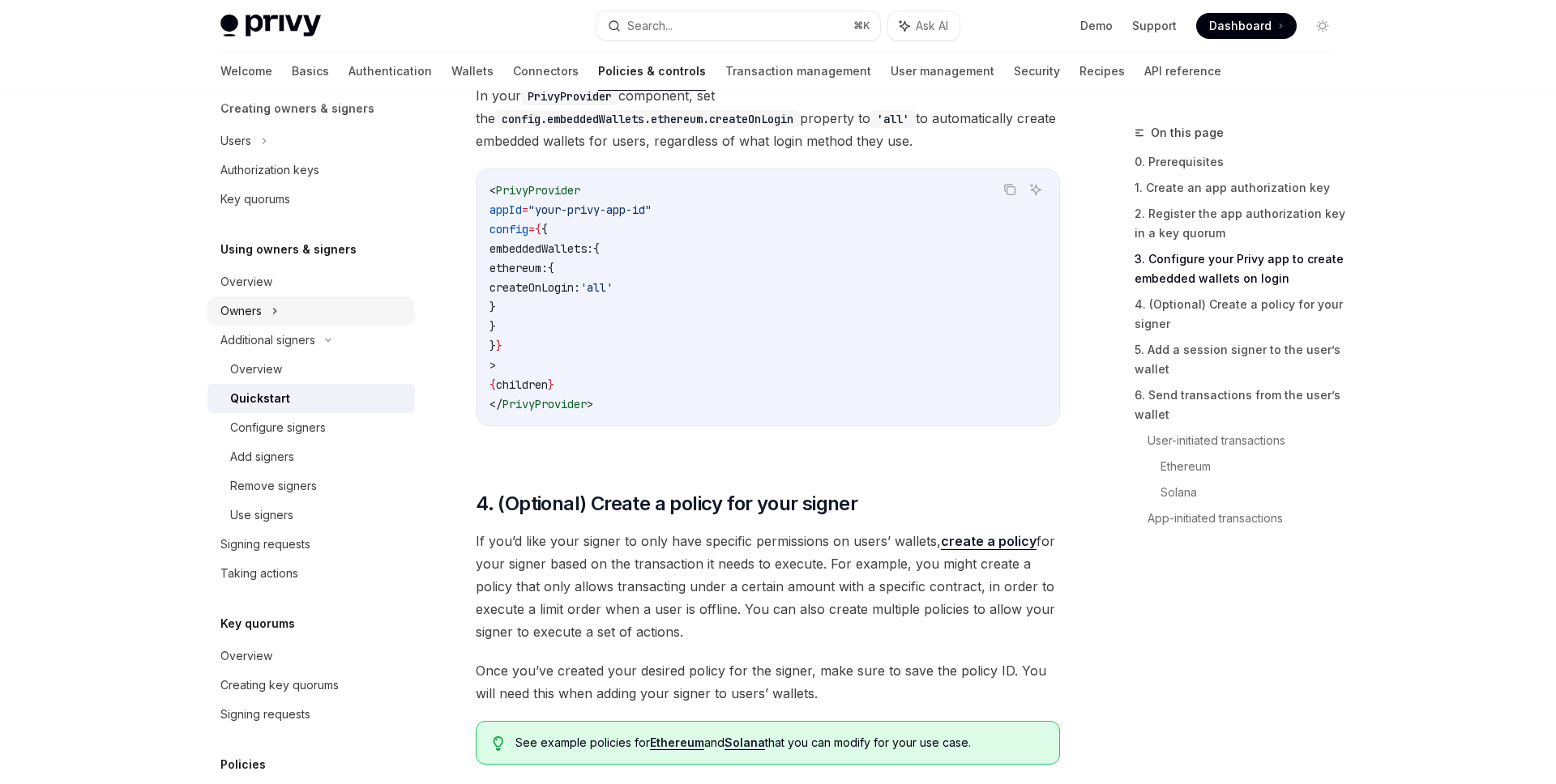
scroll to position [353, 0]
click at [364, 549] on div "Signing requests" at bounding box center [313, 546] width 185 height 19
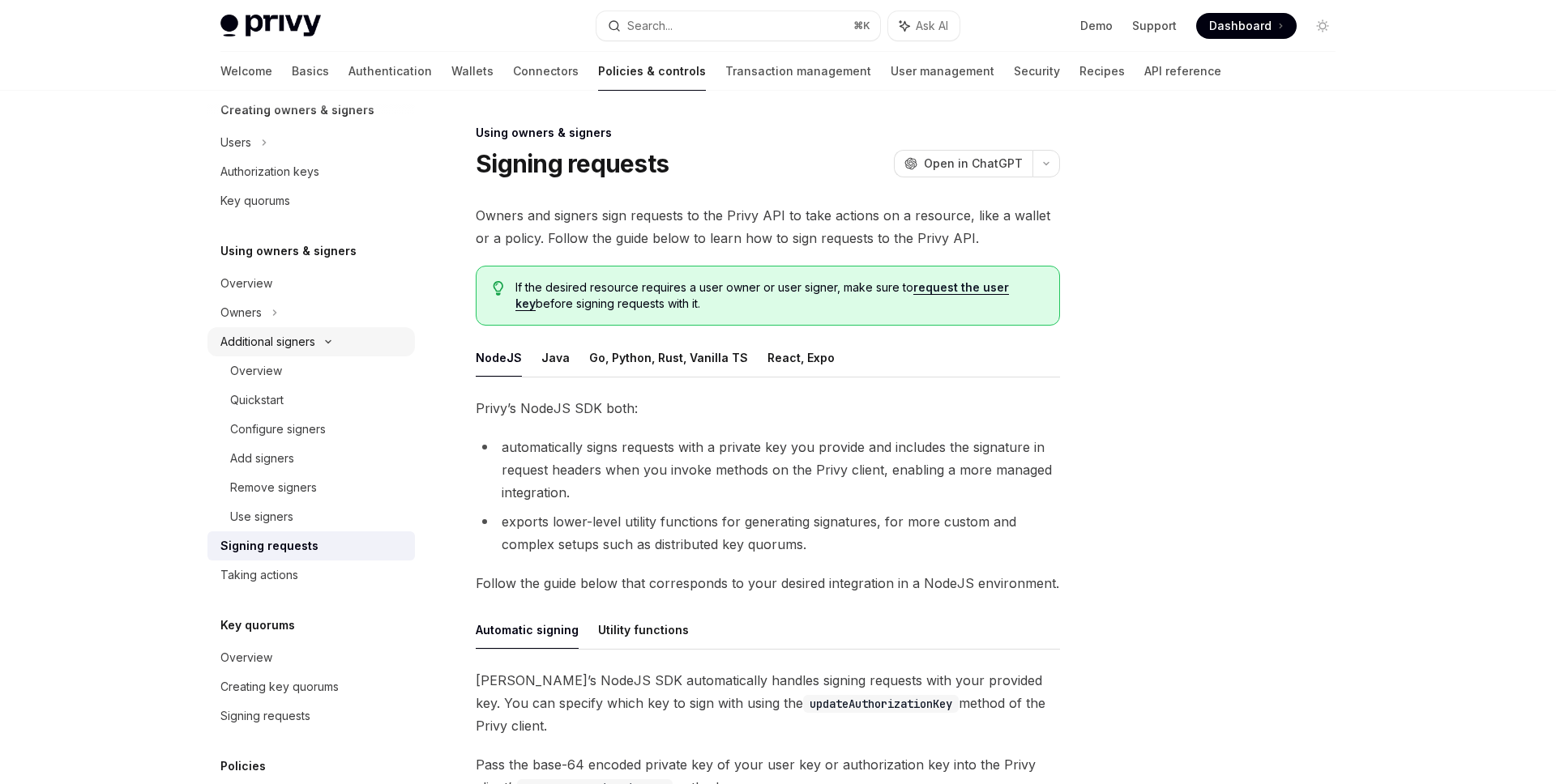
click at [292, 341] on div "Additional signers" at bounding box center [268, 342] width 95 height 19
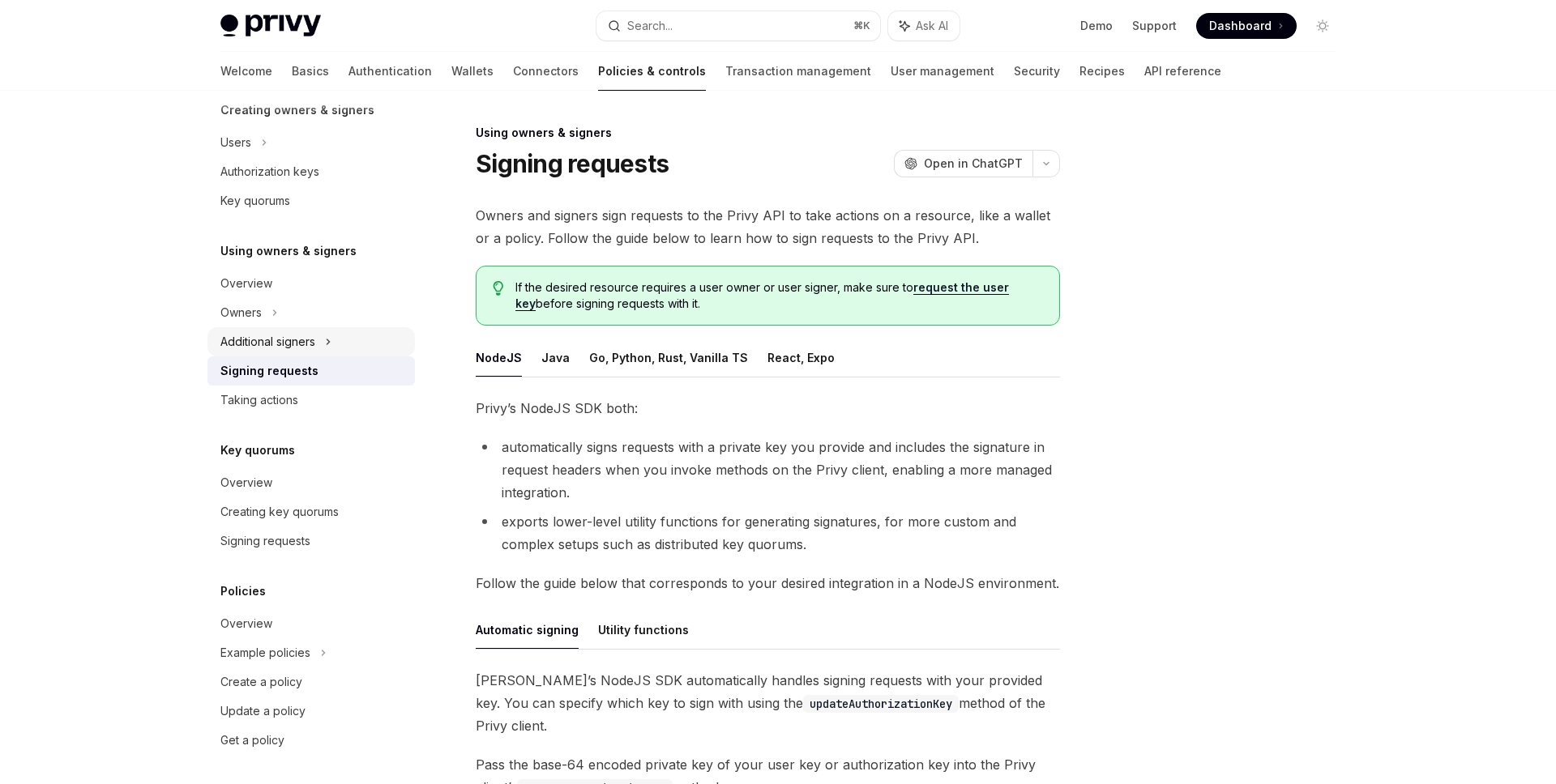
click at [292, 341] on div "Additional signers" at bounding box center [268, 342] width 95 height 19
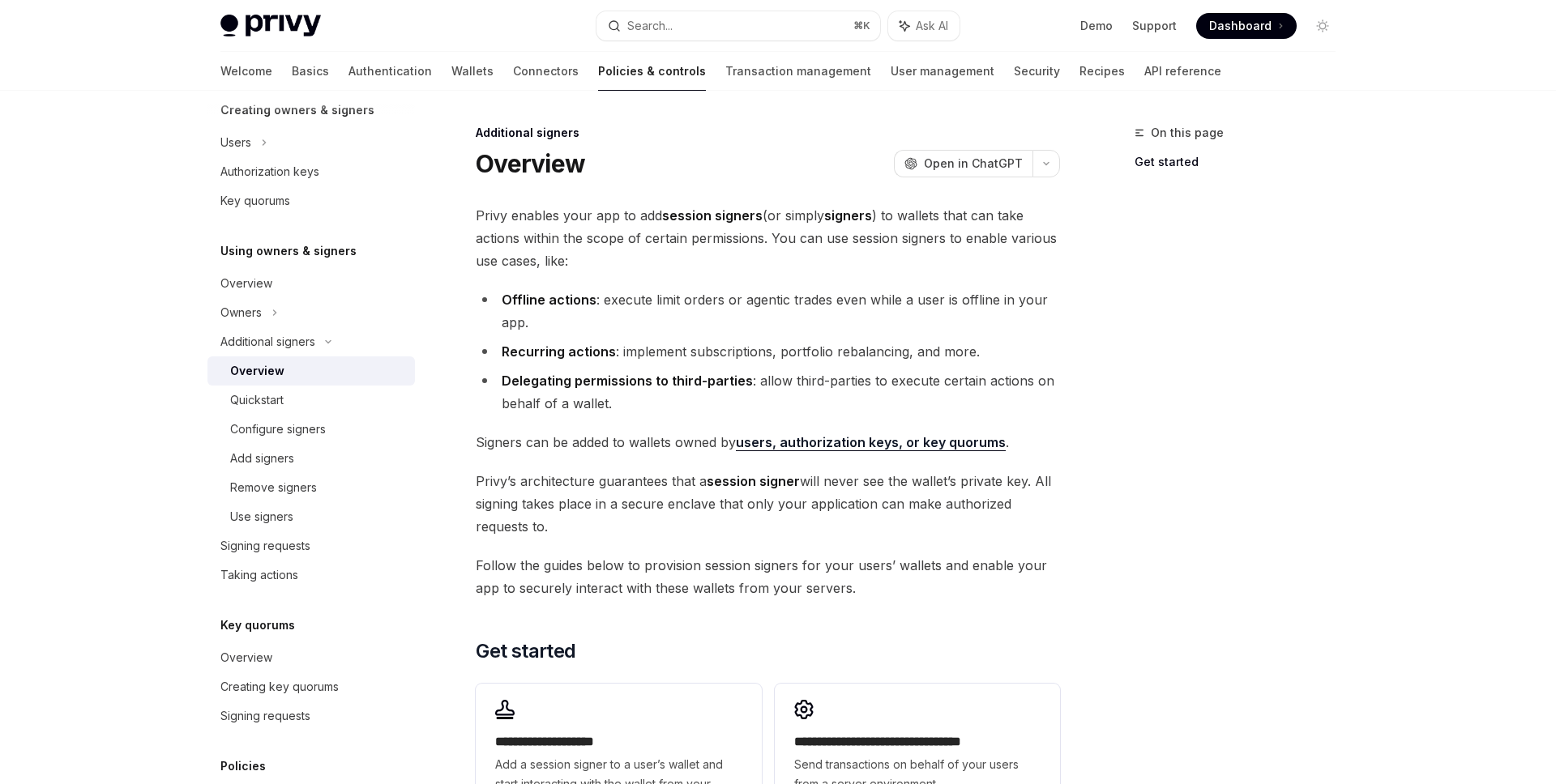
click at [294, 362] on div "Overview" at bounding box center [318, 371] width 175 height 19
click at [294, 368] on div "Overview" at bounding box center [318, 371] width 175 height 19
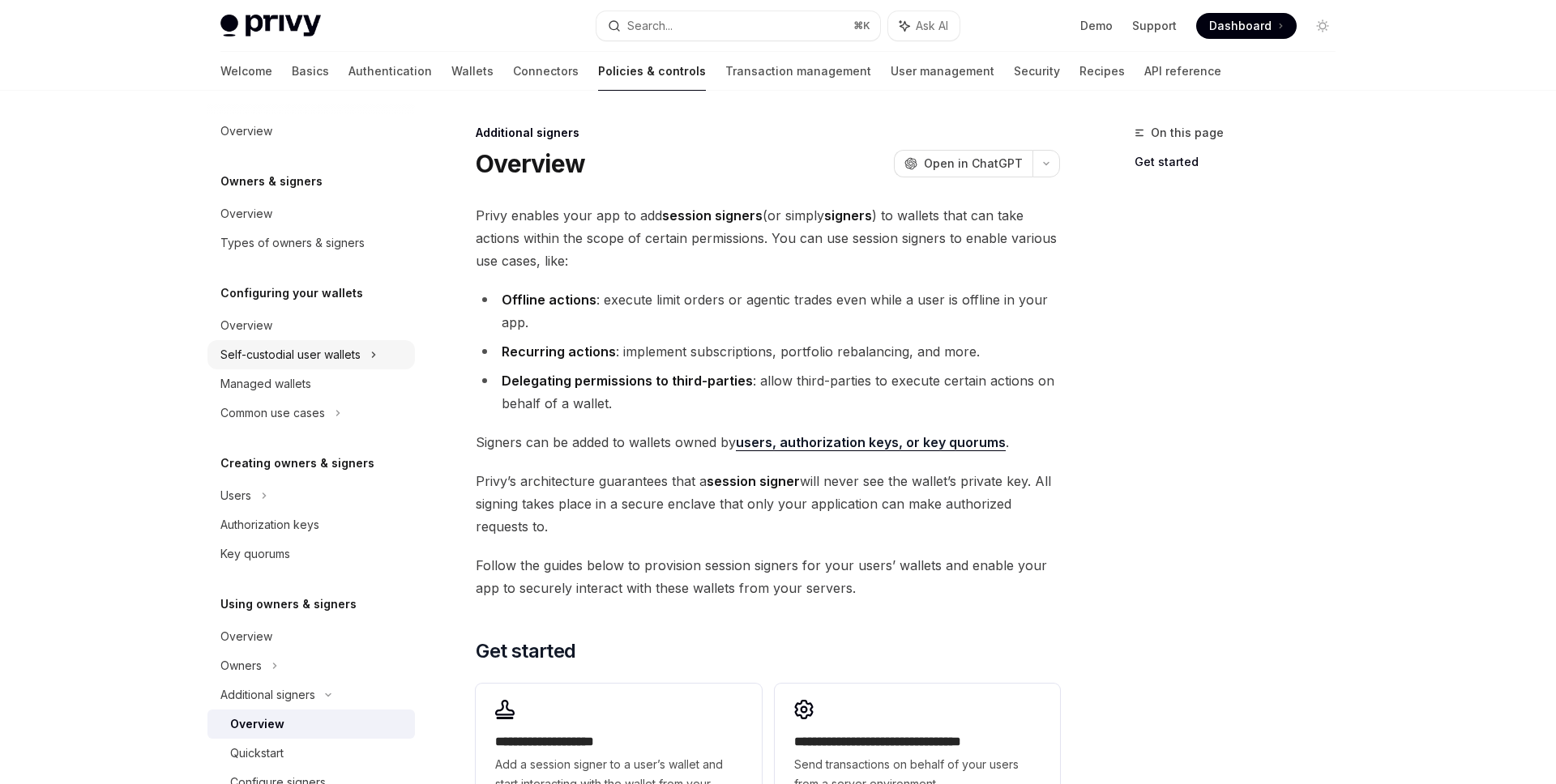
click at [378, 358] on div "Self-custodial user wallets" at bounding box center [311, 355] width 207 height 29
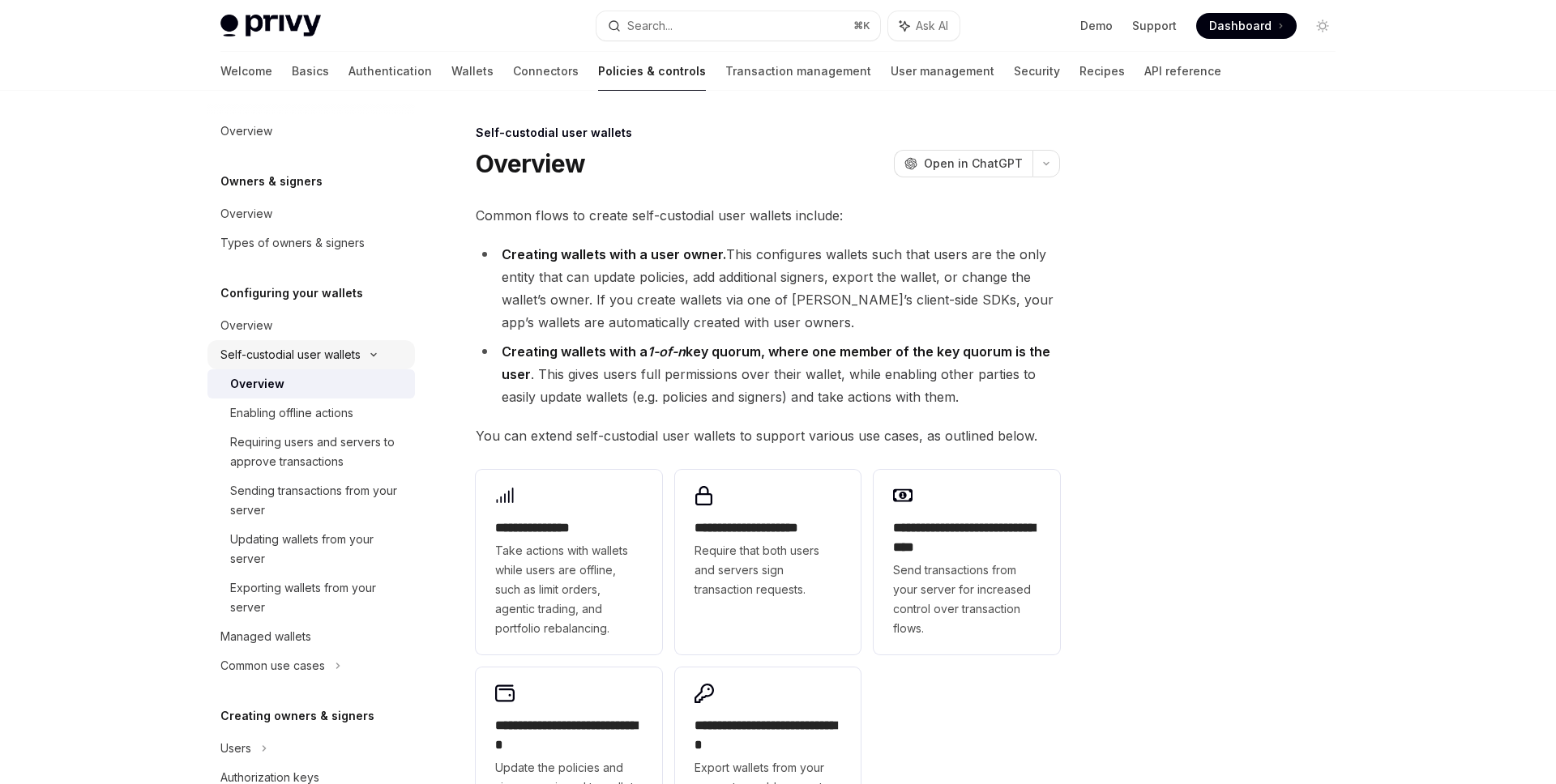
click at [378, 358] on div "Self-custodial user wallets" at bounding box center [311, 355] width 207 height 29
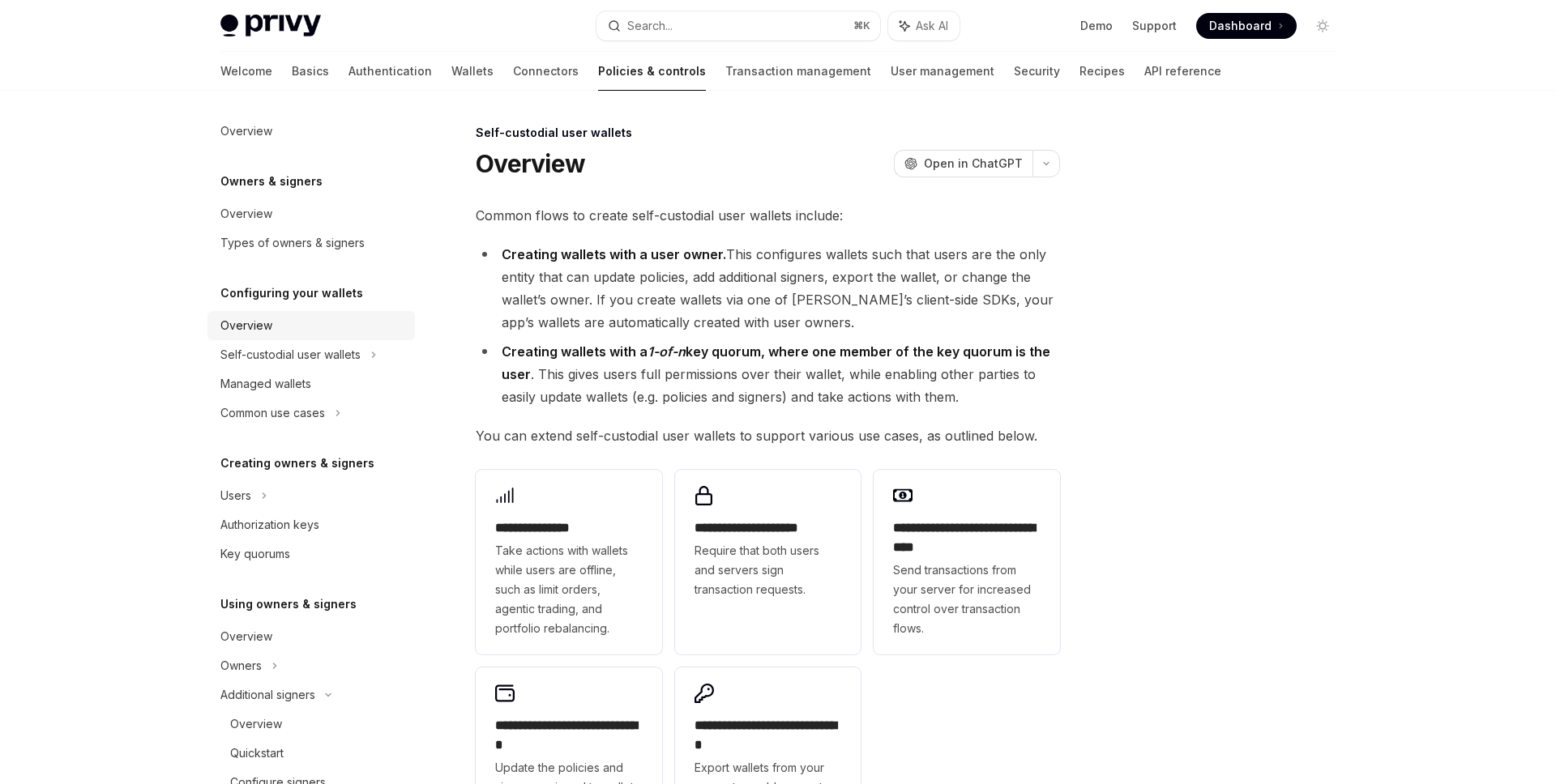
click at [369, 323] on div "Overview" at bounding box center [313, 325] width 185 height 19
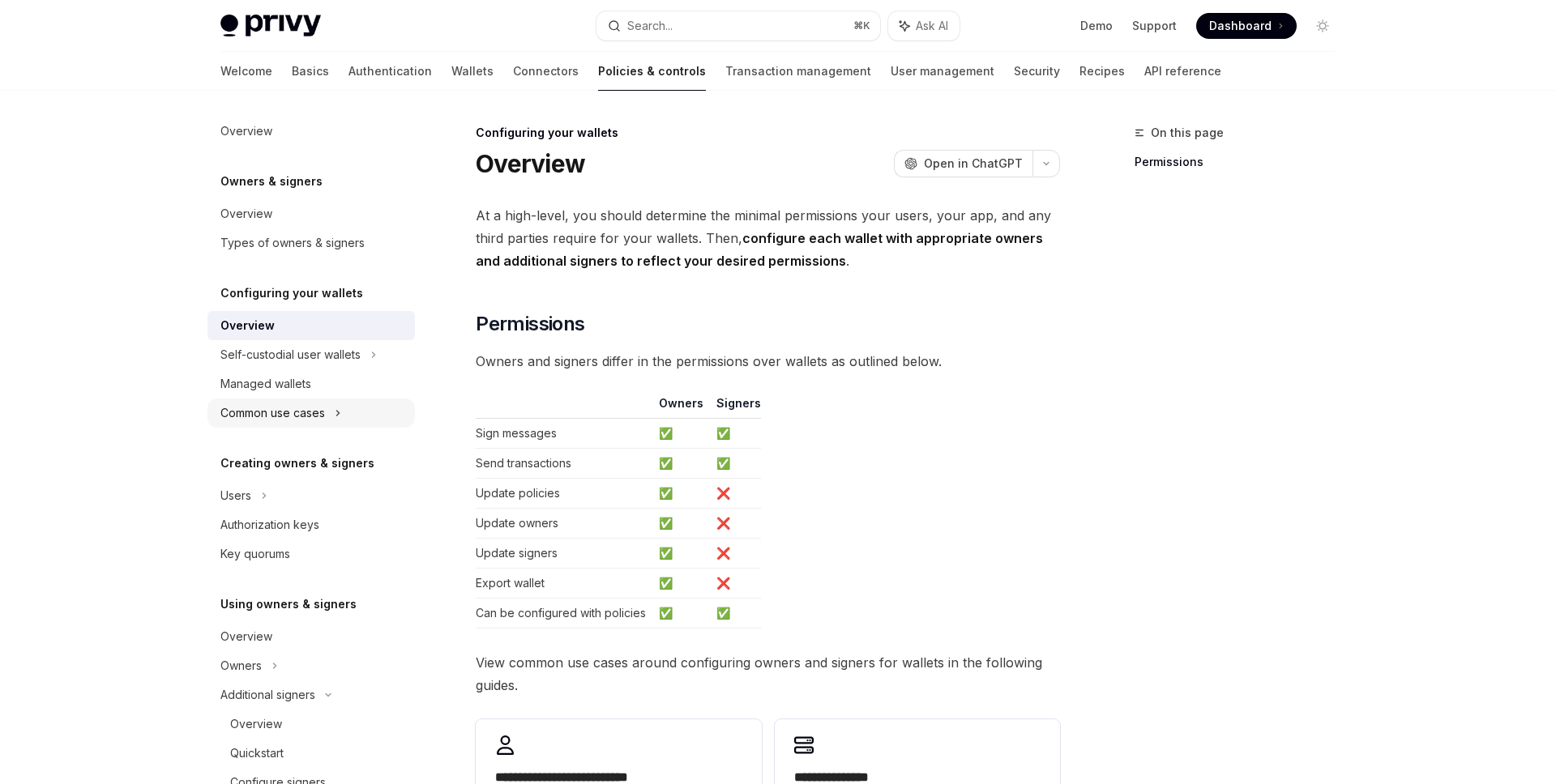
click at [348, 405] on div "Common use cases" at bounding box center [311, 413] width 207 height 29
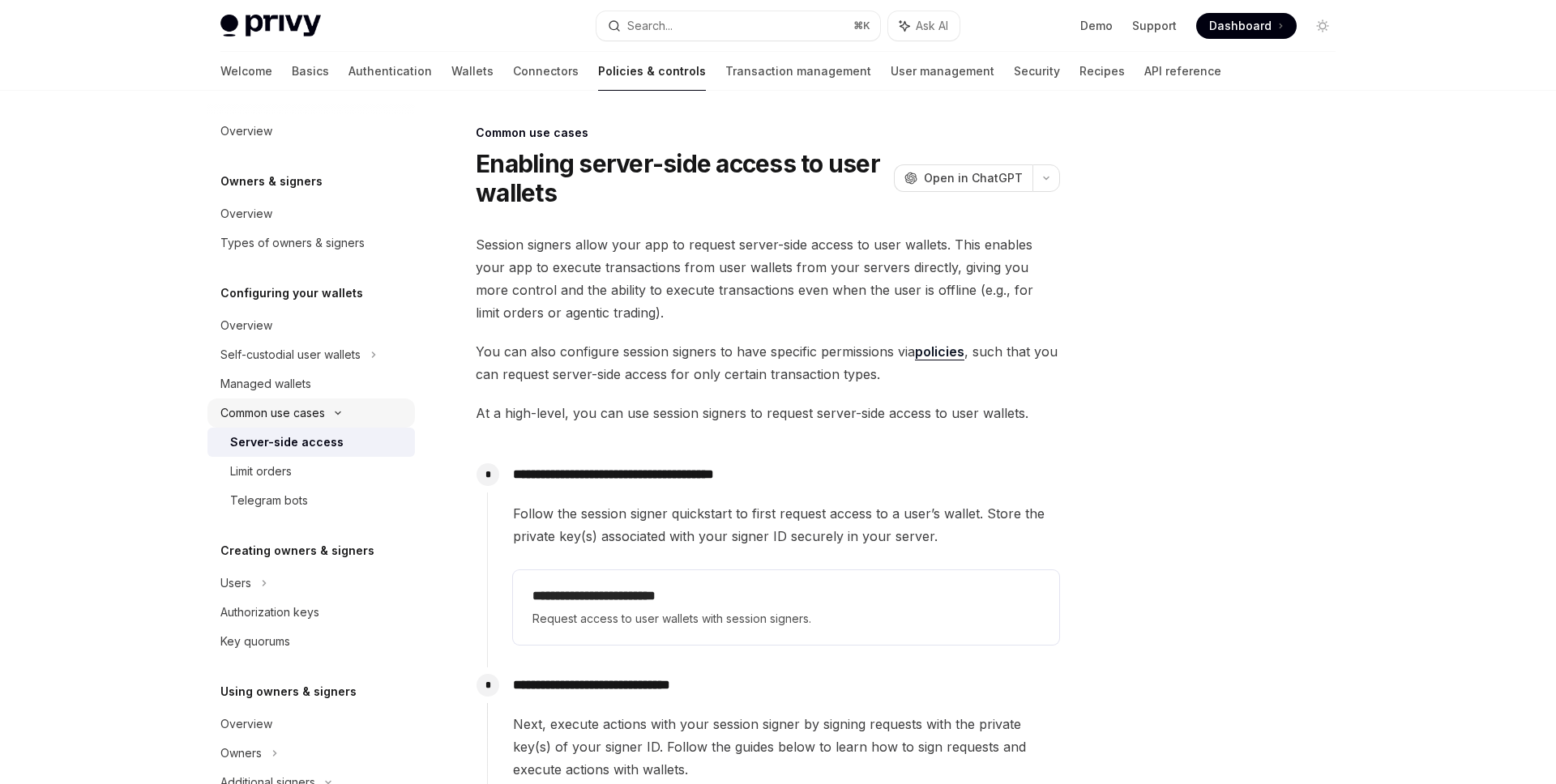
click at [348, 405] on div "Common use cases" at bounding box center [311, 413] width 207 height 29
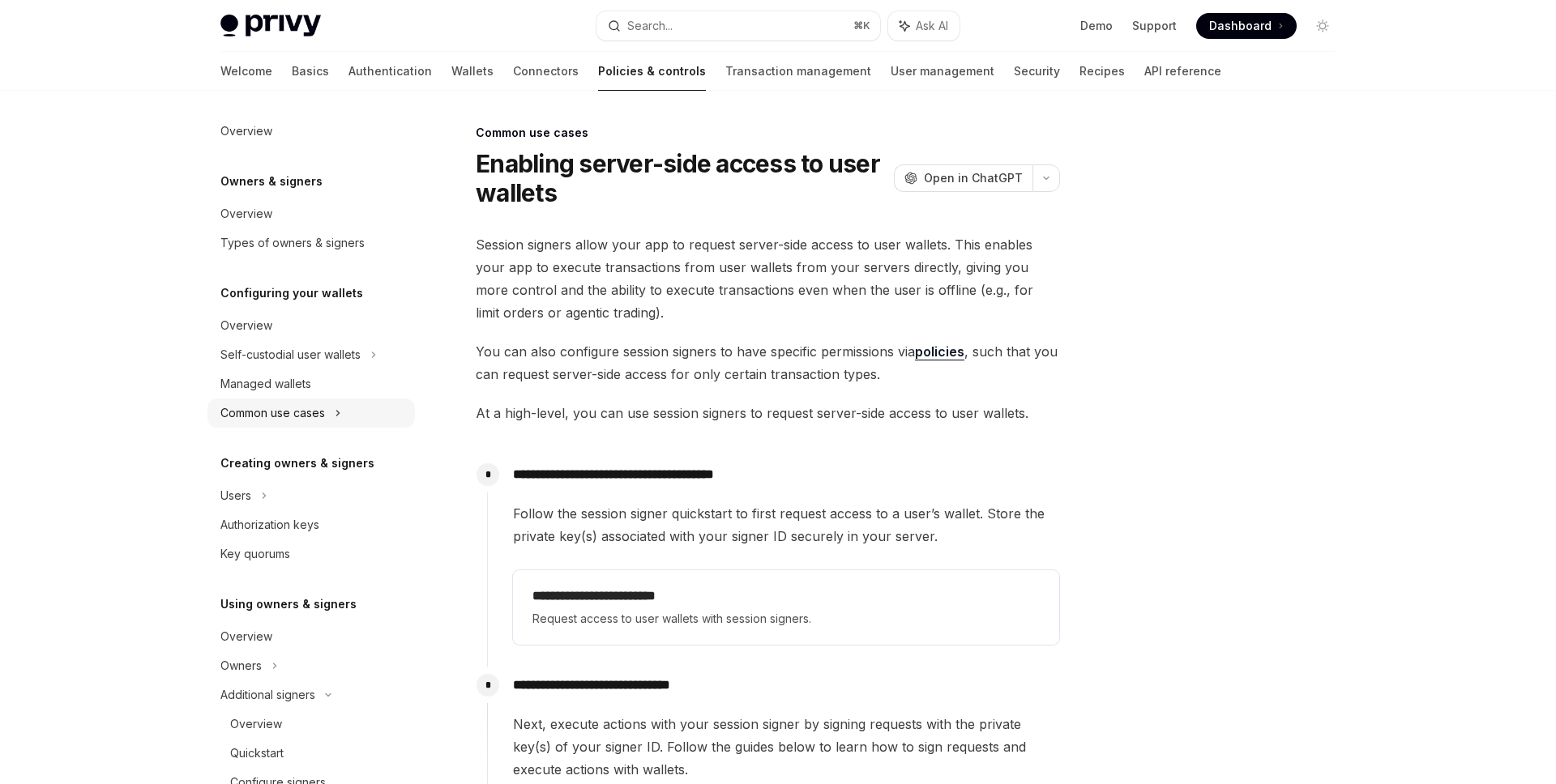
click at [350, 409] on div "Common use cases" at bounding box center [311, 413] width 207 height 29
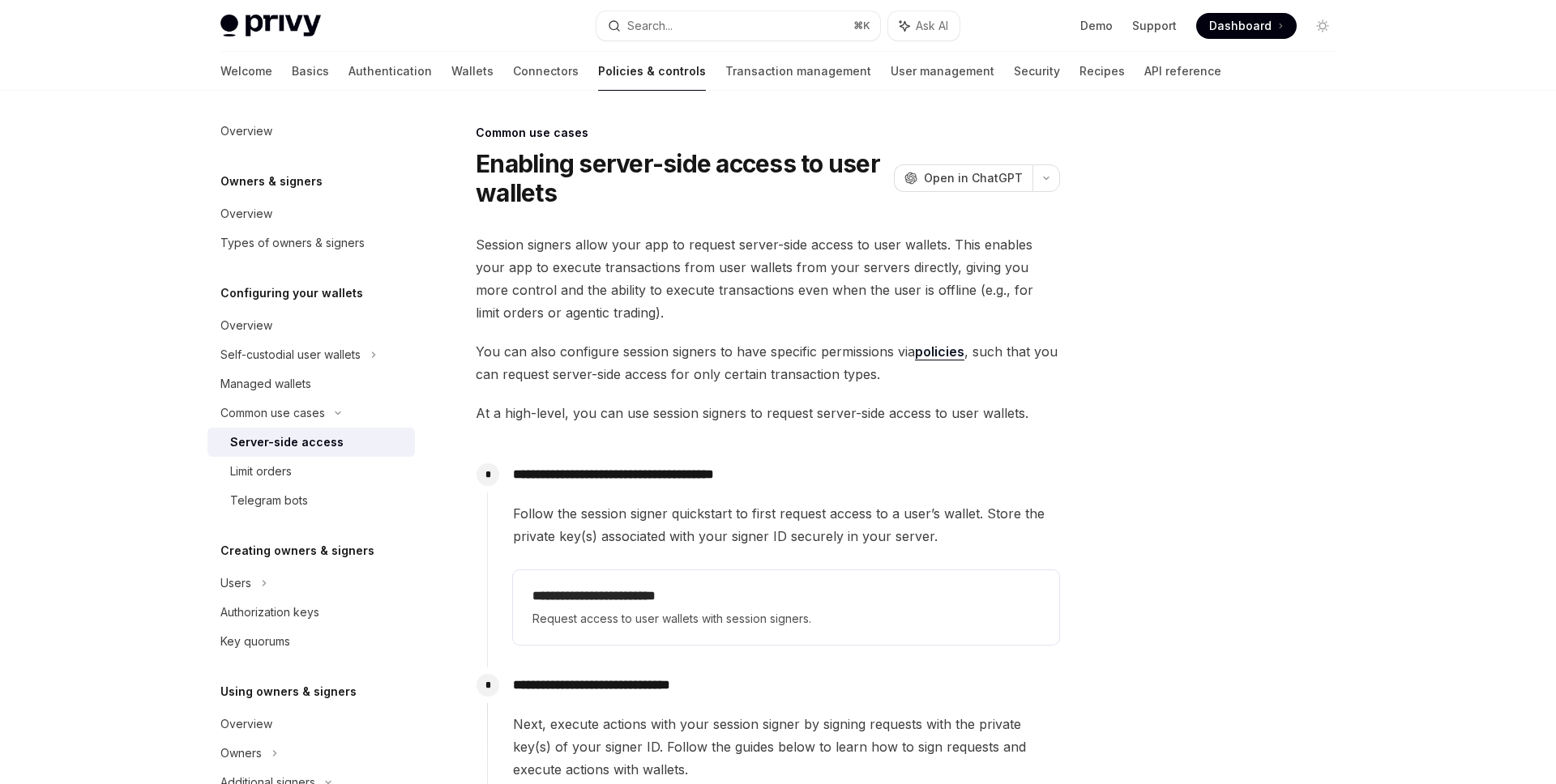
click at [340, 450] on div "Server-side access" at bounding box center [318, 442] width 175 height 19
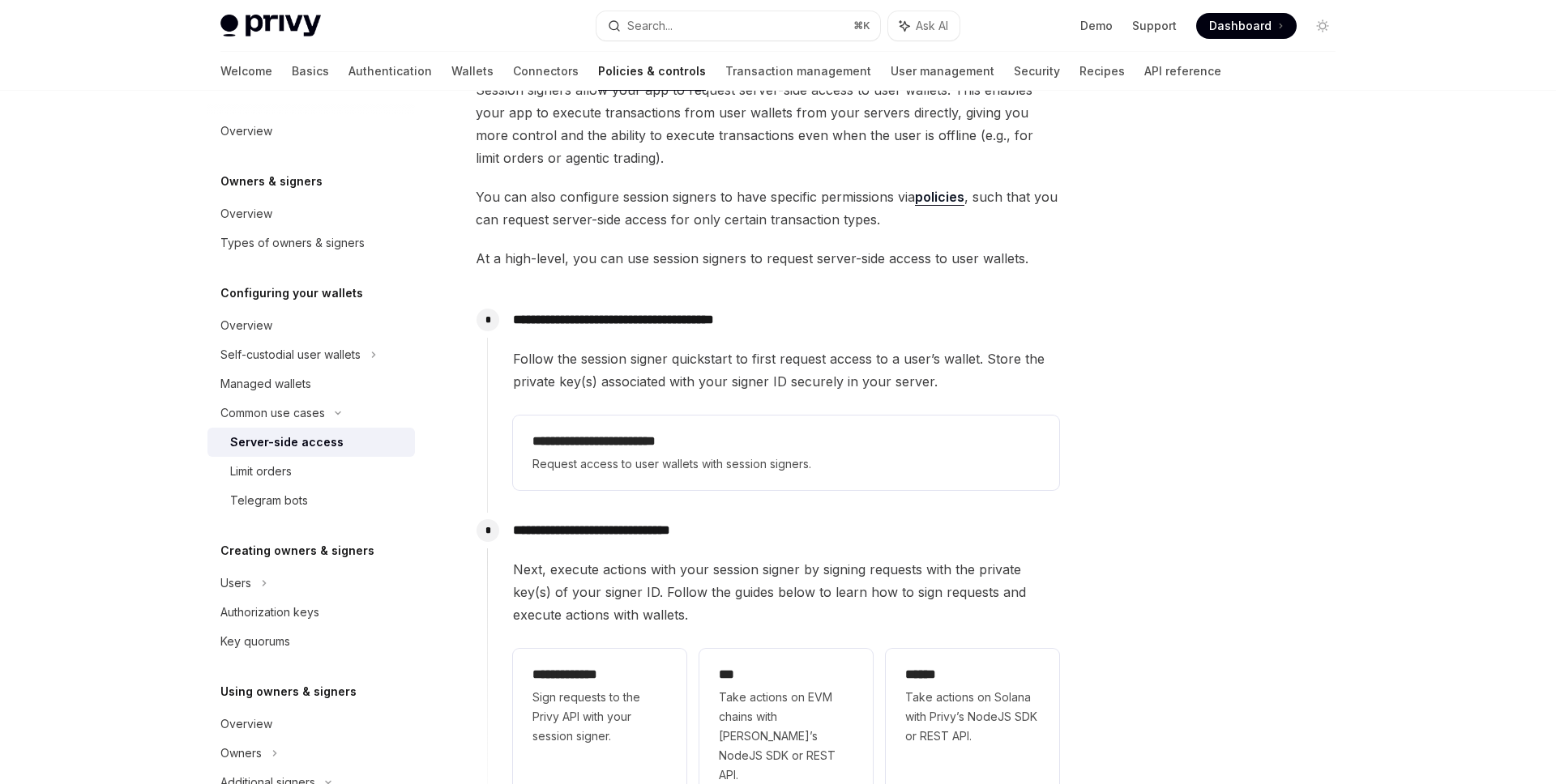
scroll to position [221, 0]
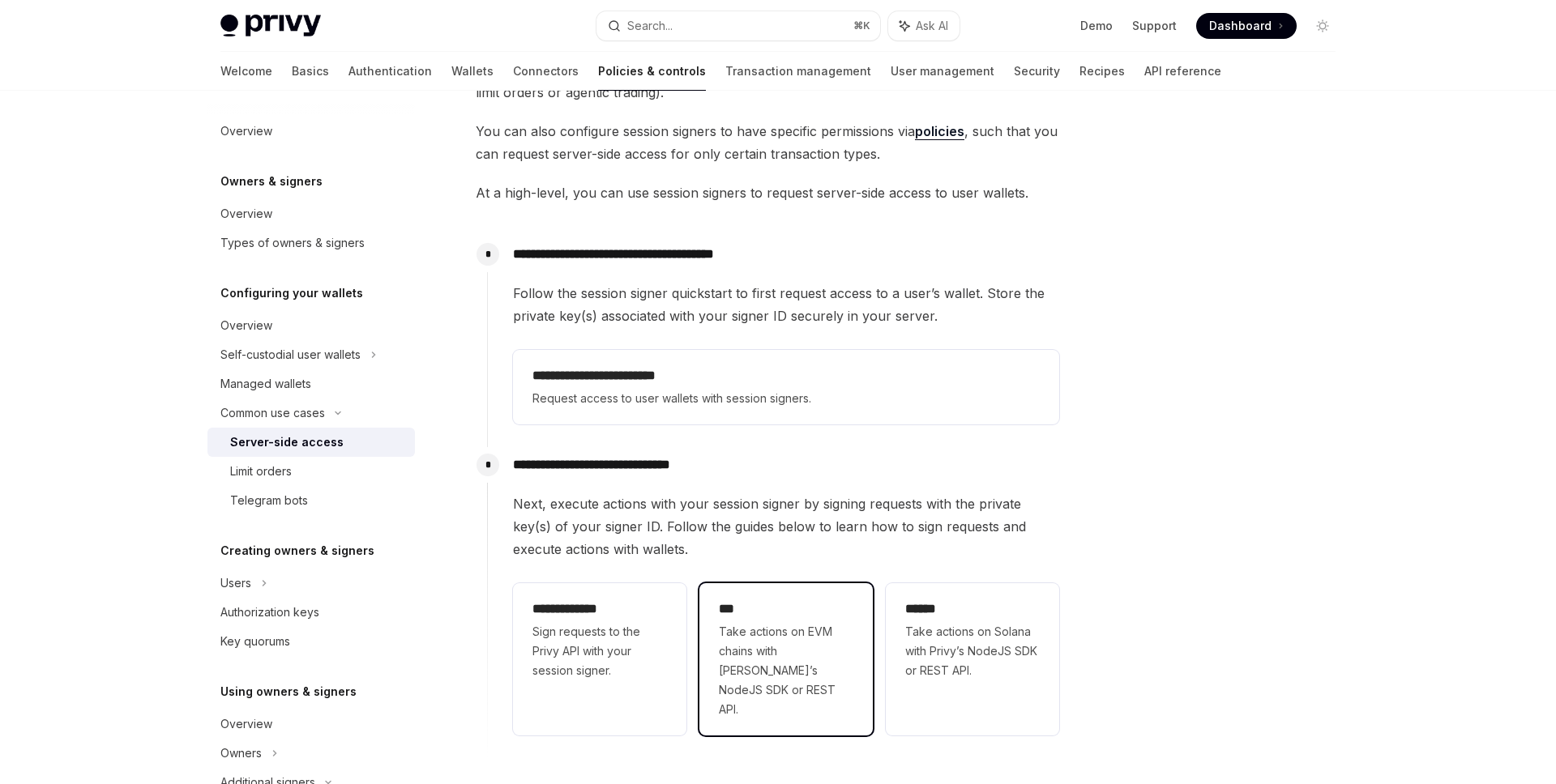
click at [825, 675] on span "Take actions on EVM chains with Privy’s NodeJS SDK or REST API." at bounding box center [785, 671] width 134 height 97
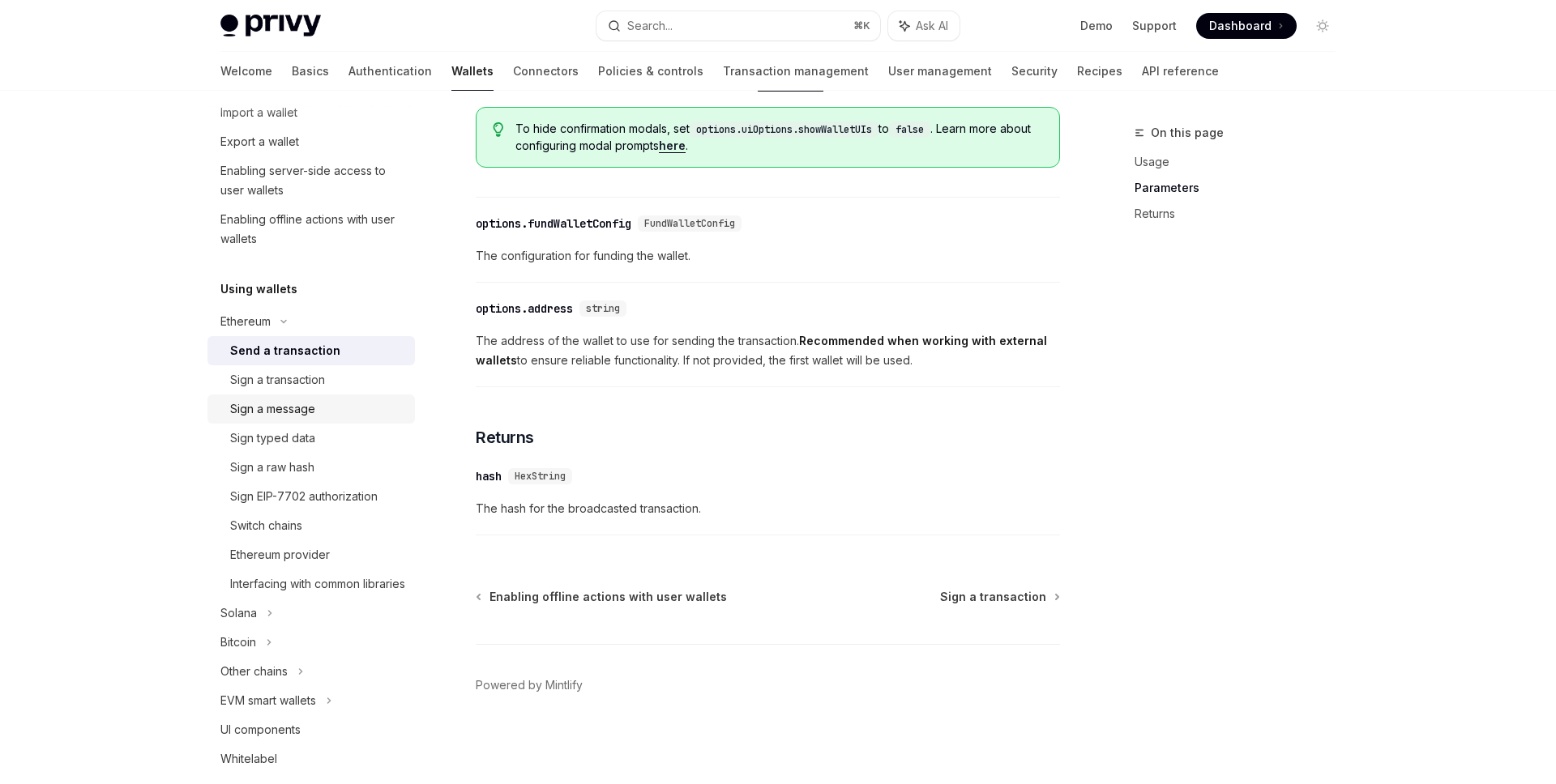
scroll to position [227, 0]
click at [353, 590] on div "Interfacing with common libraries" at bounding box center [318, 582] width 175 height 19
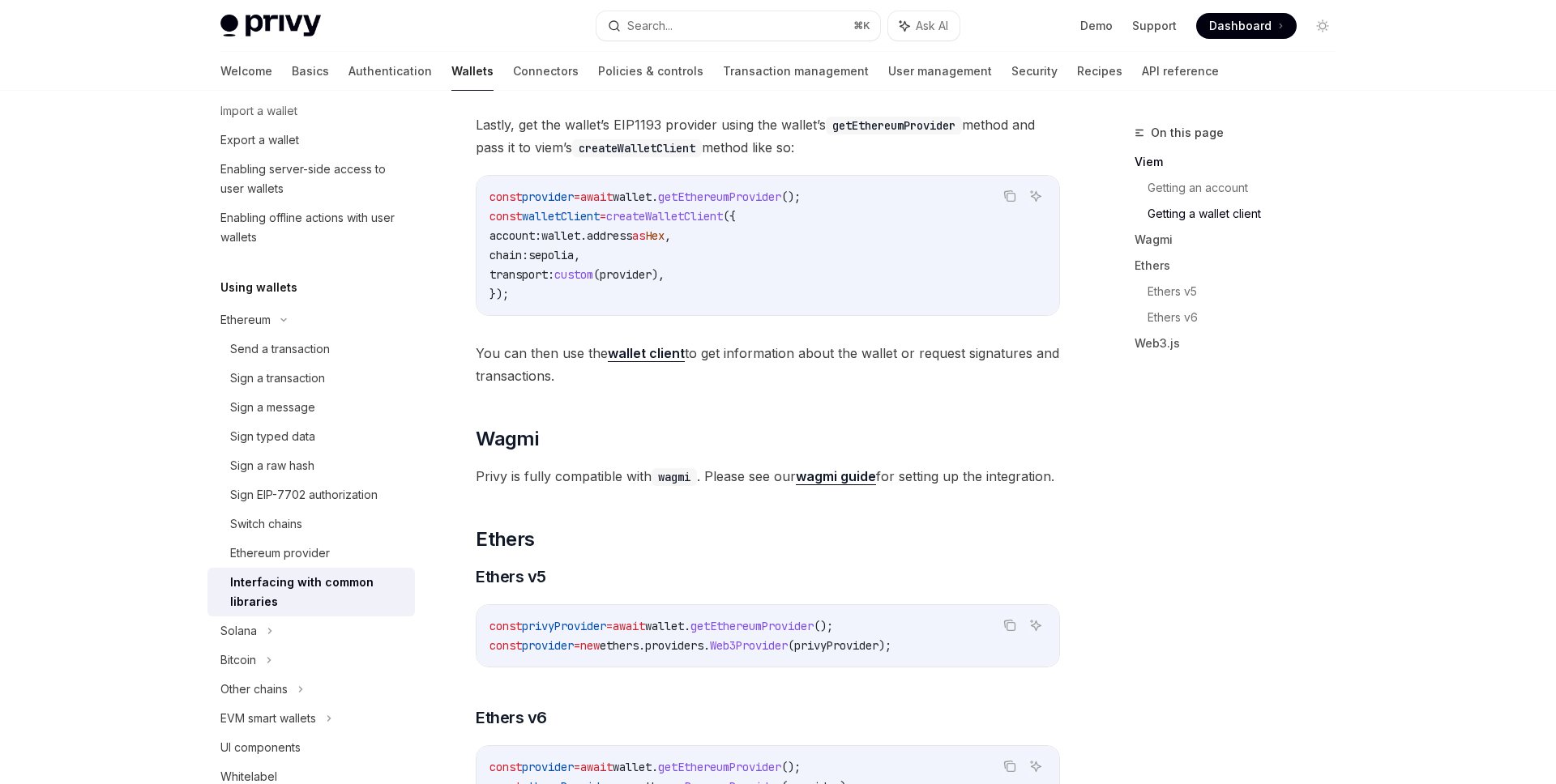
scroll to position [1223, 0]
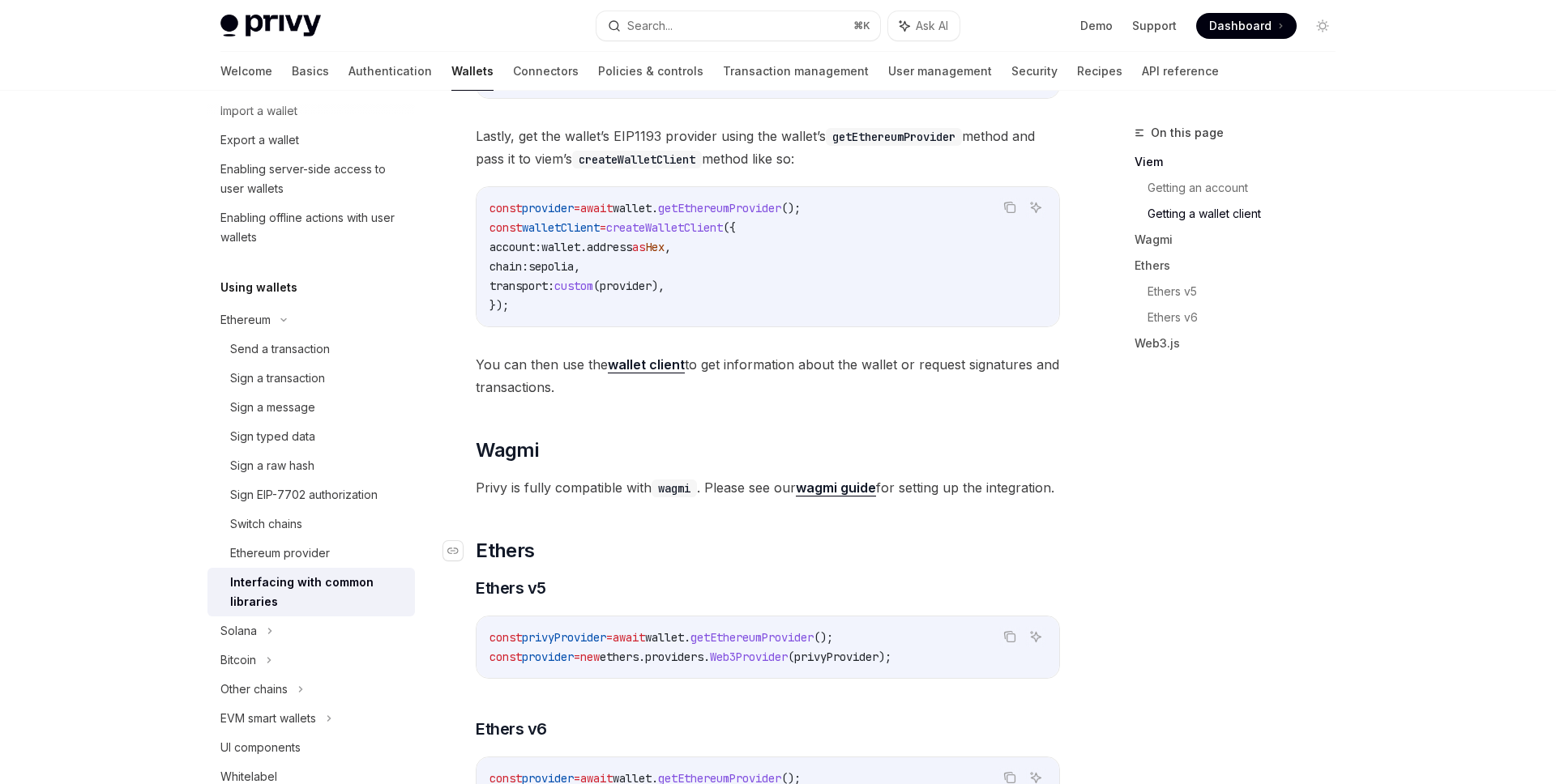
click at [717, 564] on h2 "​ Ethers" at bounding box center [768, 550] width 584 height 26
click at [839, 493] on strong "wagmi guide" at bounding box center [836, 487] width 80 height 16
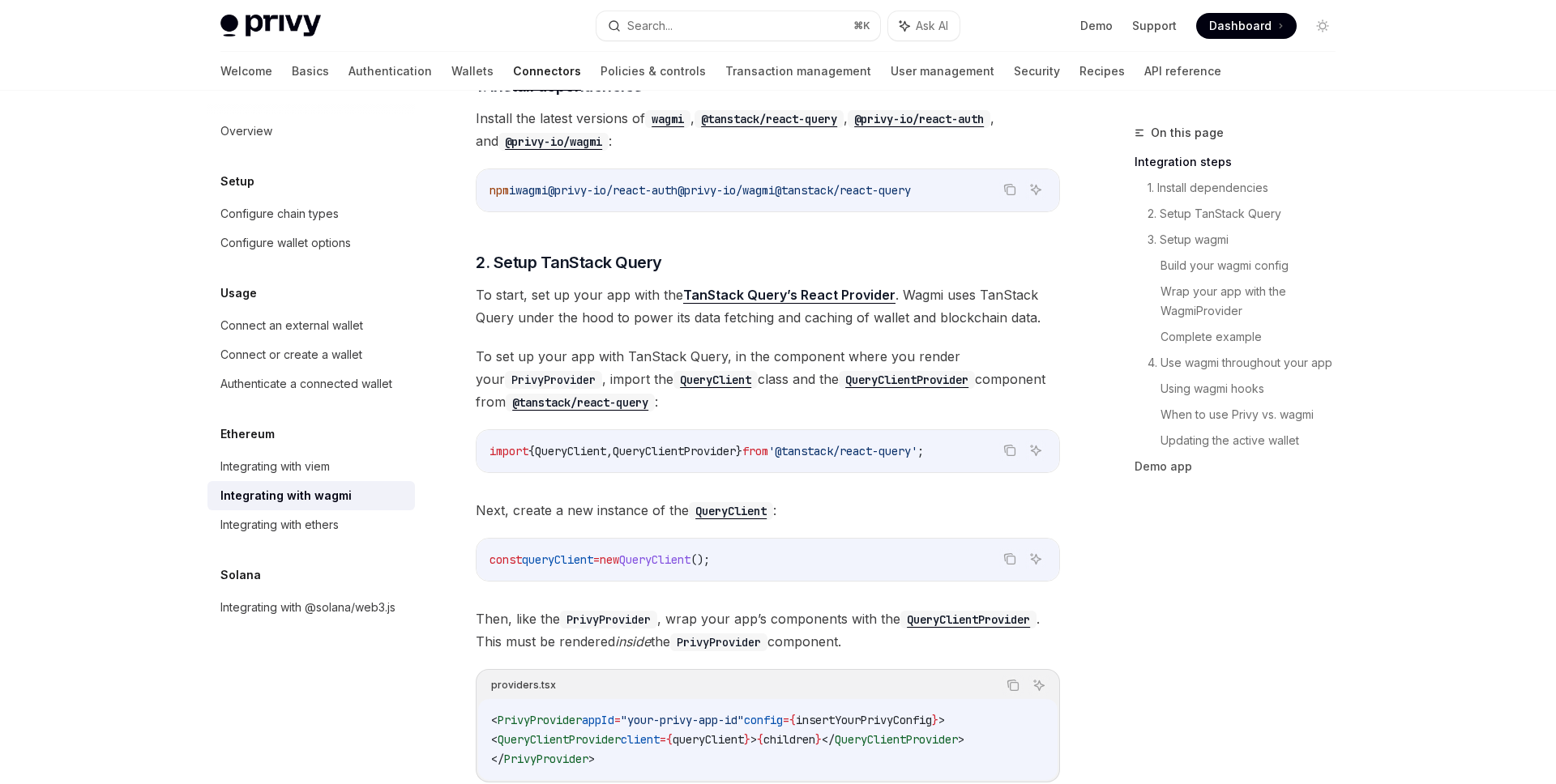
scroll to position [623, 0]
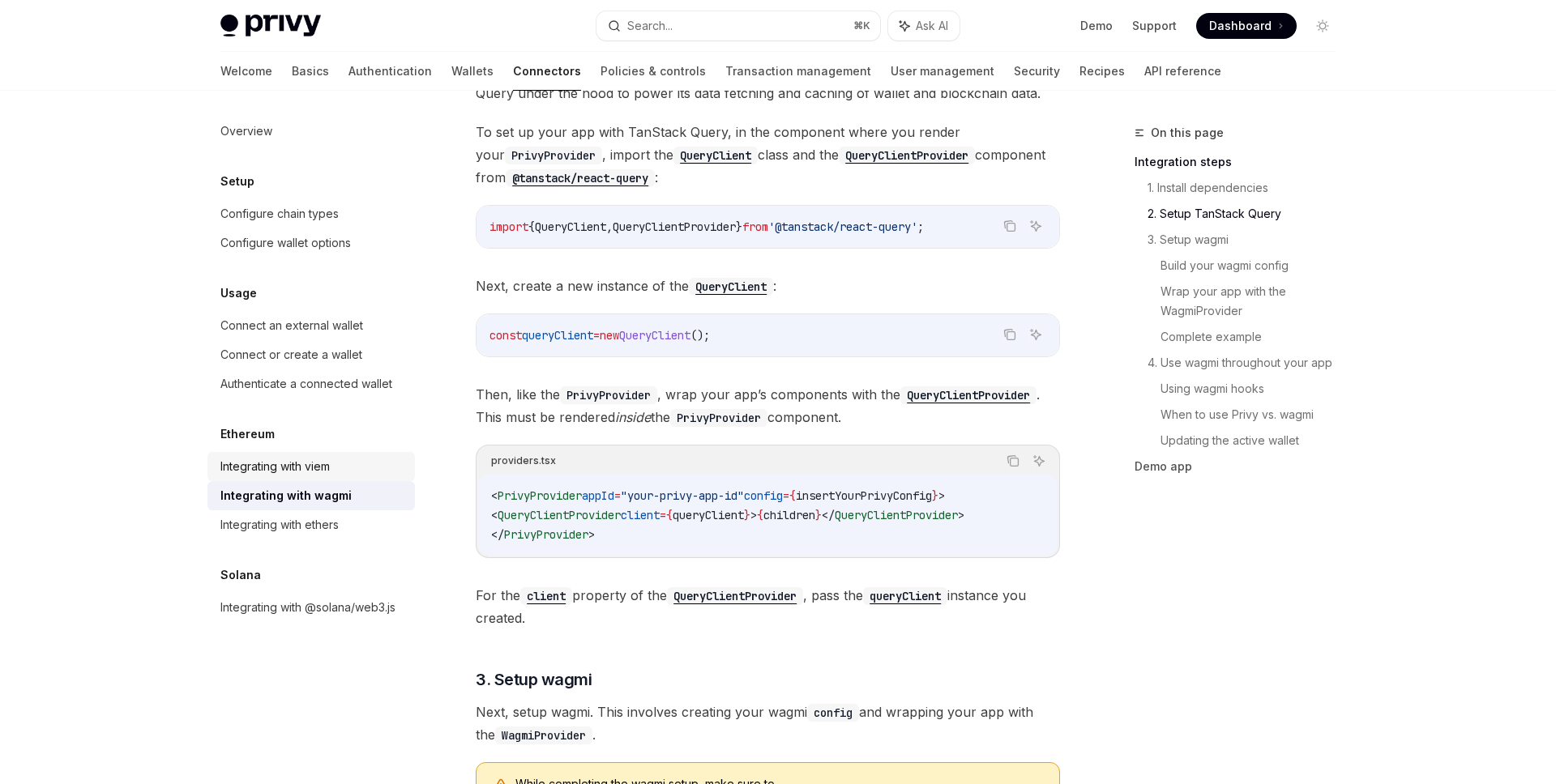
click at [285, 469] on div "Integrating with viem" at bounding box center [275, 466] width 109 height 19
type textarea "*"
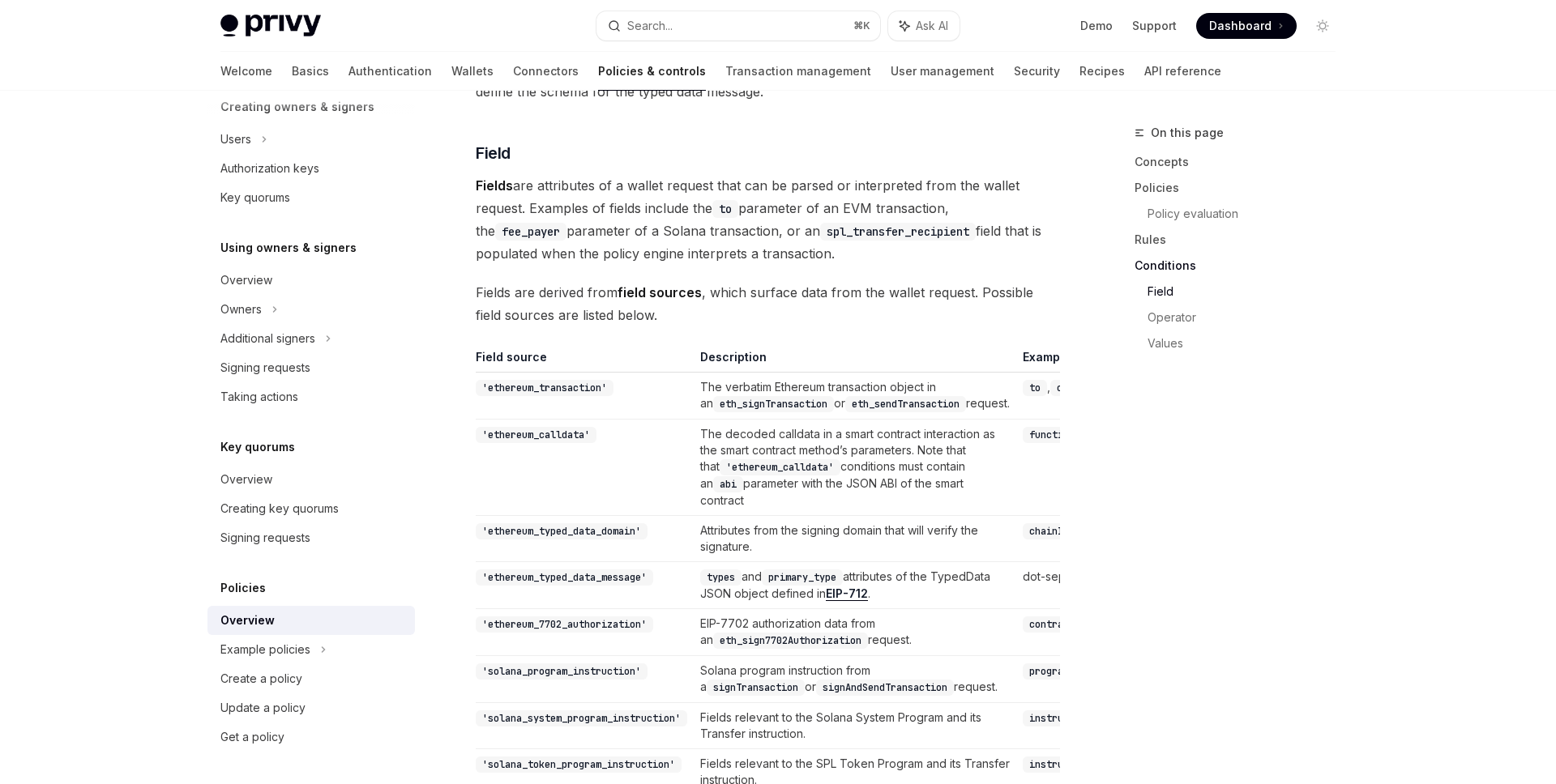
scroll to position [4751, 0]
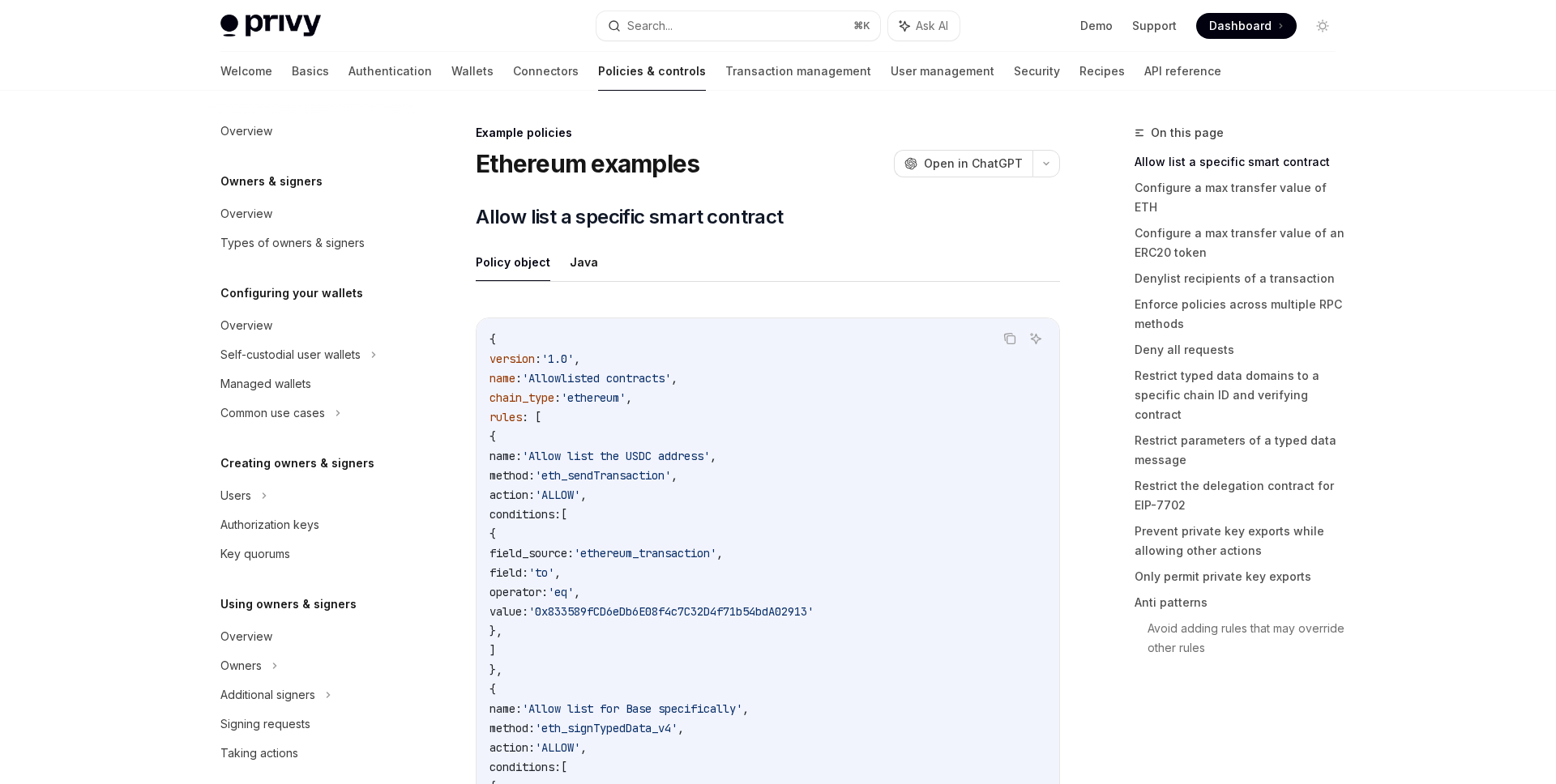
scroll to position [415, 0]
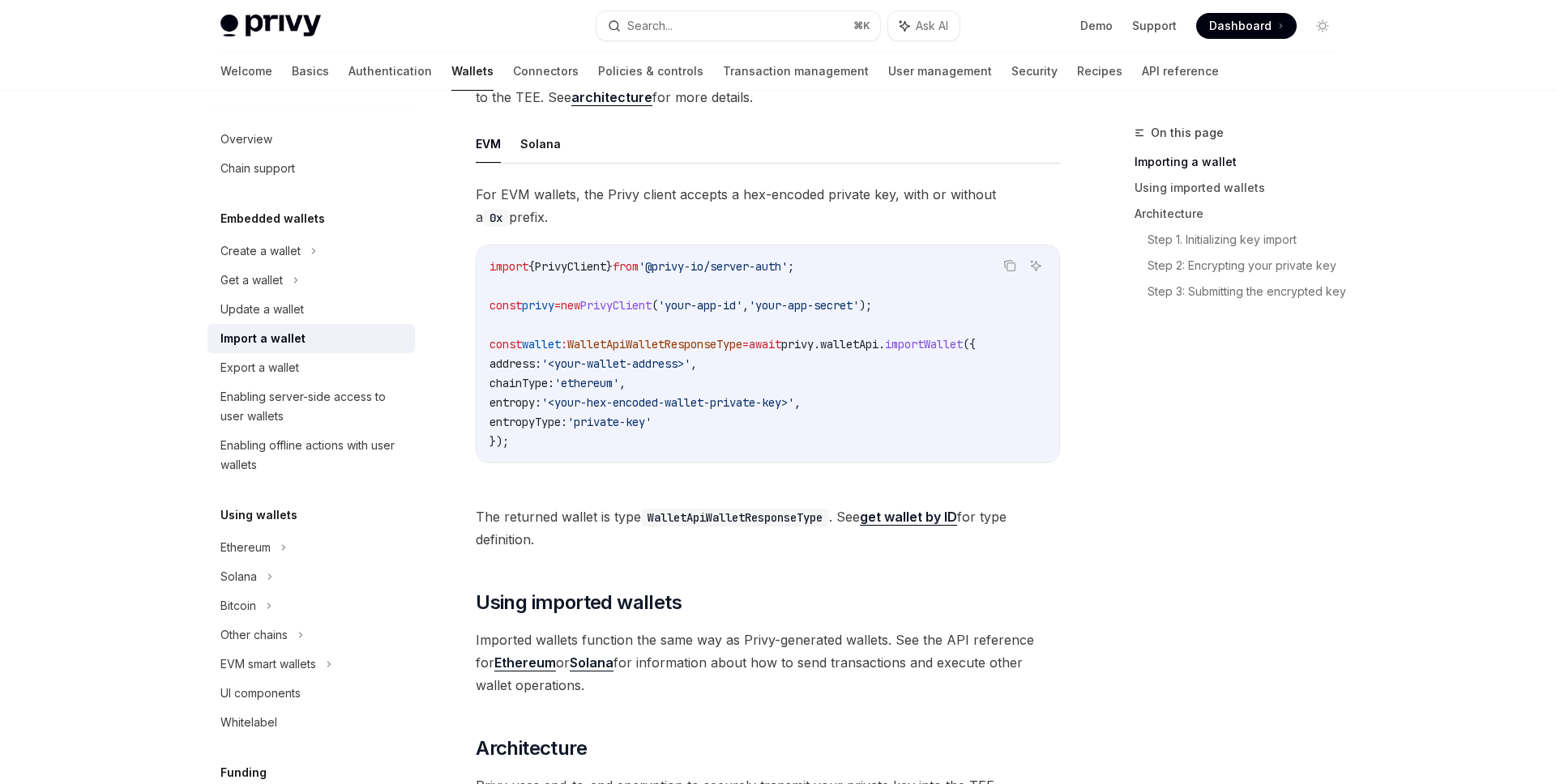
scroll to position [473, 0]
